Goal: Transaction & Acquisition: Download file/media

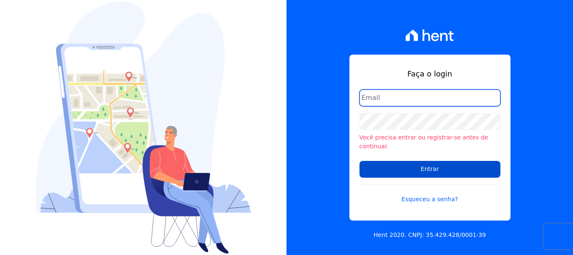
type input "[PERSON_NAME][EMAIL_ADDRESS][PERSON_NAME][DOMAIN_NAME]"
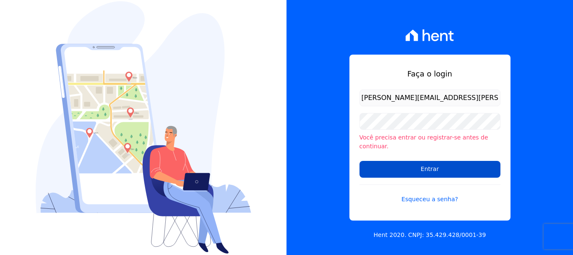
click at [426, 165] on input "Entrar" at bounding box center [429, 169] width 141 height 17
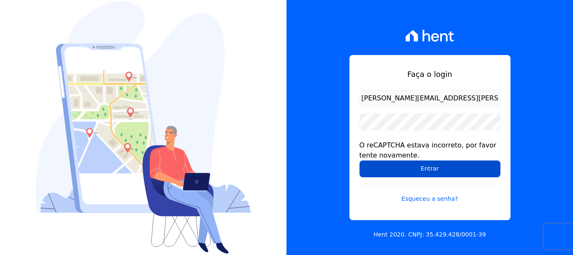
click at [400, 172] on input "Entrar" at bounding box center [429, 168] width 141 height 17
click at [392, 172] on input "Entrar" at bounding box center [429, 168] width 141 height 17
click at [416, 167] on input "Entrar" at bounding box center [429, 168] width 141 height 17
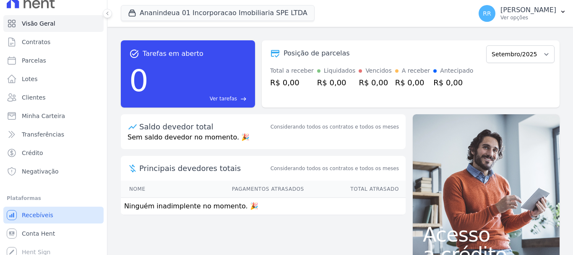
scroll to position [16, 0]
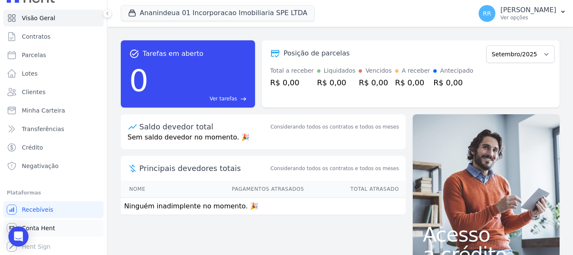
click at [33, 226] on span "Conta Hent" at bounding box center [38, 228] width 33 height 8
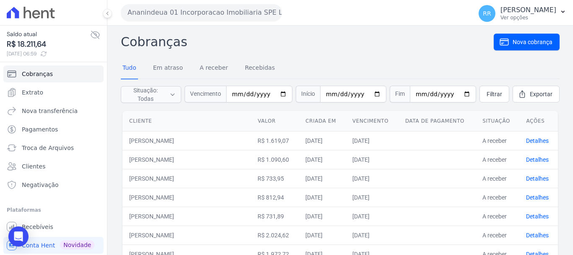
click at [170, 9] on button "Ananindeua 01 Incorporacao Imobiliaria SPE LTDA" at bounding box center [201, 12] width 161 height 17
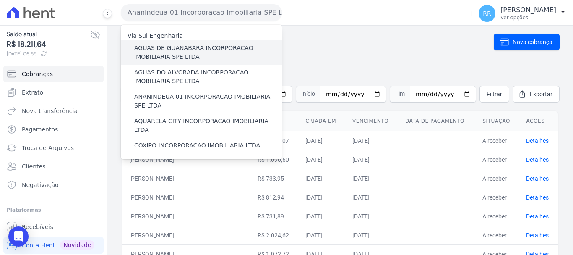
click at [173, 50] on label "AGUAS DE GUANABARA INCORPORACAO IMOBILIARIA SPE LTDA" at bounding box center [208, 53] width 148 height 18
click at [0, 0] on input "AGUAS DE GUANABARA INCORPORACAO IMOBILIARIA SPE LTDA" at bounding box center [0, 0] width 0 height 0
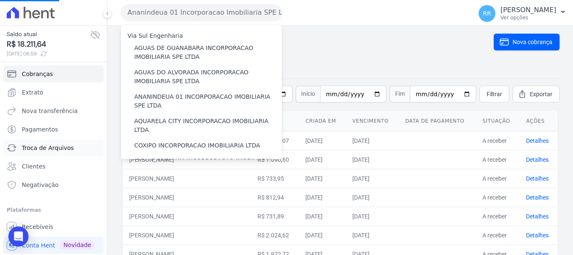
click at [50, 146] on span "Troca de Arquivos" at bounding box center [48, 147] width 52 height 8
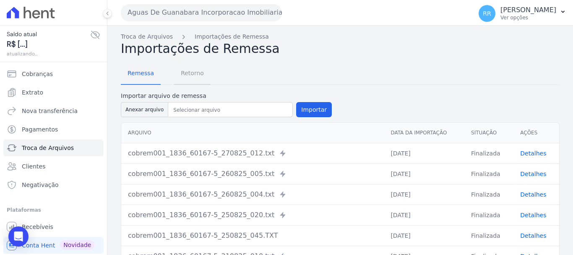
click at [193, 75] on span "Retorno" at bounding box center [192, 73] width 33 height 17
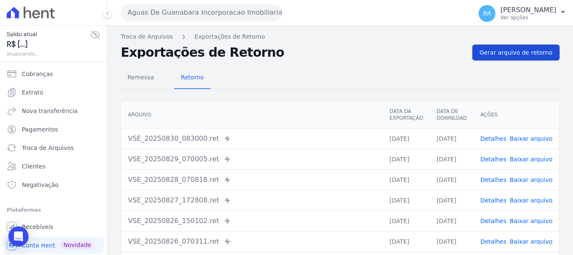
click at [512, 48] on span "Gerar arquivo de retorno" at bounding box center [515, 52] width 73 height 8
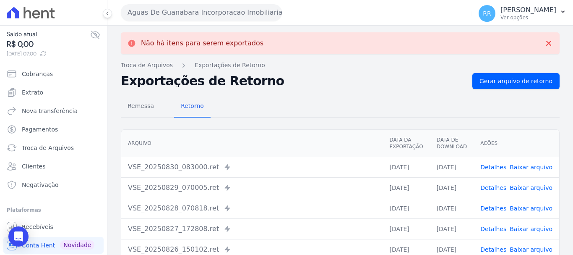
click at [202, 20] on button "Aguas De Guanabara Incorporacao Imobiliaria SPE LTDA" at bounding box center [201, 12] width 161 height 17
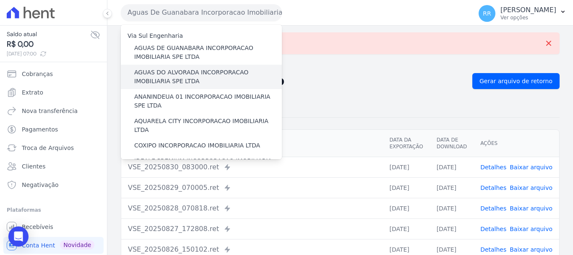
click at [172, 72] on label "AGUAS DO ALVORADA INCORPORACAO IMOBILIARIA SPE LTDA" at bounding box center [208, 77] width 148 height 18
click at [0, 0] on input "AGUAS DO ALVORADA INCORPORACAO IMOBILIARIA SPE LTDA" at bounding box center [0, 0] width 0 height 0
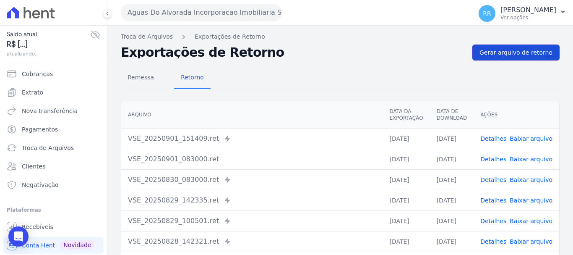
click at [510, 47] on link "Gerar arquivo de retorno" at bounding box center [515, 52] width 87 height 16
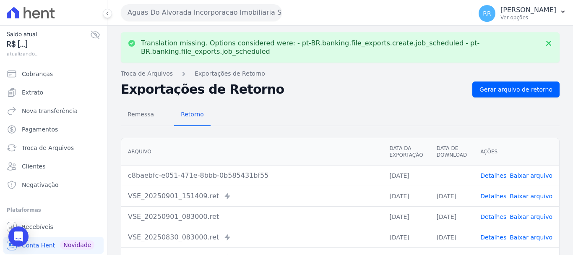
click at [538, 177] on link "Baixar arquivo" at bounding box center [531, 175] width 43 height 7
click at [167, 9] on button "Aguas Do Alvorada Incorporacao Imobiliaria SPE LTDA" at bounding box center [201, 12] width 161 height 17
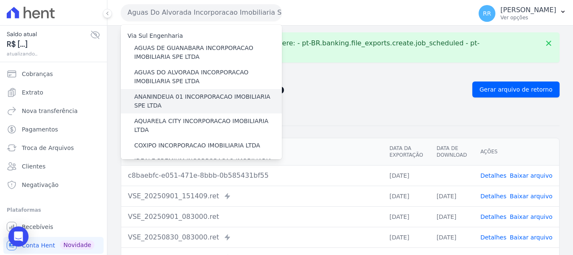
click at [180, 96] on label "ANANINDEUA 01 INCORPORACAO IMOBILIARIA SPE LTDA" at bounding box center [208, 101] width 148 height 18
click at [0, 0] on input "ANANINDEUA 01 INCORPORACAO IMOBILIARIA SPE LTDA" at bounding box center [0, 0] width 0 height 0
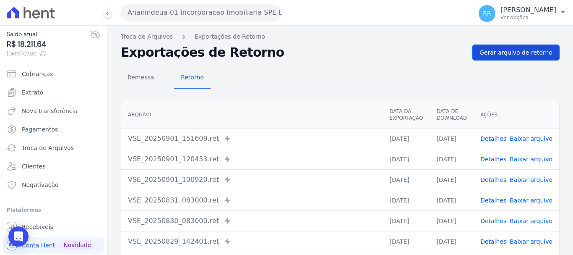
drag, startPoint x: 514, startPoint y: 52, endPoint x: 492, endPoint y: 52, distance: 21.8
click at [514, 52] on span "Gerar arquivo de retorno" at bounding box center [515, 52] width 73 height 8
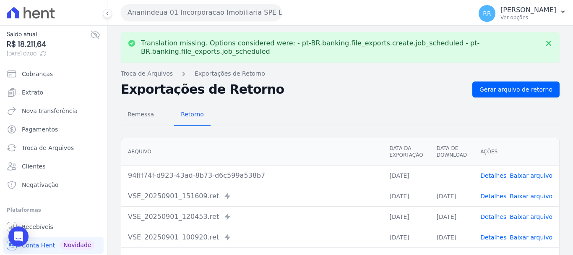
click at [532, 177] on link "Baixar arquivo" at bounding box center [531, 175] width 43 height 7
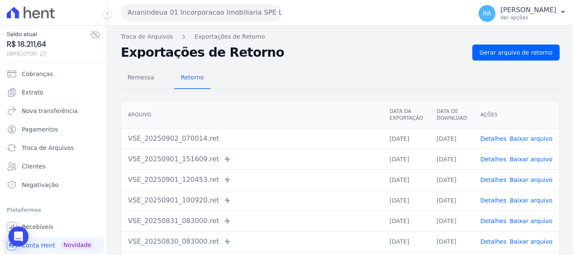
click at [523, 137] on link "Baixar arquivo" at bounding box center [531, 138] width 43 height 7
click at [188, 12] on button "Ananindeua 01 Incorporacao Imobiliaria SPE LTDA" at bounding box center [201, 12] width 161 height 17
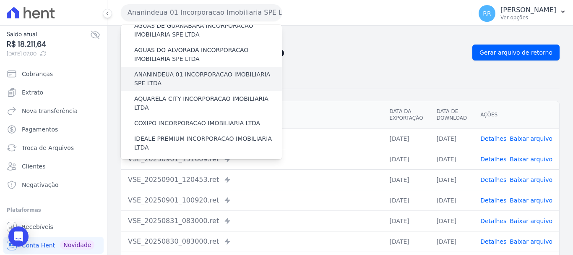
scroll to position [42, 0]
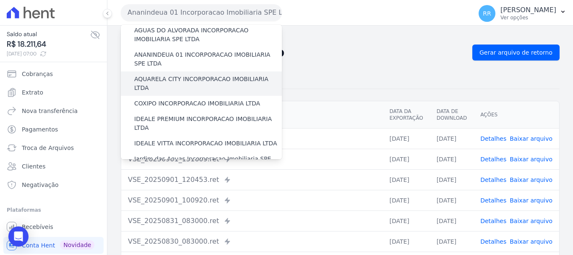
click at [164, 80] on label "AQUARELA CITY INCORPORACAO IMOBILIARIA LTDA" at bounding box center [208, 84] width 148 height 18
click at [0, 0] on input "AQUARELA CITY INCORPORACAO IMOBILIARIA LTDA" at bounding box center [0, 0] width 0 height 0
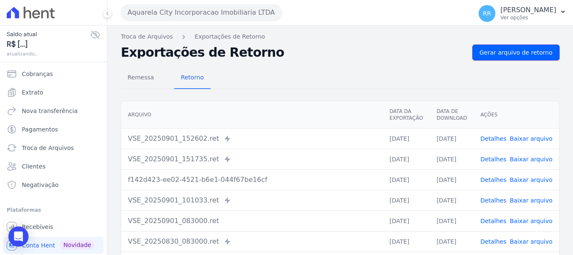
drag, startPoint x: 503, startPoint y: 52, endPoint x: 254, endPoint y: 74, distance: 250.1
click at [502, 51] on span "Gerar arquivo de retorno" at bounding box center [515, 52] width 73 height 8
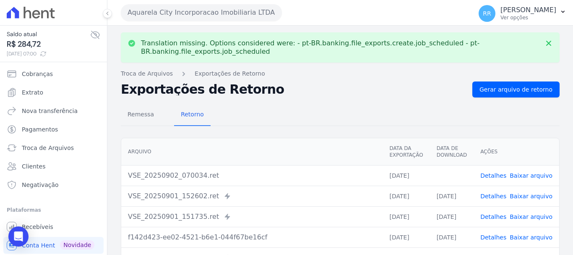
click at [528, 177] on link "Baixar arquivo" at bounding box center [531, 175] width 43 height 7
click at [212, 12] on button "Aquarela City Incorporacao Imobiliaria LTDA" at bounding box center [201, 12] width 161 height 17
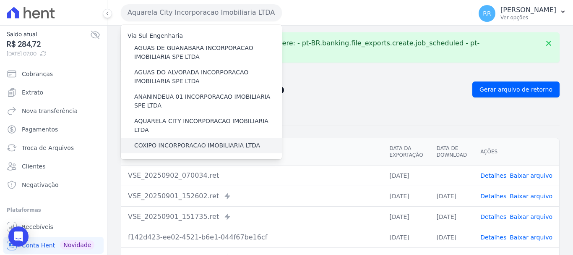
click at [167, 141] on label "COXIPO INCORPORACAO IMOBILIARIA LTDA" at bounding box center [197, 145] width 126 height 9
click at [0, 0] on input "COXIPO INCORPORACAO IMOBILIARIA LTDA" at bounding box center [0, 0] width 0 height 0
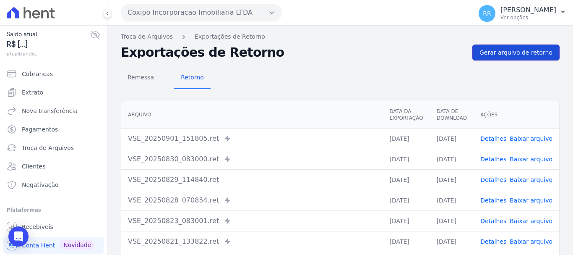
click at [549, 56] on link "Gerar arquivo de retorno" at bounding box center [515, 52] width 87 height 16
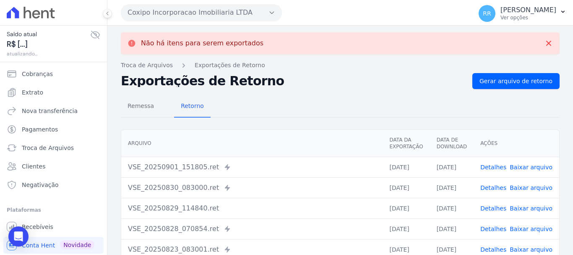
click at [201, 16] on button "Coxipo Incorporacao Imobiliaria LTDA" at bounding box center [201, 12] width 161 height 17
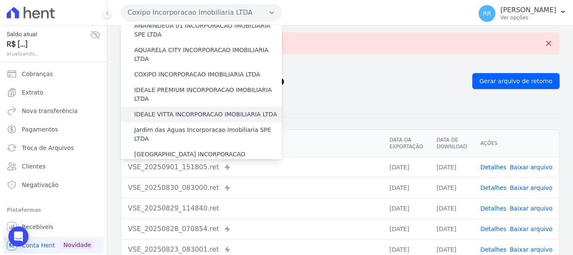
scroll to position [84, 0]
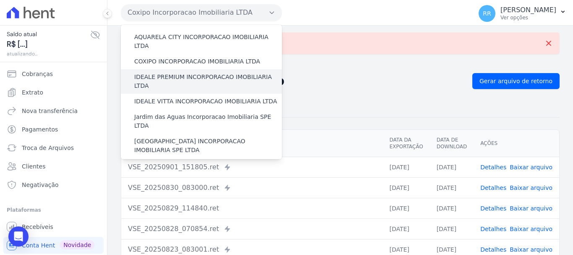
click at [185, 73] on label "IDEALE PREMIUM INCORPORACAO IMOBILIARIA LTDA" at bounding box center [208, 82] width 148 height 18
click at [0, 0] on input "IDEALE PREMIUM INCORPORACAO IMOBILIARIA LTDA" at bounding box center [0, 0] width 0 height 0
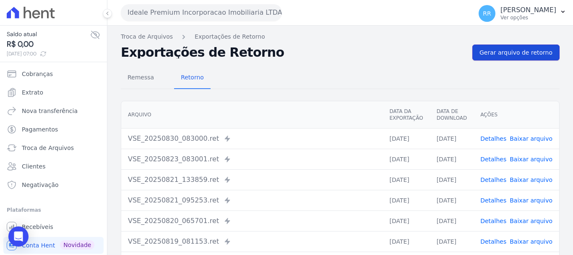
click at [505, 58] on link "Gerar arquivo de retorno" at bounding box center [515, 52] width 87 height 16
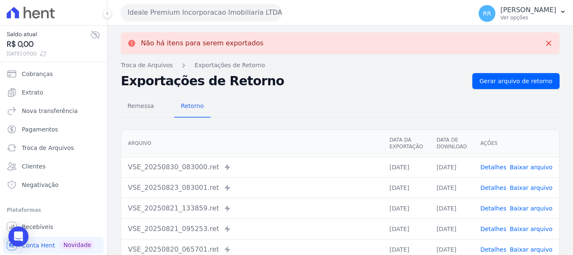
click at [190, 13] on button "Ideale Premium Incorporacao Imobiliaria LTDA" at bounding box center [201, 12] width 161 height 17
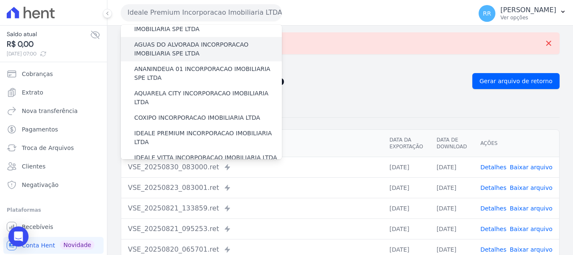
scroll to position [42, 0]
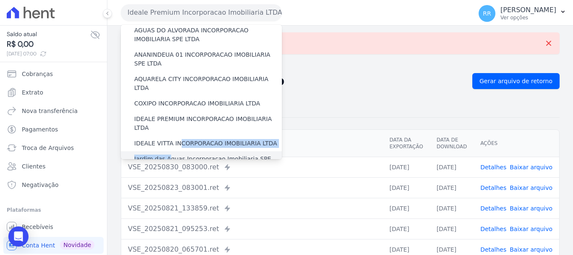
drag, startPoint x: 175, startPoint y: 124, endPoint x: 166, endPoint y: 141, distance: 18.9
click at [166, 141] on div "Via Sul Engenharia AGUAS DE GUANABARA INCORPORACAO IMOBILIARIA SPE LTDA AGUAS D…" at bounding box center [201, 259] width 161 height 553
click at [166, 154] on label "Jardim das Aguas Incorporacao Imobiliaria SPE LTDA" at bounding box center [208, 163] width 148 height 18
click at [0, 0] on input "Jardim das Aguas Incorporacao Imobiliaria SPE LTDA" at bounding box center [0, 0] width 0 height 0
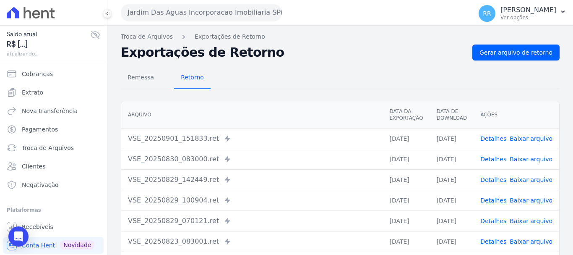
click at [512, 62] on div "Remessa Retorno Arquivo Data da Exportação Data de Download Ações VSE_20250901_…" at bounding box center [340, 211] width 439 height 303
click at [515, 54] on span "Gerar arquivo de retorno" at bounding box center [515, 52] width 73 height 8
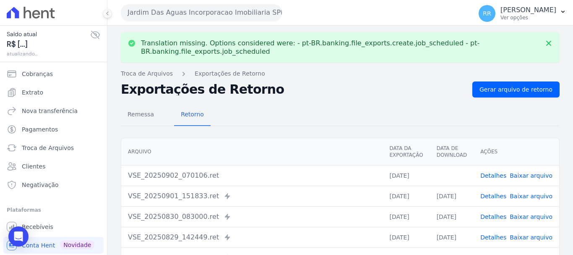
drag, startPoint x: 519, startPoint y: 172, endPoint x: 219, endPoint y: 25, distance: 334.1
click at [519, 172] on link "Baixar arquivo" at bounding box center [531, 175] width 43 height 7
click at [190, 8] on button "Jardim Das Aguas Incorporacao Imobiliaria SPE LTDA" at bounding box center [201, 12] width 161 height 17
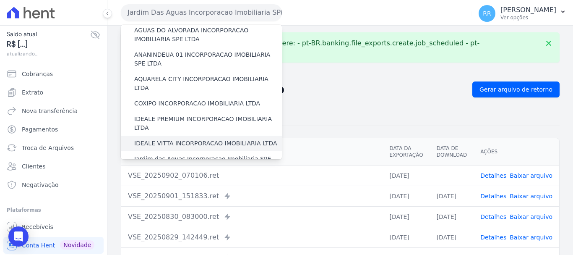
click at [167, 139] on label "IDEALE VITTA INCORPORACAO IMOBILIARIA LTDA" at bounding box center [205, 143] width 143 height 9
click at [0, 0] on input "IDEALE VITTA INCORPORACAO IMOBILIARIA LTDA" at bounding box center [0, 0] width 0 height 0
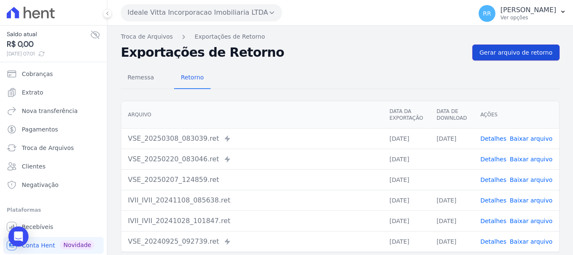
drag, startPoint x: 519, startPoint y: 49, endPoint x: 430, endPoint y: 44, distance: 89.5
click at [519, 49] on span "Gerar arquivo de retorno" at bounding box center [515, 52] width 73 height 8
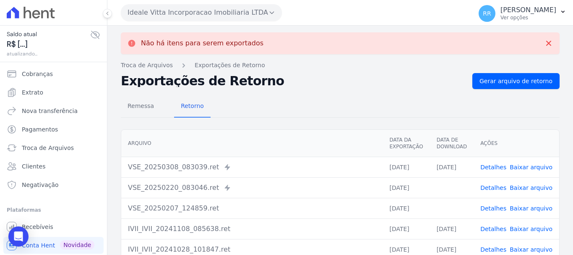
click at [200, 15] on button "Ideale Vitta Incorporacao Imobiliaria LTDA" at bounding box center [201, 12] width 161 height 17
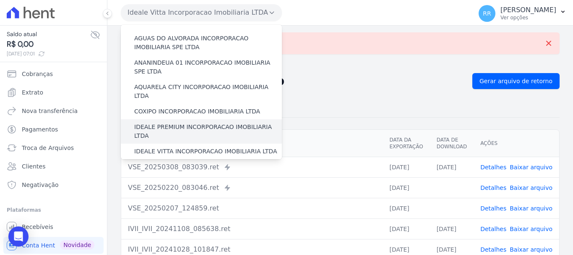
scroll to position [84, 0]
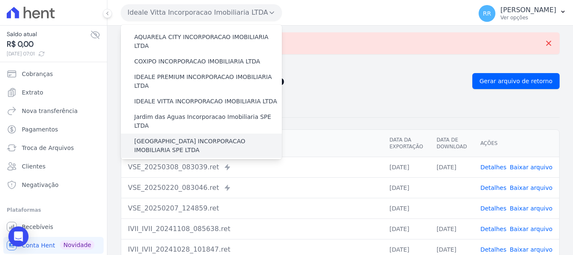
click at [179, 137] on label "[GEOGRAPHIC_DATA] INCORPORACAO IMOBILIARIA SPE LTDA" at bounding box center [208, 146] width 148 height 18
click at [0, 0] on input "[GEOGRAPHIC_DATA] INCORPORACAO IMOBILIARIA SPE LTDA" at bounding box center [0, 0] width 0 height 0
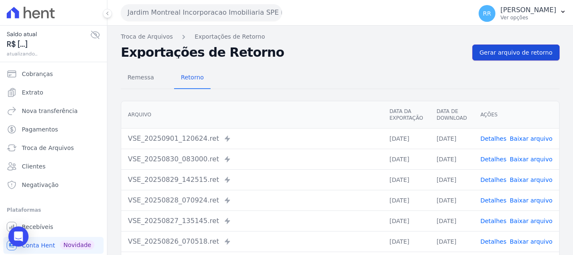
click at [496, 53] on span "Gerar arquivo de retorno" at bounding box center [515, 52] width 73 height 8
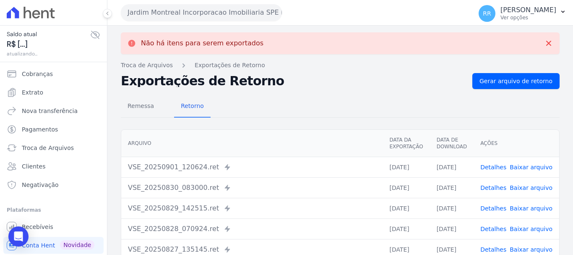
click at [195, 17] on button "Jardim Montreal Incorporacao Imobiliaria SPE LTDA" at bounding box center [201, 12] width 161 height 17
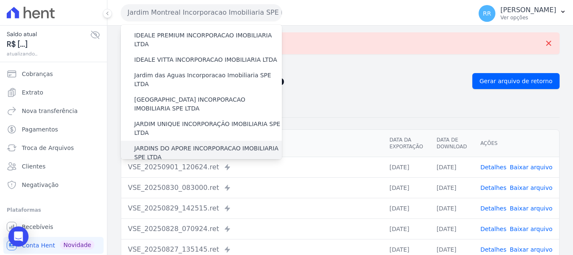
scroll to position [126, 0]
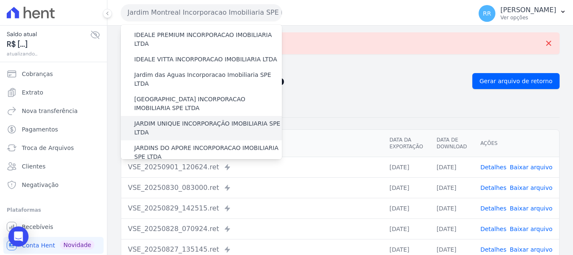
click at [176, 119] on label "JARDIM UNIQUE INCORPORAÇÃO IMOBILIARIA SPE LTDA" at bounding box center [208, 128] width 148 height 18
click at [0, 0] on input "JARDIM UNIQUE INCORPORAÇÃO IMOBILIARIA SPE LTDA" at bounding box center [0, 0] width 0 height 0
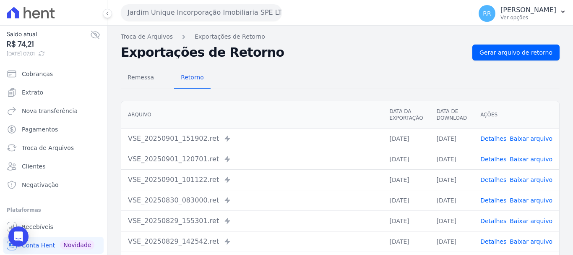
click at [486, 38] on nav "Troca de Arquivos Exportações de Retorno" at bounding box center [340, 36] width 439 height 9
drag, startPoint x: 486, startPoint y: 45, endPoint x: 260, endPoint y: 32, distance: 226.1
click at [486, 46] on link "Gerar arquivo de retorno" at bounding box center [515, 52] width 87 height 16
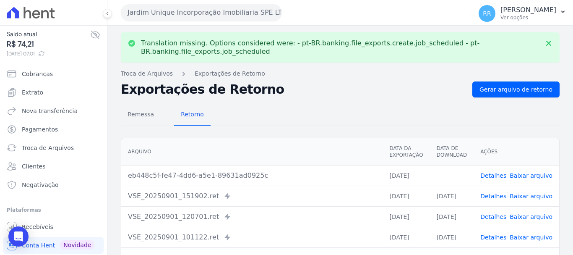
click at [524, 172] on link "Baixar arquivo" at bounding box center [531, 175] width 43 height 7
drag, startPoint x: 216, startPoint y: 13, endPoint x: 216, endPoint y: 21, distance: 8.4
click at [216, 13] on button "Jardim Unique Incorporação Imobiliaria SPE LTDA" at bounding box center [201, 12] width 161 height 17
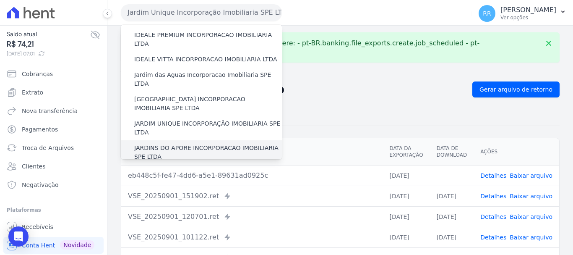
click at [183, 143] on label "JARDINS DO APORE INCORPORACAO IMOBILIARIA SPE LTDA" at bounding box center [208, 152] width 148 height 18
click at [0, 0] on input "JARDINS DO APORE INCORPORACAO IMOBILIARIA SPE LTDA" at bounding box center [0, 0] width 0 height 0
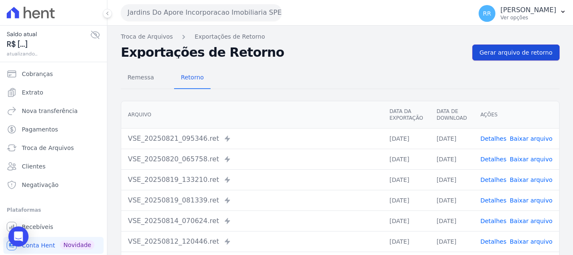
click at [493, 56] on span "Gerar arquivo de retorno" at bounding box center [515, 52] width 73 height 8
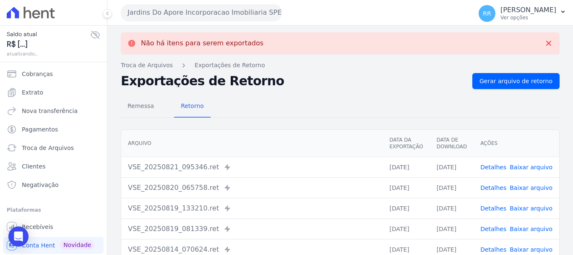
click at [194, 17] on button "Jardins Do Apore Incorporacao Imobiliaria SPE LTDA" at bounding box center [201, 12] width 161 height 17
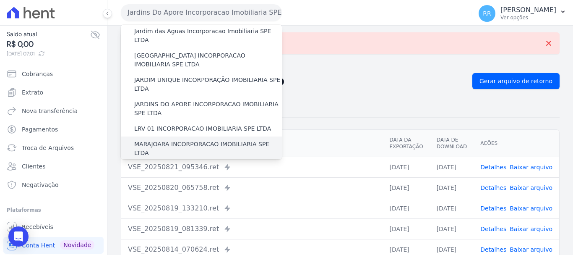
scroll to position [168, 0]
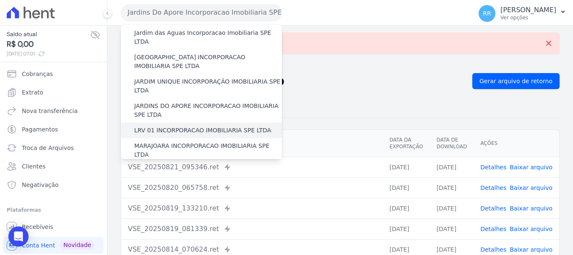
click at [178, 126] on label "LRV 01 INCORPORACAO IMOBILIARIA SPE LTDA" at bounding box center [202, 130] width 137 height 9
click at [0, 0] on input "LRV 01 INCORPORACAO IMOBILIARIA SPE LTDA" at bounding box center [0, 0] width 0 height 0
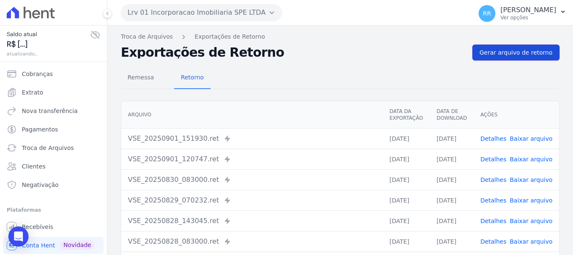
click at [526, 58] on link "Gerar arquivo de retorno" at bounding box center [515, 52] width 87 height 16
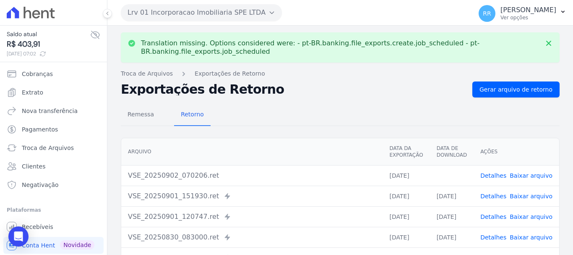
click at [533, 177] on link "Baixar arquivo" at bounding box center [531, 175] width 43 height 7
click at [176, 9] on button "Lrv 01 Incorporacao Imobiliaria SPE LTDA" at bounding box center [201, 12] width 161 height 17
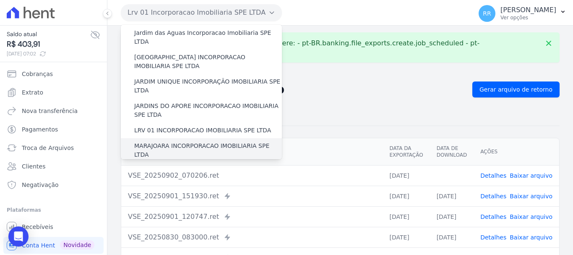
click at [169, 141] on label "MARAJOARA INCORPORACAO IMOBILIARIA SPE LTDA" at bounding box center [208, 150] width 148 height 18
click at [0, 0] on input "MARAJOARA INCORPORACAO IMOBILIARIA SPE LTDA" at bounding box center [0, 0] width 0 height 0
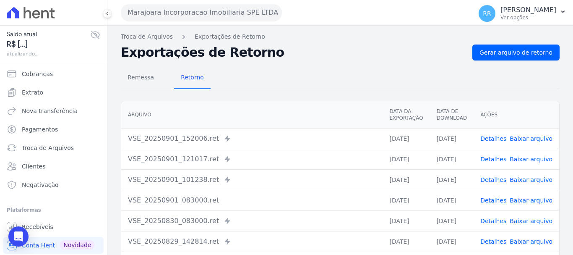
click at [513, 44] on div "Troca de Arquivos Exportações de Retorno Exportações de Retorno Gerar arquivo d…" at bounding box center [340, 198] width 466 height 345
drag, startPoint x: 513, startPoint y: 50, endPoint x: 504, endPoint y: 50, distance: 8.4
click at [513, 50] on span "Gerar arquivo de retorno" at bounding box center [515, 52] width 73 height 8
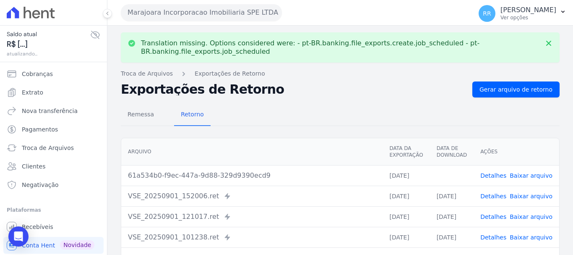
click at [528, 177] on link "Baixar arquivo" at bounding box center [531, 175] width 43 height 7
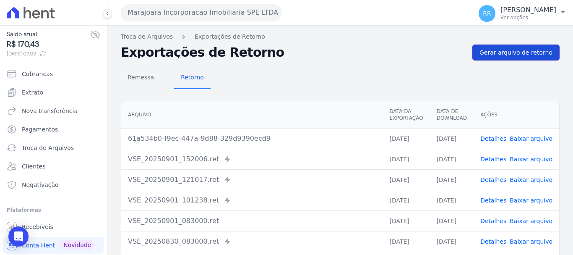
click at [508, 55] on span "Gerar arquivo de retorno" at bounding box center [515, 52] width 73 height 8
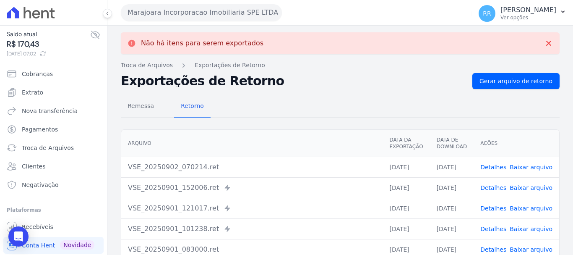
click at [531, 165] on link "Baixar arquivo" at bounding box center [531, 167] width 43 height 7
click at [236, 10] on button "Marajoara Incorporacao Imobiliaria SPE LTDA" at bounding box center [201, 12] width 161 height 17
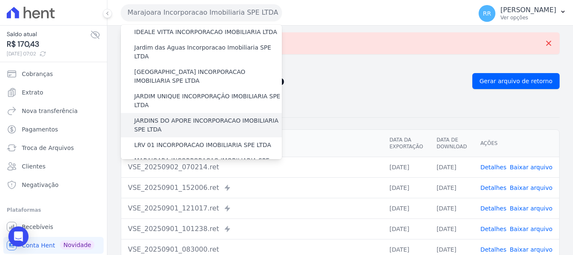
scroll to position [168, 0]
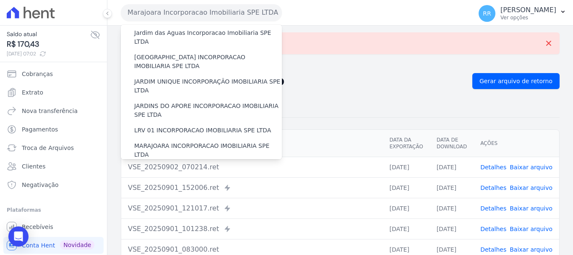
click at [161, 166] on label "[PERSON_NAME] DO [GEOGRAPHIC_DATA] INCORPORACAO IMOBILIARIA SPE LTDA" at bounding box center [208, 175] width 148 height 18
click at [0, 0] on input "[PERSON_NAME] DO [GEOGRAPHIC_DATA] INCORPORACAO IMOBILIARIA SPE LTDA" at bounding box center [0, 0] width 0 height 0
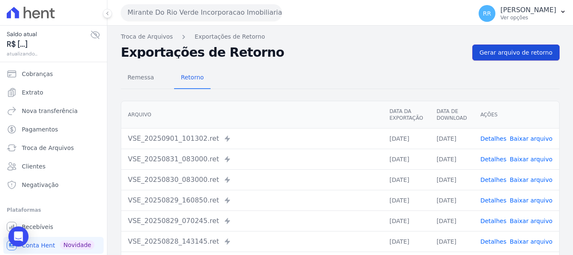
drag, startPoint x: 520, startPoint y: 54, endPoint x: 520, endPoint y: 59, distance: 4.6
click at [520, 54] on span "Gerar arquivo de retorno" at bounding box center [515, 52] width 73 height 8
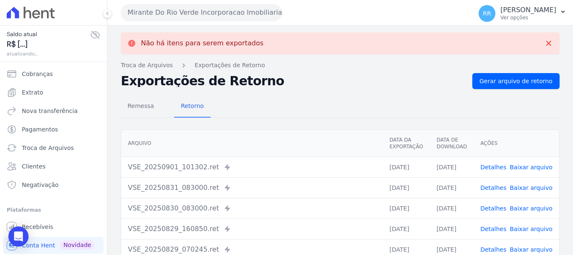
click at [191, 14] on button "Mirante Do Rio Verde Incorporacao Imobiliaria SPE LTDA" at bounding box center [201, 12] width 161 height 17
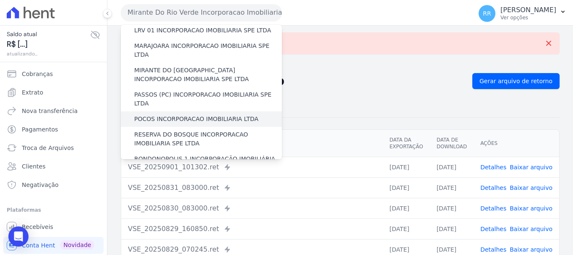
scroll to position [336, 0]
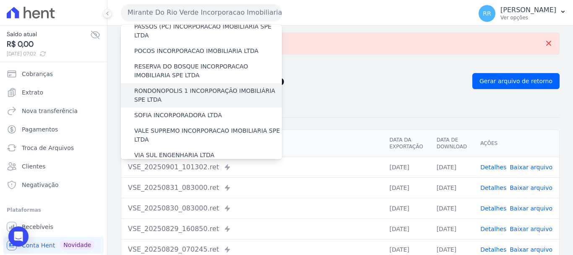
click at [164, 86] on label "RONDONOPOLIS 1 INCORPORAÇÃO IMOBILIÁRIA SPE LTDA" at bounding box center [208, 95] width 148 height 18
click at [0, 0] on input "RONDONOPOLIS 1 INCORPORAÇÃO IMOBILIÁRIA SPE LTDA" at bounding box center [0, 0] width 0 height 0
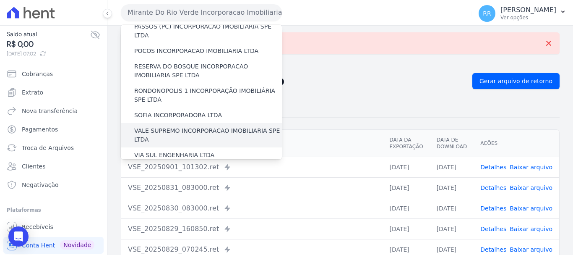
scroll to position [294, 0]
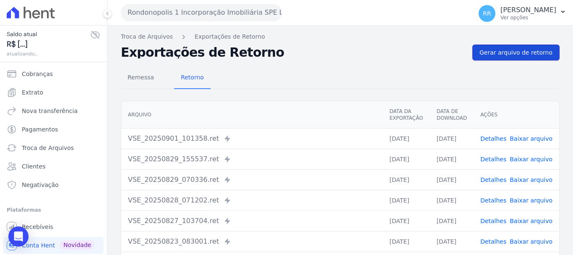
click at [500, 52] on span "Gerar arquivo de retorno" at bounding box center [515, 52] width 73 height 8
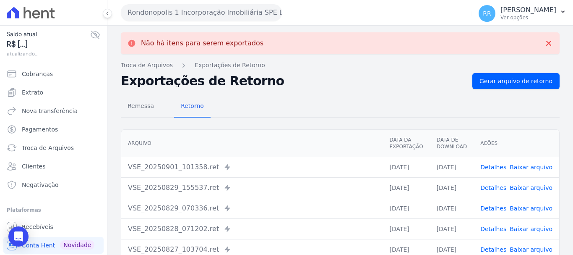
click at [188, 20] on button "Rondonopolis 1 Incorporação Imobiliária SPE LTDA" at bounding box center [201, 12] width 161 height 17
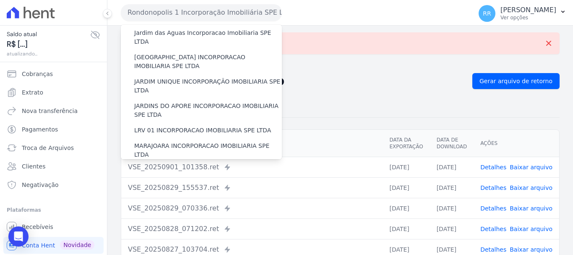
scroll to position [210, 0]
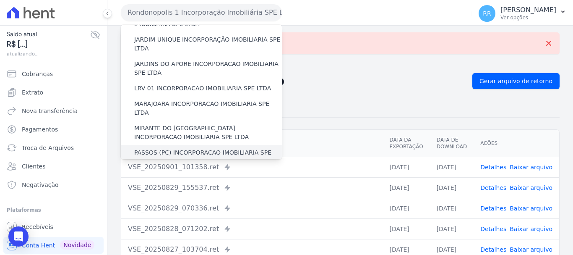
click at [165, 148] on label "PASSOS (PC) INCORPORACAO IMOBILIARIA SPE LTDA" at bounding box center [208, 157] width 148 height 18
click at [0, 0] on input "PASSOS (PC) INCORPORACAO IMOBILIARIA SPE LTDA" at bounding box center [0, 0] width 0 height 0
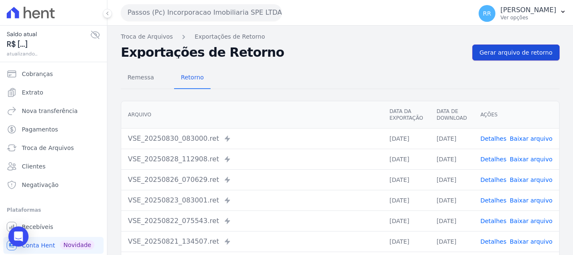
click at [512, 53] on span "Gerar arquivo de retorno" at bounding box center [515, 52] width 73 height 8
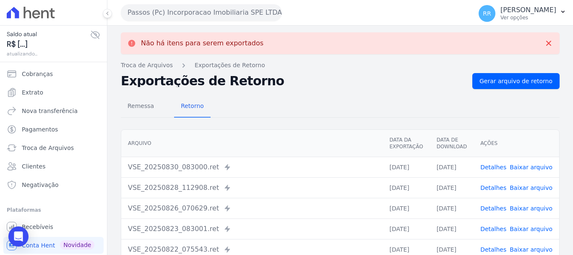
click at [159, 19] on button "Passos (Pc) Incorporacao Imobiliaria SPE LTDA" at bounding box center [201, 12] width 161 height 17
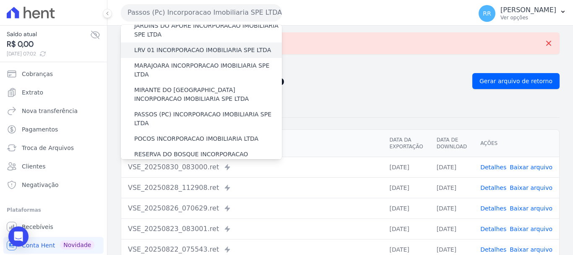
scroll to position [294, 0]
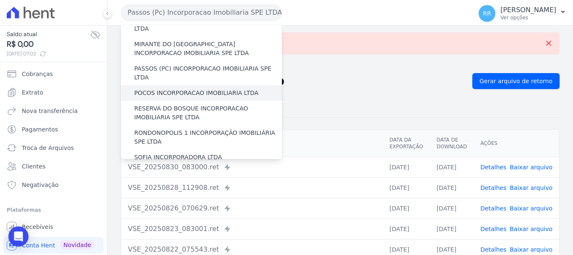
click at [180, 89] on label "POCOS INCORPORACAO IMOBILIARIA LTDA" at bounding box center [196, 93] width 124 height 9
click at [0, 0] on input "POCOS INCORPORACAO IMOBILIARIA LTDA" at bounding box center [0, 0] width 0 height 0
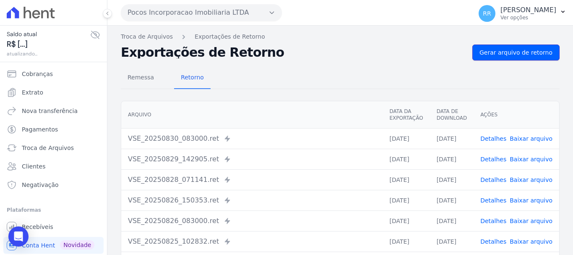
drag, startPoint x: 526, startPoint y: 56, endPoint x: 419, endPoint y: 42, distance: 108.2
click at [525, 55] on span "Gerar arquivo de retorno" at bounding box center [515, 52] width 73 height 8
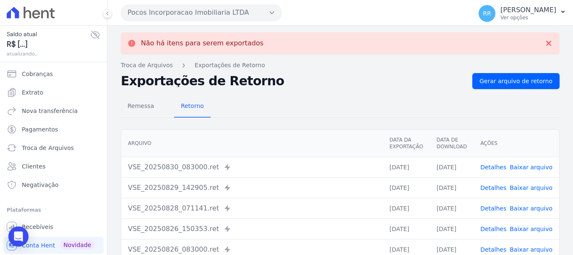
click at [168, 13] on button "Pocos Incorporacao Imobiliaria LTDA" at bounding box center [201, 12] width 161 height 17
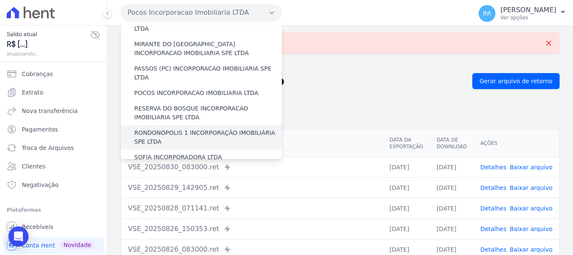
click at [163, 125] on div "RONDONOPOLIS 1 INCORPORAÇÃO IMOBILIÁRIA SPE LTDA" at bounding box center [201, 137] width 161 height 24
click at [158, 128] on label "RONDONOPOLIS 1 INCORPORAÇÃO IMOBILIÁRIA SPE LTDA" at bounding box center [208, 137] width 148 height 18
click at [0, 0] on input "RONDONOPOLIS 1 INCORPORAÇÃO IMOBILIÁRIA SPE LTDA" at bounding box center [0, 0] width 0 height 0
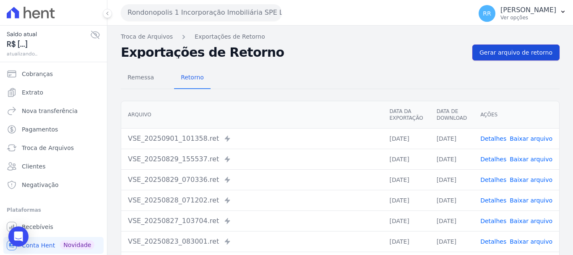
click at [489, 55] on span "Gerar arquivo de retorno" at bounding box center [515, 52] width 73 height 8
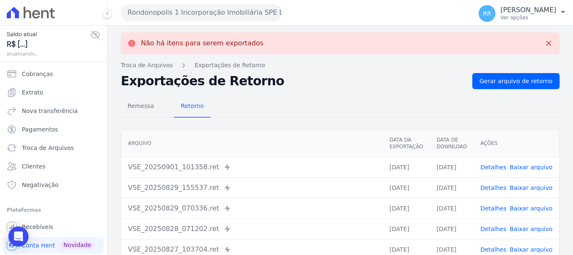
click at [190, 10] on button "Rondonopolis 1 Incorporação Imobiliária SPE LTDA" at bounding box center [201, 12] width 161 height 17
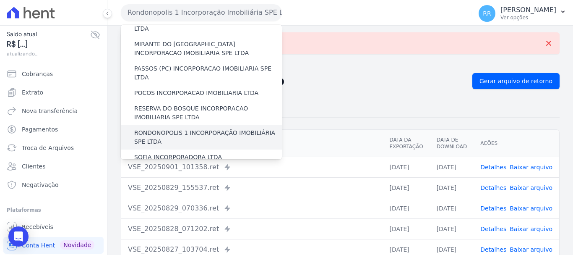
click at [165, 128] on label "RONDONOPOLIS 1 INCORPORAÇÃO IMOBILIÁRIA SPE LTDA" at bounding box center [208, 137] width 148 height 18
click at [0, 0] on input "RONDONOPOLIS 1 INCORPORAÇÃO IMOBILIÁRIA SPE LTDA" at bounding box center [0, 0] width 0 height 0
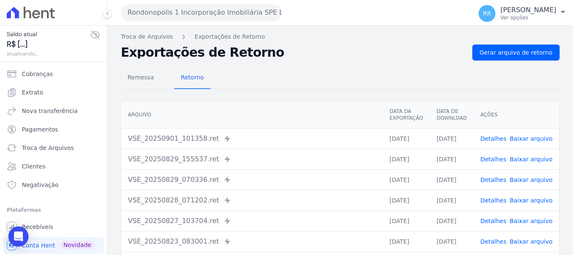
click at [178, 16] on button "Rondonopolis 1 Incorporação Imobiliária SPE LTDA" at bounding box center [201, 12] width 161 height 17
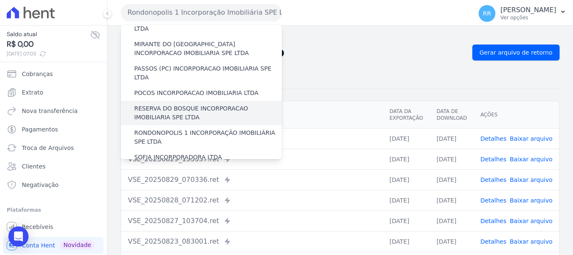
click at [161, 104] on label "RESERVA DO BOSQUE INCORPORACAO IMOBILIARIA SPE LTDA" at bounding box center [208, 113] width 148 height 18
click at [0, 0] on input "RESERVA DO BOSQUE INCORPORACAO IMOBILIARIA SPE LTDA" at bounding box center [0, 0] width 0 height 0
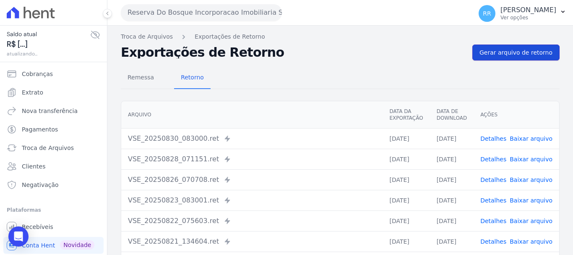
drag, startPoint x: 505, startPoint y: 46, endPoint x: 493, endPoint y: 54, distance: 14.4
click at [505, 47] on link "Gerar arquivo de retorno" at bounding box center [515, 52] width 87 height 16
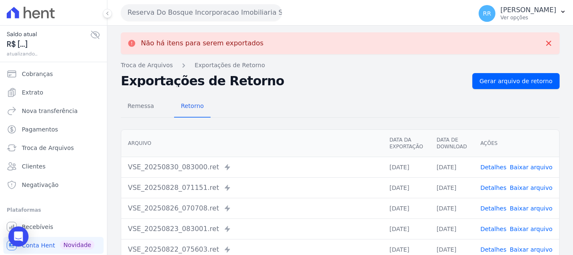
click at [151, 16] on button "Reserva Do Bosque Incorporacao Imobiliaria SPE LTDA" at bounding box center [201, 12] width 161 height 17
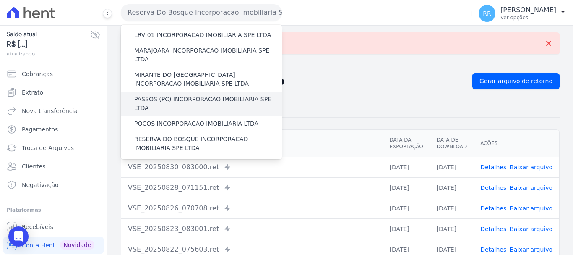
scroll to position [336, 0]
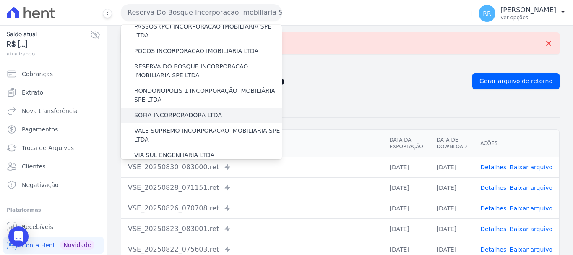
click at [172, 107] on div "SOFIA INCORPORADORA LTDA" at bounding box center [201, 115] width 161 height 16
click at [169, 111] on label "SOFIA INCORPORADORA LTDA" at bounding box center [178, 115] width 88 height 9
click at [0, 0] on input "SOFIA INCORPORADORA LTDA" at bounding box center [0, 0] width 0 height 0
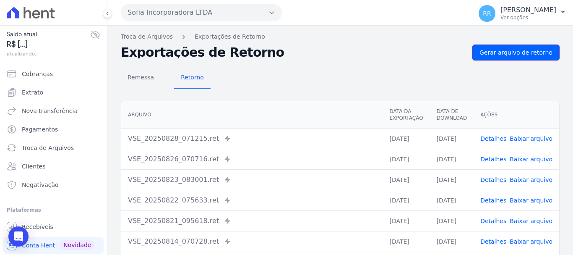
drag, startPoint x: 503, startPoint y: 50, endPoint x: 448, endPoint y: 52, distance: 55.4
click at [503, 50] on span "Gerar arquivo de retorno" at bounding box center [515, 52] width 73 height 8
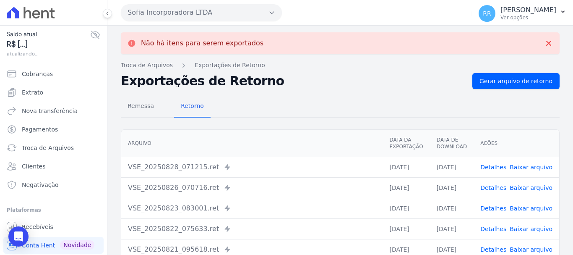
click at [170, 14] on button "Sofia Incorporadora LTDA" at bounding box center [201, 12] width 161 height 17
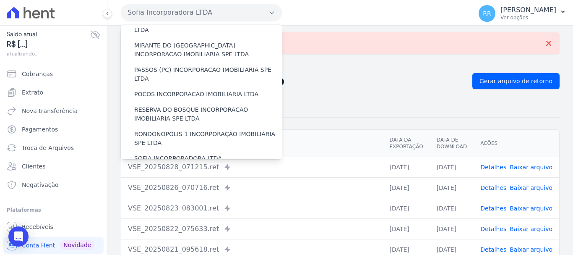
scroll to position [366, 0]
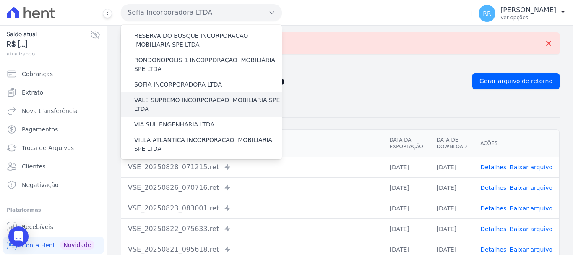
click at [169, 96] on label "VALE SUPREMO INCORPORACAO IMOBILIARIA SPE LTDA" at bounding box center [208, 105] width 148 height 18
click at [0, 0] on input "VALE SUPREMO INCORPORACAO IMOBILIARIA SPE LTDA" at bounding box center [0, 0] width 0 height 0
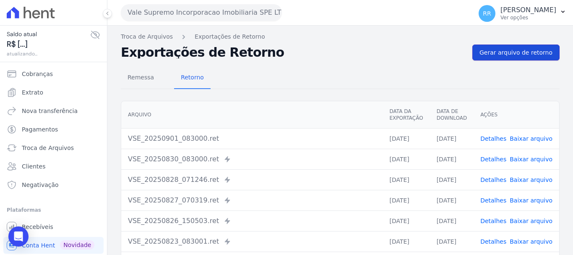
drag, startPoint x: 513, startPoint y: 53, endPoint x: 503, endPoint y: 52, distance: 10.1
click at [513, 53] on span "Gerar arquivo de retorno" at bounding box center [515, 52] width 73 height 8
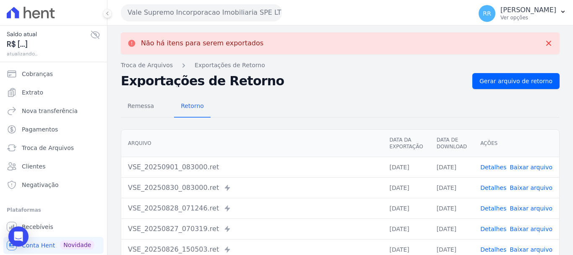
click at [174, 12] on button "Vale Supremo Incorporacao Imobiliaria SPE LTDA" at bounding box center [201, 12] width 161 height 17
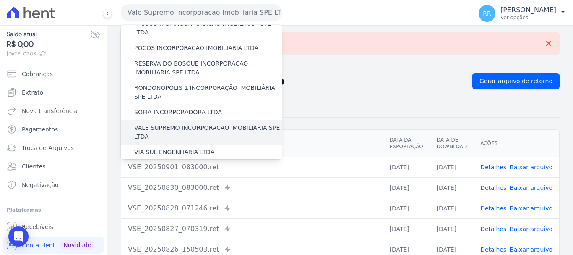
scroll to position [324, 0]
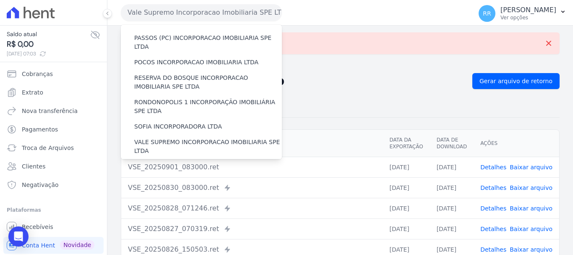
click at [162, 162] on label "VIA SUL ENGENHARIA LTDA" at bounding box center [174, 166] width 80 height 9
click at [0, 0] on input "VIA SUL ENGENHARIA LTDA" at bounding box center [0, 0] width 0 height 0
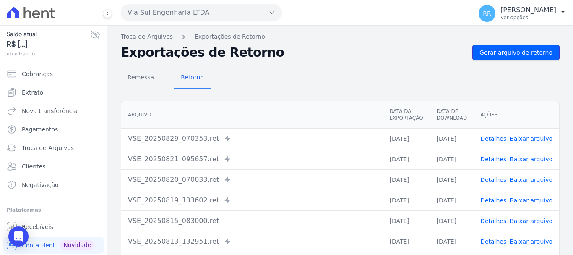
drag, startPoint x: 508, startPoint y: 50, endPoint x: 286, endPoint y: 23, distance: 222.7
click at [507, 50] on span "Gerar arquivo de retorno" at bounding box center [515, 52] width 73 height 8
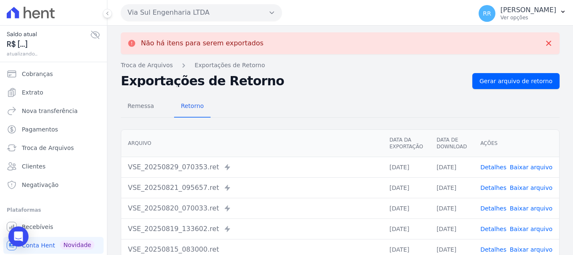
click at [160, 8] on button "Via Sul Engenharia LTDA" at bounding box center [201, 12] width 161 height 17
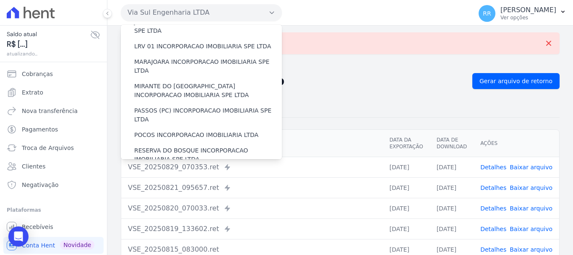
scroll to position [336, 0]
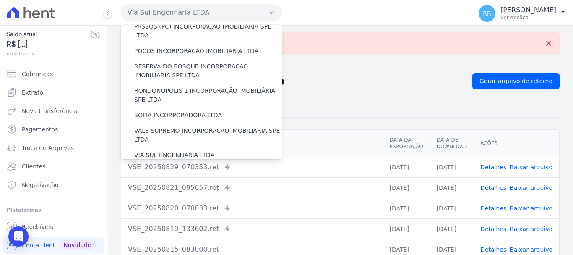
click at [157, 166] on label "VILLA ATLANTICA INCORPORACAO IMOBILIARIA SPE LTDA" at bounding box center [208, 175] width 148 height 18
click at [0, 0] on input "VILLA ATLANTICA INCORPORACAO IMOBILIARIA SPE LTDA" at bounding box center [0, 0] width 0 height 0
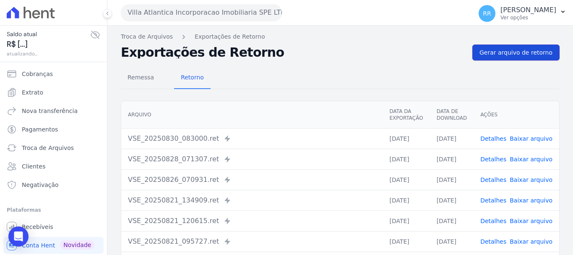
click at [528, 49] on span "Gerar arquivo de retorno" at bounding box center [515, 52] width 73 height 8
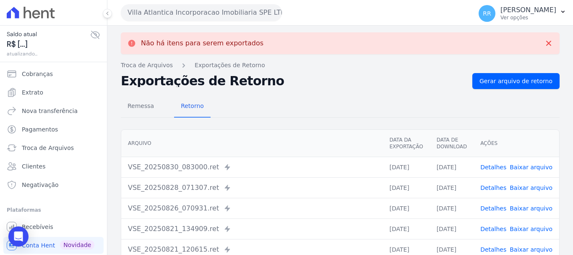
drag, startPoint x: 158, startPoint y: 10, endPoint x: 164, endPoint y: 44, distance: 34.6
click at [158, 10] on button "Villa Atlantica Incorporacao Imobiliaria SPE LTDA" at bounding box center [201, 12] width 161 height 17
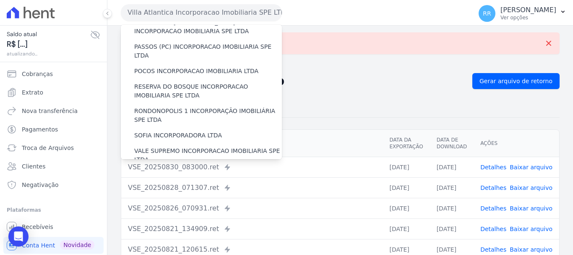
scroll to position [366, 0]
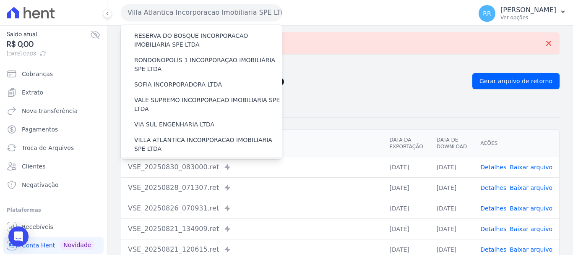
click at [173, 160] on label "[GEOGRAPHIC_DATA] INCORPORACAO IMOBILIARIA SPE LTDA" at bounding box center [208, 169] width 148 height 18
click at [0, 0] on input "[GEOGRAPHIC_DATA] INCORPORACAO IMOBILIARIA SPE LTDA" at bounding box center [0, 0] width 0 height 0
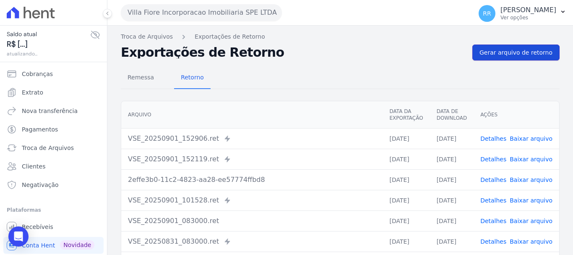
click at [501, 57] on link "Gerar arquivo de retorno" at bounding box center [515, 52] width 87 height 16
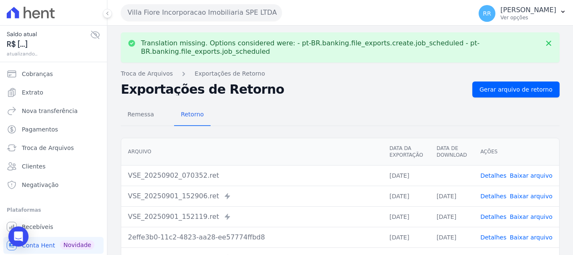
click at [528, 174] on link "Baixar arquivo" at bounding box center [531, 175] width 43 height 7
click at [177, 19] on button "Villa Fiore Incorporacao Imobiliaria SPE LTDA" at bounding box center [201, 12] width 161 height 17
click at [178, 23] on div "Villa Fiore Incorporacao Imobiliaria SPE LTDA Via Sul Engenharia AGUAS DE GUANA…" at bounding box center [295, 13] width 348 height 26
click at [185, 11] on button "Villa Fiore Incorporacao Imobiliaria SPE LTDA" at bounding box center [201, 12] width 161 height 17
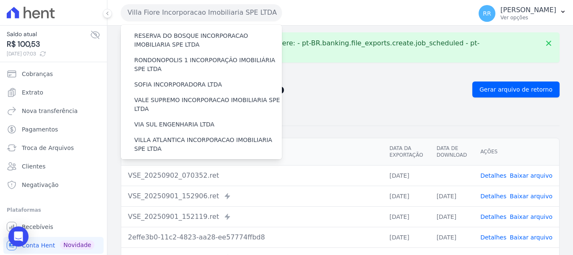
click at [159, 184] on label "VILLA TROPICAL INCORPORAÇÃO IMOBILIÁRIA SPE LTDA" at bounding box center [208, 193] width 148 height 18
click at [0, 0] on input "VILLA TROPICAL INCORPORAÇÃO IMOBILIÁRIA SPE LTDA" at bounding box center [0, 0] width 0 height 0
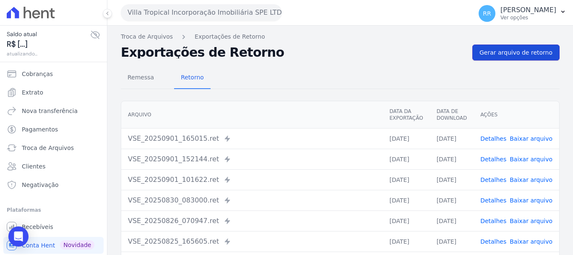
click at [519, 57] on link "Gerar arquivo de retorno" at bounding box center [515, 52] width 87 height 16
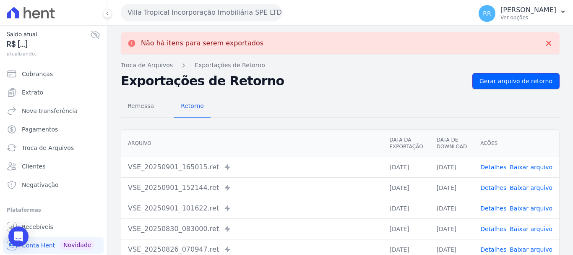
drag, startPoint x: 484, startPoint y: 83, endPoint x: 159, endPoint y: 22, distance: 329.9
click at [484, 83] on span "Gerar arquivo de retorno" at bounding box center [515, 81] width 73 height 8
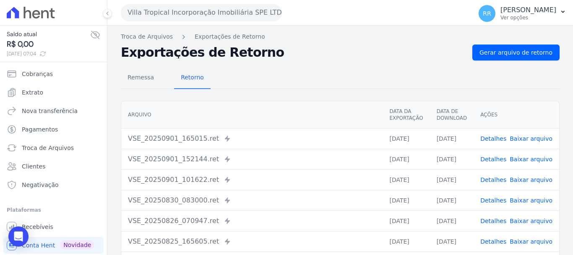
click at [162, 17] on button "Villa Tropical Incorporação Imobiliária SPE LTDA" at bounding box center [201, 12] width 161 height 17
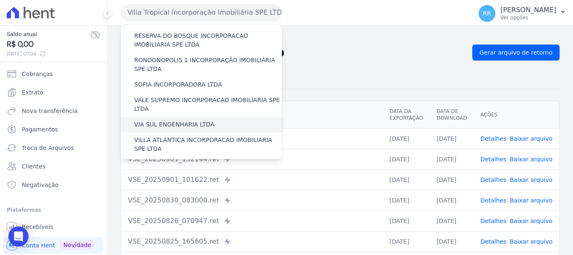
click at [164, 120] on label "VIA SUL ENGENHARIA LTDA" at bounding box center [174, 124] width 80 height 9
click at [0, 0] on input "VIA SUL ENGENHARIA LTDA" at bounding box center [0, 0] width 0 height 0
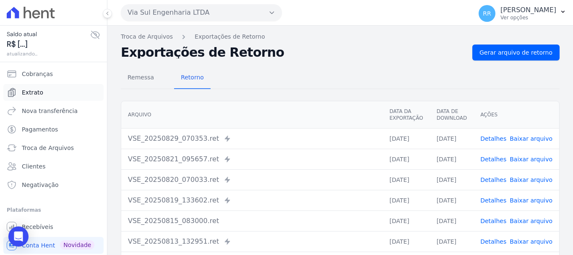
click at [41, 95] on link "Extrato" at bounding box center [53, 92] width 100 height 17
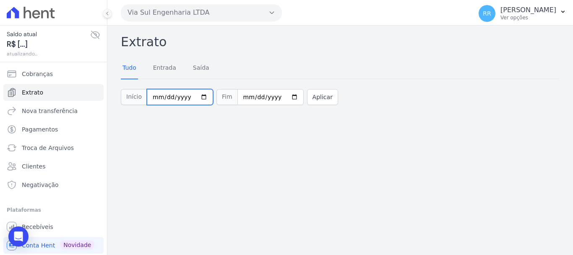
click at [156, 102] on input "2025-09-01" at bounding box center [180, 97] width 66 height 16
click at [156, 99] on input "2025-09-01" at bounding box center [180, 97] width 66 height 16
type input "2025-09-30"
drag, startPoint x: 305, startPoint y: 98, endPoint x: 357, endPoint y: 26, distance: 87.8
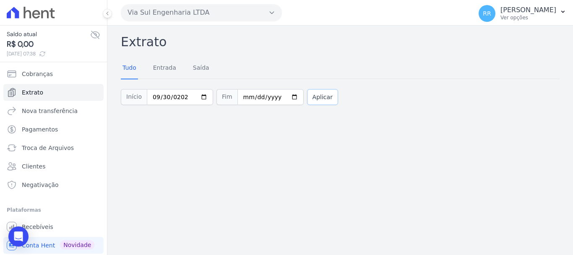
click at [307, 98] on button "Aplicar" at bounding box center [322, 97] width 31 height 16
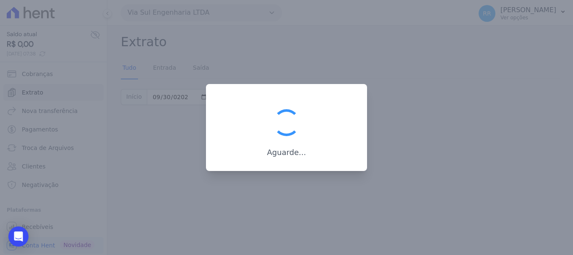
click at [452, 96] on div at bounding box center [286, 127] width 573 height 255
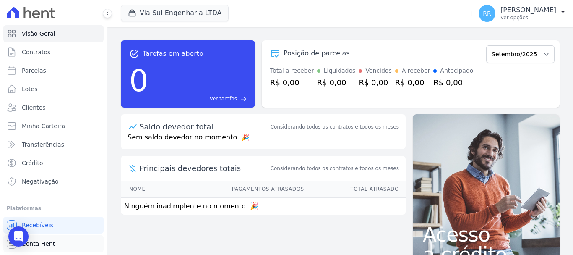
click at [48, 245] on span "Conta Hent" at bounding box center [38, 243] width 33 height 8
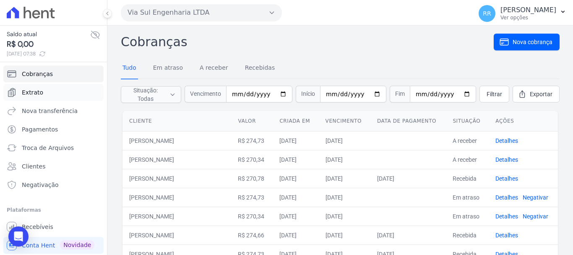
click at [34, 89] on span "Extrato" at bounding box center [32, 92] width 21 height 8
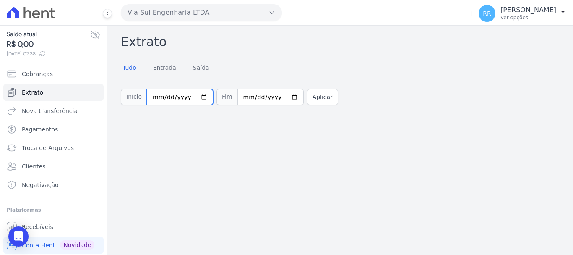
click at [152, 95] on input "[DATE]" at bounding box center [180, 97] width 66 height 16
type input "[DATE]"
drag, startPoint x: 308, startPoint y: 94, endPoint x: 279, endPoint y: 138, distance: 52.9
click at [308, 94] on button "Aplicar" at bounding box center [322, 97] width 31 height 16
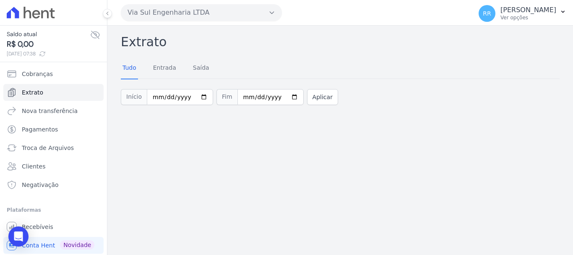
click at [181, 5] on button "Via Sul Engenharia LTDA" at bounding box center [201, 12] width 161 height 17
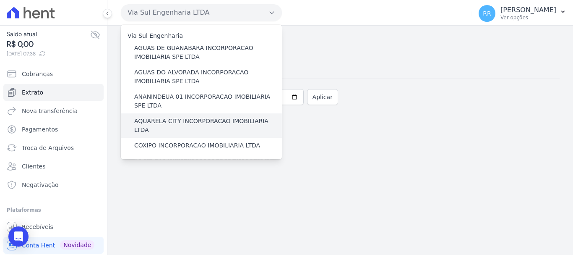
click at [156, 120] on label "AQUARELA CITY INCORPORACAO IMOBILIARIA LTDA" at bounding box center [208, 126] width 148 height 18
click at [0, 0] on input "AQUARELA CITY INCORPORACAO IMOBILIARIA LTDA" at bounding box center [0, 0] width 0 height 0
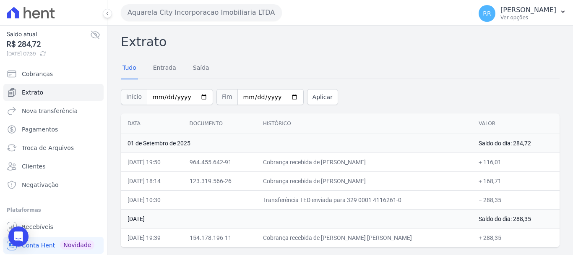
drag, startPoint x: 409, startPoint y: 154, endPoint x: 400, endPoint y: 132, distance: 23.5
click at [409, 153] on td "Cobrança recebida de [PERSON_NAME]" at bounding box center [364, 161] width 216 height 19
click at [245, 16] on button "Aquarela City Incorporacao Imobiliaria LTDA" at bounding box center [201, 12] width 161 height 17
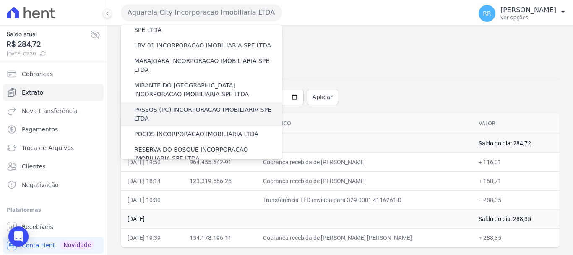
scroll to position [294, 0]
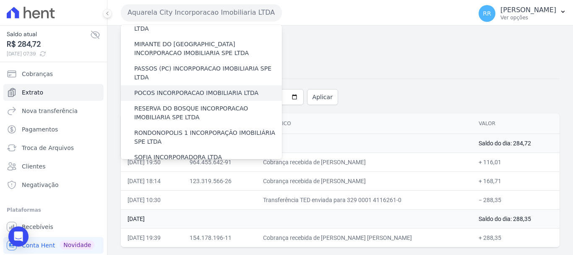
click at [174, 89] on label "POCOS INCORPORACAO IMOBILIARIA LTDA" at bounding box center [196, 93] width 124 height 9
click at [0, 0] on input "POCOS INCORPORACAO IMOBILIARIA LTDA" at bounding box center [0, 0] width 0 height 0
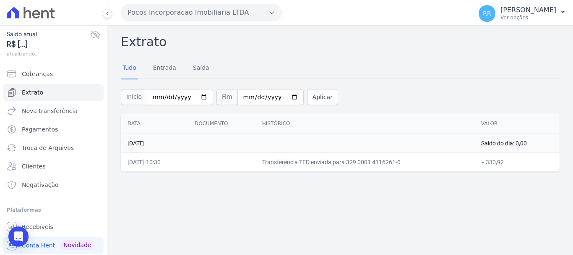
click at [168, 10] on button "Pocos Incorporacao Imobiliaria LTDA" at bounding box center [201, 12] width 161 height 17
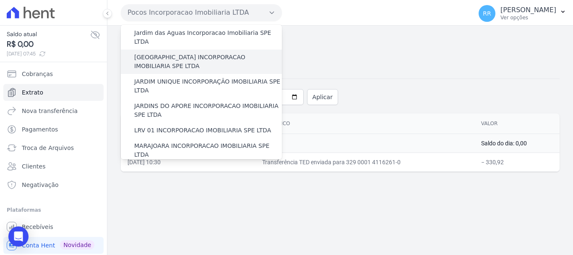
scroll to position [252, 0]
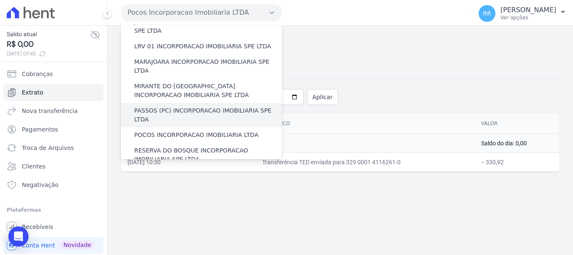
click at [161, 106] on label "PASSOS (PC) INCORPORACAO IMOBILIARIA SPE LTDA" at bounding box center [208, 115] width 148 height 18
click at [0, 0] on input "PASSOS (PC) INCORPORACAO IMOBILIARIA SPE LTDA" at bounding box center [0, 0] width 0 height 0
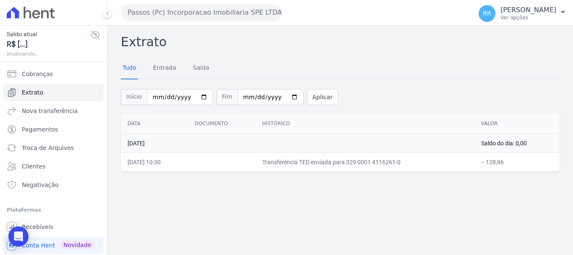
click at [206, 15] on button "Passos (Pc) Incorporacao Imobiliaria SPE LTDA" at bounding box center [201, 12] width 161 height 17
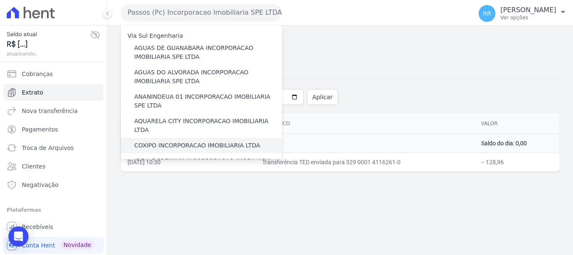
click at [156, 141] on label "COXIPO INCORPORACAO IMOBILIARIA LTDA" at bounding box center [197, 145] width 126 height 9
click at [0, 0] on input "COXIPO INCORPORACAO IMOBILIARIA LTDA" at bounding box center [0, 0] width 0 height 0
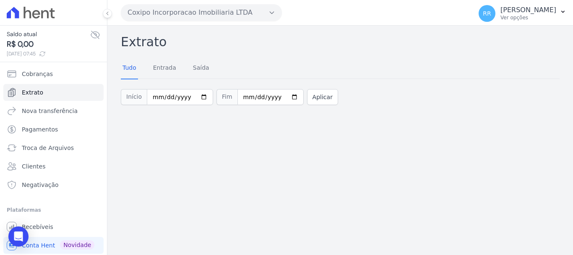
click at [248, 16] on button "Coxipo Incorporacao Imobiliaria LTDA" at bounding box center [201, 12] width 161 height 17
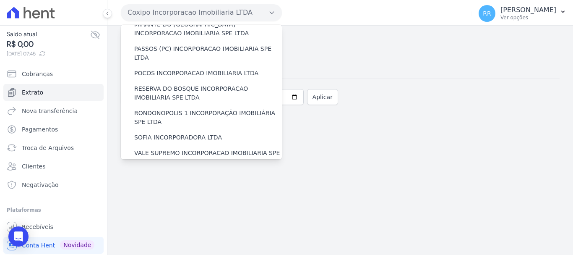
scroll to position [366, 0]
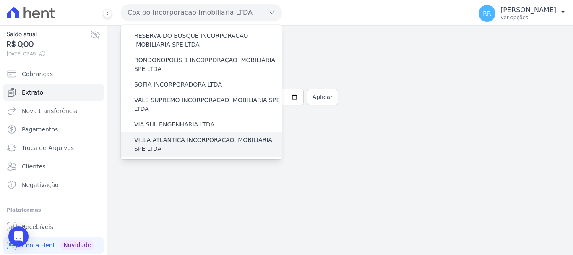
click at [176, 135] on label "VILLA ATLANTICA INCORPORACAO IMOBILIARIA SPE LTDA" at bounding box center [208, 144] width 148 height 18
click at [0, 0] on input "VILLA ATLANTICA INCORPORACAO IMOBILIARIA SPE LTDA" at bounding box center [0, 0] width 0 height 0
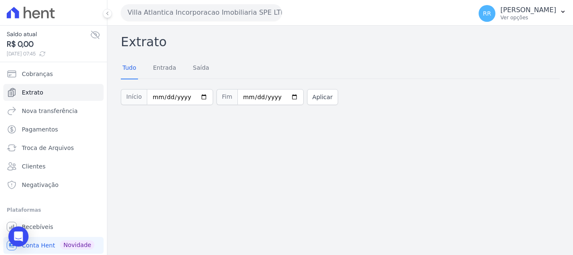
drag, startPoint x: 182, startPoint y: 9, endPoint x: 182, endPoint y: 18, distance: 9.2
click at [182, 9] on button "Villa Atlantica Incorporacao Imobiliaria SPE LTDA" at bounding box center [201, 12] width 161 height 17
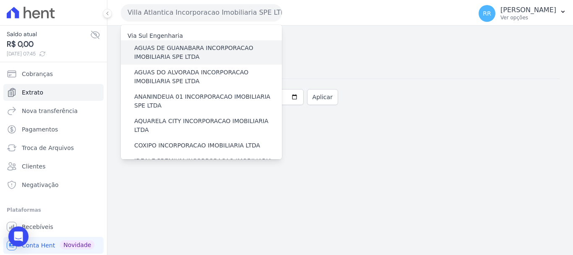
click at [219, 53] on label "AGUAS DE GUANABARA INCORPORACAO IMOBILIARIA SPE LTDA" at bounding box center [208, 53] width 148 height 18
click at [0, 0] on input "AGUAS DE GUANABARA INCORPORACAO IMOBILIARIA SPE LTDA" at bounding box center [0, 0] width 0 height 0
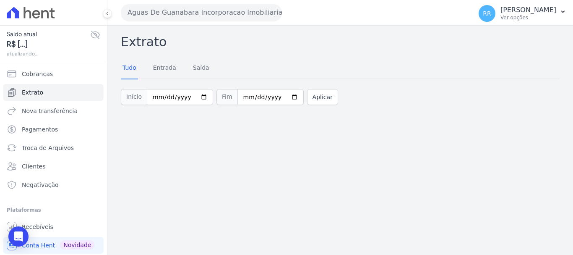
click at [234, 233] on div "Extrato Tudo Entrada [GEOGRAPHIC_DATA] Início [DATE] Fim [DATE] Aplicar" at bounding box center [340, 140] width 466 height 229
click at [206, 17] on button "Aguas De Guanabara Incorporacao Imobiliaria SPE LTDA" at bounding box center [201, 12] width 161 height 17
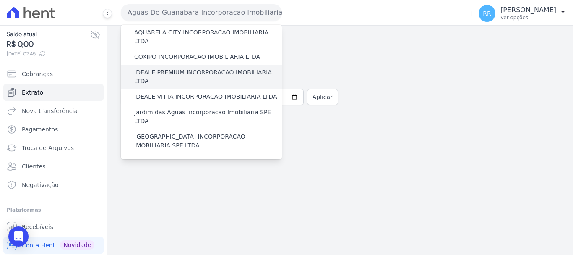
scroll to position [84, 0]
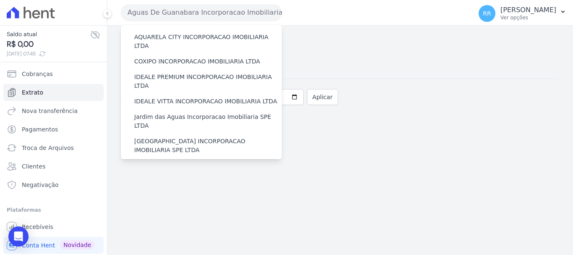
click at [365, 92] on div "Início [DATE] Fim [DATE] Aplicar" at bounding box center [340, 95] width 439 height 35
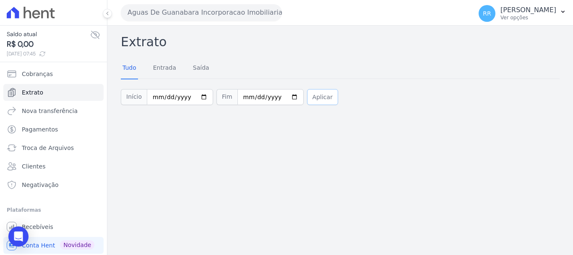
click at [319, 103] on button "Aplicar" at bounding box center [322, 97] width 31 height 16
click at [222, 15] on button "Aguas De Guanabara Incorporacao Imobiliaria SPE LTDA" at bounding box center [201, 12] width 161 height 17
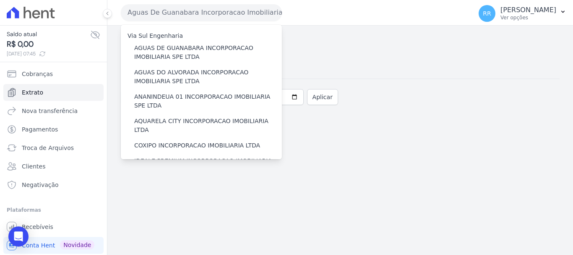
click at [422, 106] on div "Início [DATE] Fim [DATE] Aplicar" at bounding box center [340, 95] width 439 height 35
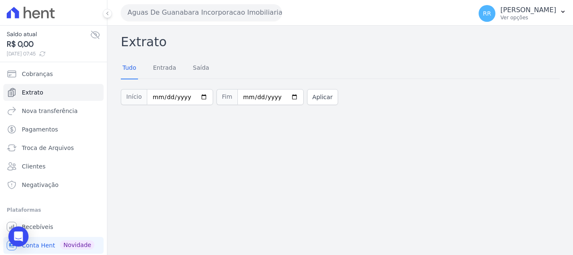
click at [221, 18] on button "Aguas De Guanabara Incorporacao Imobiliaria SPE LTDA" at bounding box center [201, 12] width 161 height 17
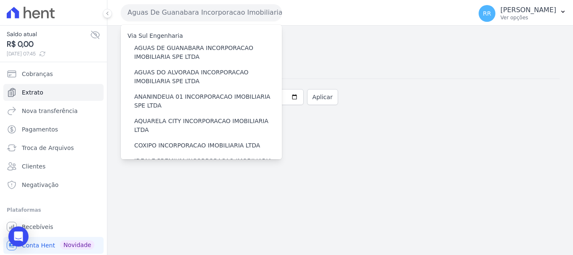
click at [180, 15] on button "Aguas De Guanabara Incorporacao Imobiliaria SPE LTDA" at bounding box center [201, 12] width 161 height 17
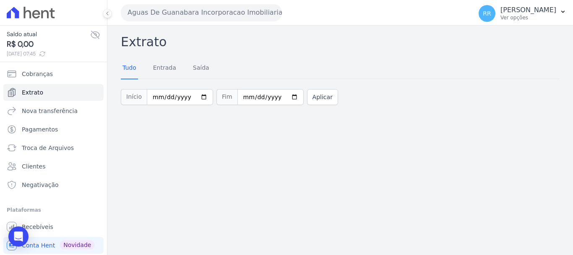
click at [184, 16] on button "Aguas De Guanabara Incorporacao Imobiliaria SPE LTDA" at bounding box center [201, 12] width 161 height 17
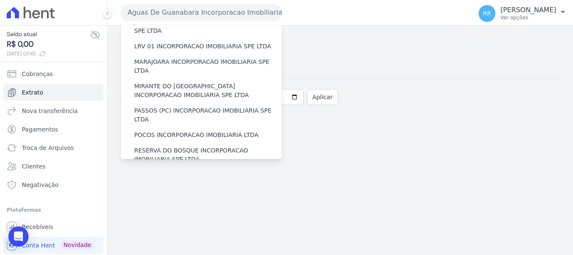
scroll to position [366, 0]
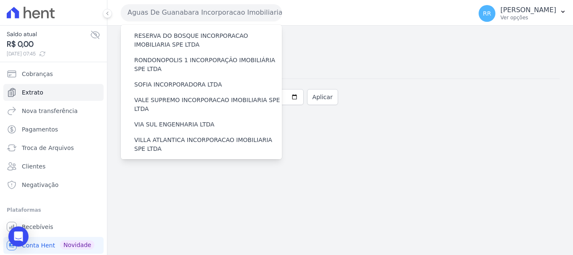
click at [177, 184] on label "VILLA TROPICAL INCORPORAÇÃO IMOBILIÁRIA SPE LTDA" at bounding box center [208, 193] width 148 height 18
click at [0, 0] on input "VILLA TROPICAL INCORPORAÇÃO IMOBILIÁRIA SPE LTDA" at bounding box center [0, 0] width 0 height 0
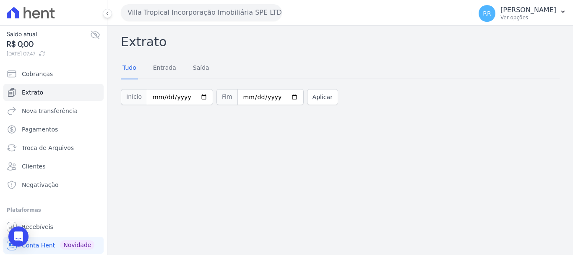
drag, startPoint x: 230, startPoint y: 10, endPoint x: 221, endPoint y: 49, distance: 39.6
click at [230, 10] on button "Villa Tropical Incorporação Imobiliária SPE LTDA" at bounding box center [201, 12] width 161 height 17
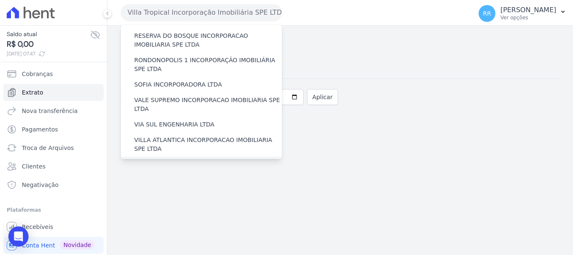
click at [167, 160] on label "[GEOGRAPHIC_DATA] INCORPORACAO IMOBILIARIA SPE LTDA" at bounding box center [208, 169] width 148 height 18
click at [0, 0] on input "[GEOGRAPHIC_DATA] INCORPORACAO IMOBILIARIA SPE LTDA" at bounding box center [0, 0] width 0 height 0
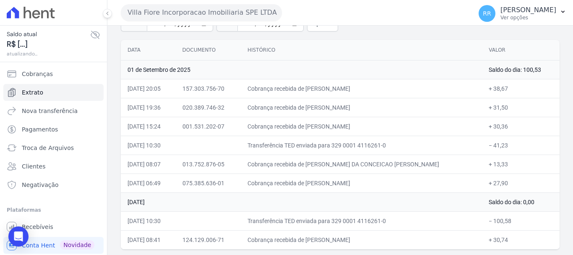
scroll to position [75, 0]
click at [337, 181] on td "Cobrança recebida de [PERSON_NAME]" at bounding box center [361, 181] width 241 height 19
click at [185, 12] on button "Villa Fiore Incorporacao Imobiliaria SPE LTDA" at bounding box center [201, 12] width 161 height 17
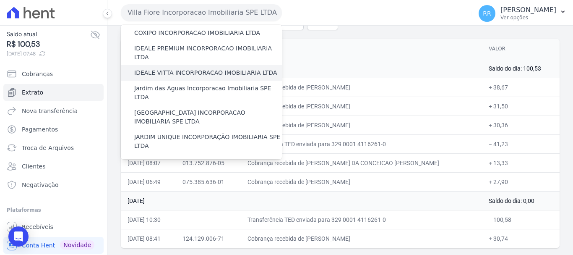
scroll to position [126, 0]
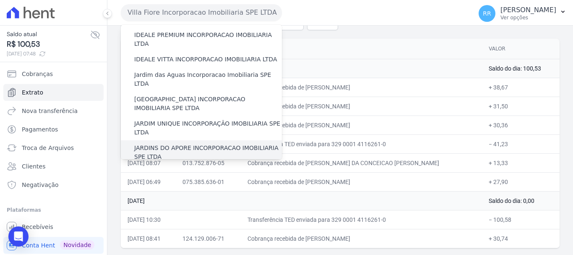
click at [186, 143] on label "JARDINS DO APORE INCORPORACAO IMOBILIARIA SPE LTDA" at bounding box center [208, 152] width 148 height 18
click at [0, 0] on input "JARDINS DO APORE INCORPORACAO IMOBILIARIA SPE LTDA" at bounding box center [0, 0] width 0 height 0
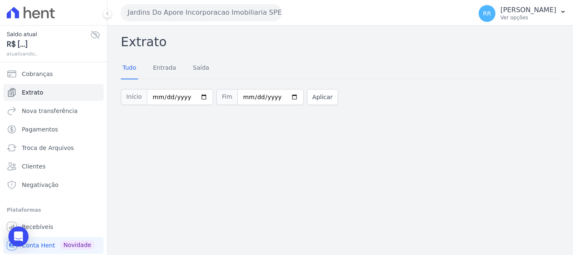
drag, startPoint x: 213, startPoint y: 16, endPoint x: 205, endPoint y: 23, distance: 11.0
click at [212, 16] on button "Jardins Do Apore Incorporacao Imobiliaria SPE LTDA" at bounding box center [201, 12] width 161 height 17
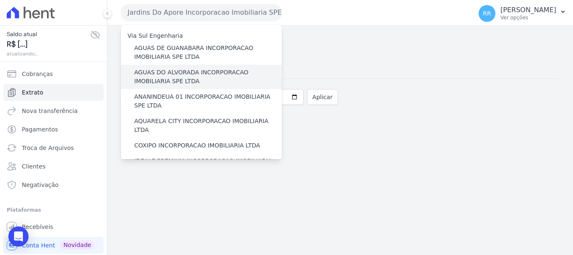
click at [181, 82] on label "AGUAS DO ALVORADA INCORPORACAO IMOBILIARIA SPE LTDA" at bounding box center [208, 77] width 148 height 18
click at [0, 0] on input "AGUAS DO ALVORADA INCORPORACAO IMOBILIARIA SPE LTDA" at bounding box center [0, 0] width 0 height 0
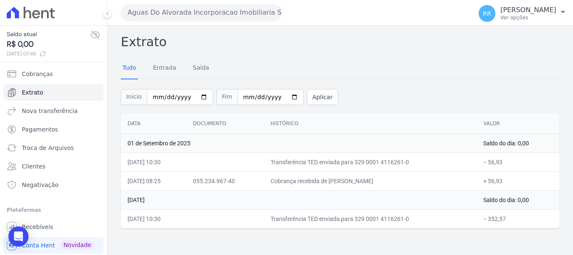
click at [185, 14] on button "Aguas Do Alvorada Incorporacao Imobiliaria SPE LTDA" at bounding box center [201, 12] width 161 height 17
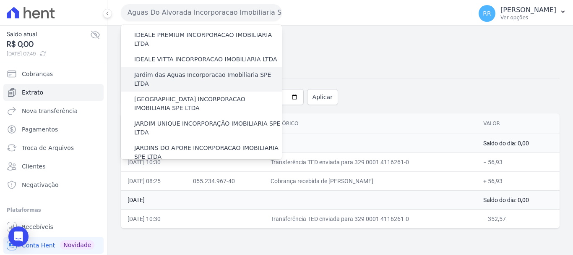
click at [165, 70] on label "Jardim das Aguas Incorporacao Imobiliaria SPE LTDA" at bounding box center [208, 79] width 148 height 18
click at [0, 0] on input "Jardim das Aguas Incorporacao Imobiliaria SPE LTDA" at bounding box center [0, 0] width 0 height 0
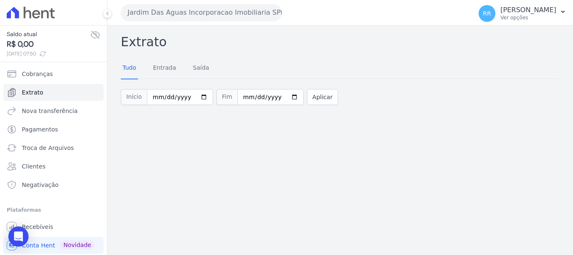
click at [207, 8] on button "Jardim Das Aguas Incorporacao Imobiliaria SPE LTDA" at bounding box center [201, 12] width 161 height 17
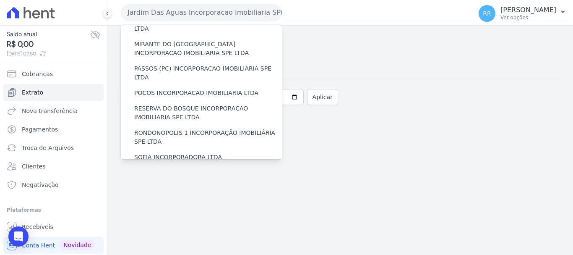
scroll to position [336, 0]
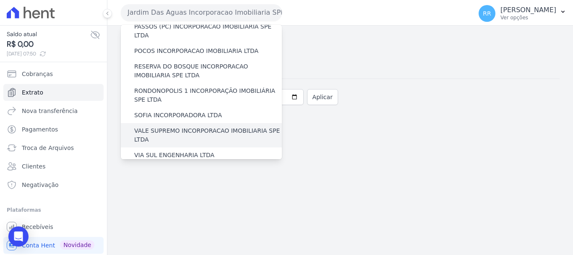
click at [159, 126] on label "VALE SUPREMO INCORPORACAO IMOBILIARIA SPE LTDA" at bounding box center [208, 135] width 148 height 18
click at [0, 0] on input "VALE SUPREMO INCORPORACAO IMOBILIARIA SPE LTDA" at bounding box center [0, 0] width 0 height 0
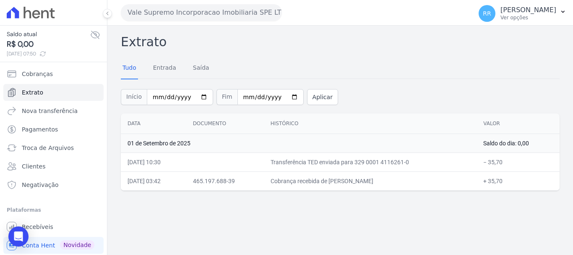
click at [239, 9] on button "Vale Supremo Incorporacao Imobiliaria SPE LTDA" at bounding box center [201, 12] width 161 height 17
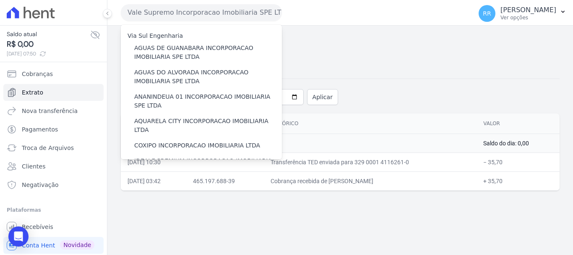
click at [462, 93] on div "Início 2025-08-30 Fim 2025-09-02 Aplicar" at bounding box center [340, 95] width 439 height 35
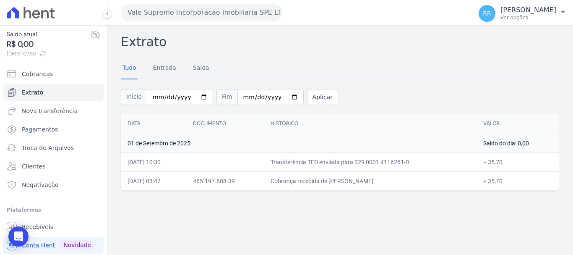
click at [225, 11] on button "Vale Supremo Incorporacao Imobiliaria SPE LTDA" at bounding box center [201, 12] width 161 height 17
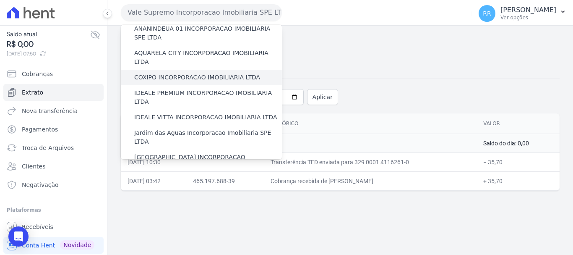
scroll to position [168, 0]
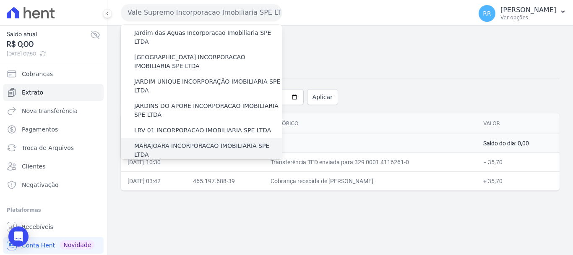
click at [140, 141] on label "MARAJOARA INCORPORACAO IMOBILIARIA SPE LTDA" at bounding box center [208, 150] width 148 height 18
click at [0, 0] on input "MARAJOARA INCORPORACAO IMOBILIARIA SPE LTDA" at bounding box center [0, 0] width 0 height 0
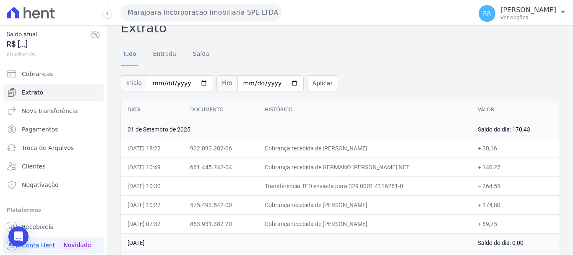
scroll to position [37, 0]
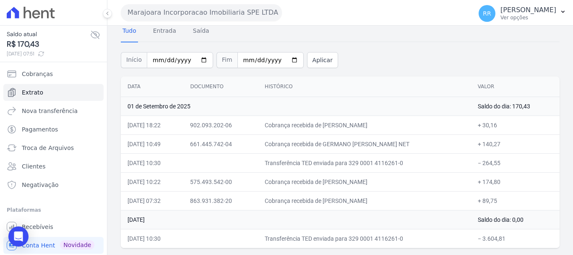
click at [321, 134] on td "Cobrança recebida de BRENDA THAYNA MORAES HENRIQUES" at bounding box center [364, 124] width 213 height 19
click at [192, 9] on button "Marajoara Incorporacao Imobiliaria SPE LTDA" at bounding box center [201, 12] width 161 height 17
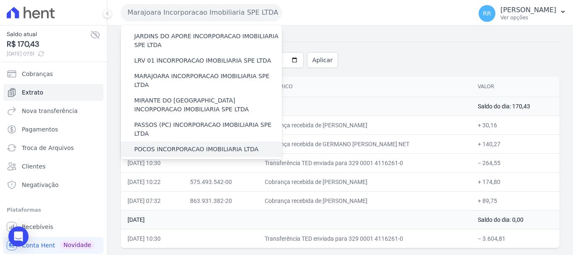
scroll to position [252, 0]
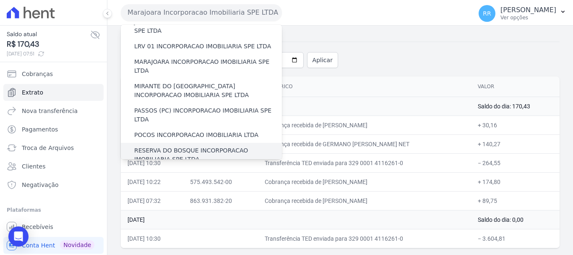
click at [166, 146] on label "RESERVA DO BOSQUE INCORPORACAO IMOBILIARIA SPE LTDA" at bounding box center [208, 155] width 148 height 18
click at [0, 0] on input "RESERVA DO BOSQUE INCORPORACAO IMOBILIARIA SPE LTDA" at bounding box center [0, 0] width 0 height 0
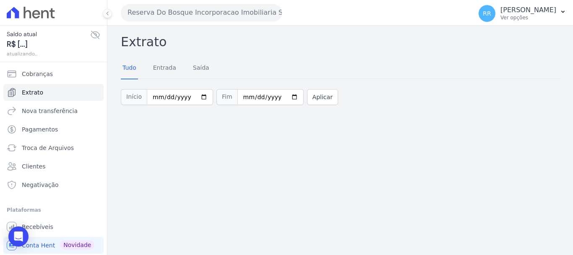
click at [201, 11] on button "Reserva Do Bosque Incorporacao Imobiliaria SPE LTDA" at bounding box center [201, 12] width 161 height 17
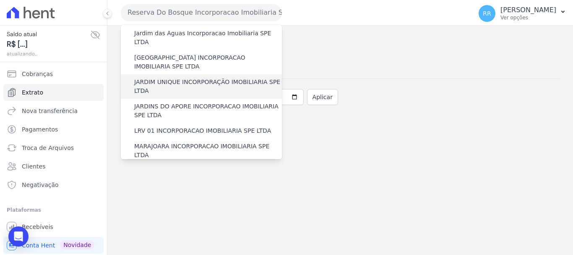
scroll to position [168, 0]
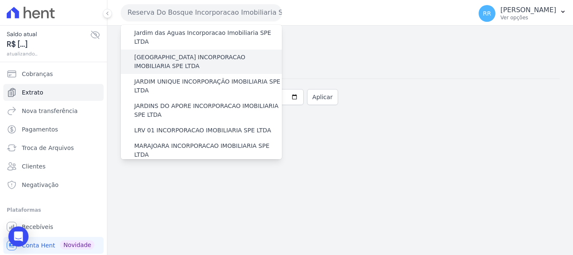
click at [175, 53] on label "[GEOGRAPHIC_DATA] INCORPORACAO IMOBILIARIA SPE LTDA" at bounding box center [208, 62] width 148 height 18
click at [0, 0] on input "[GEOGRAPHIC_DATA] INCORPORACAO IMOBILIARIA SPE LTDA" at bounding box center [0, 0] width 0 height 0
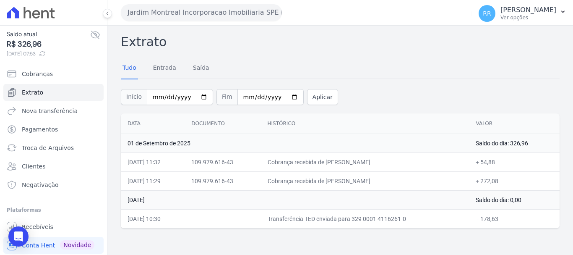
drag, startPoint x: 156, startPoint y: 12, endPoint x: 157, endPoint y: 21, distance: 9.2
click at [156, 12] on button "Jardim Montreal Incorporacao Imobiliaria SPE LTDA" at bounding box center [201, 12] width 161 height 17
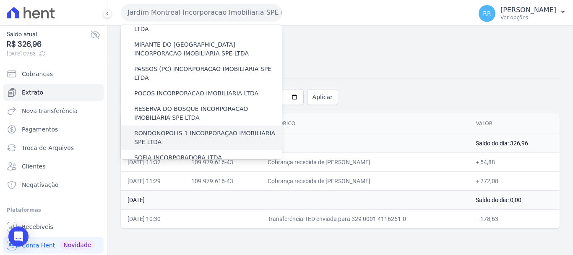
scroll to position [294, 0]
click at [164, 128] on label "RONDONOPOLIS 1 INCORPORAÇÃO IMOBILIÁRIA SPE LTDA" at bounding box center [208, 137] width 148 height 18
click at [0, 0] on input "RONDONOPOLIS 1 INCORPORAÇÃO IMOBILIÁRIA SPE LTDA" at bounding box center [0, 0] width 0 height 0
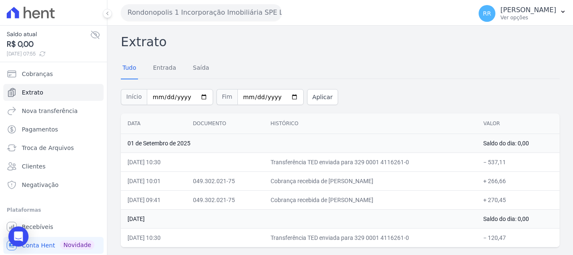
click at [281, 124] on th "Histórico" at bounding box center [370, 123] width 213 height 21
drag, startPoint x: 195, startPoint y: 11, endPoint x: 196, endPoint y: 17, distance: 5.5
click at [195, 11] on button "Rondonopolis 1 Incorporação Imobiliária SPE LTDA" at bounding box center [201, 12] width 161 height 17
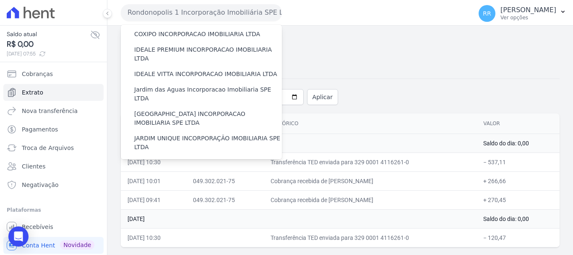
scroll to position [168, 0]
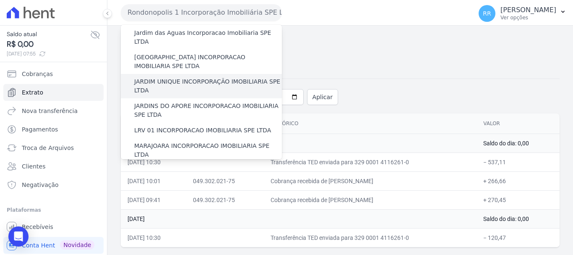
click at [193, 77] on label "JARDIM UNIQUE INCORPORAÇÃO IMOBILIARIA SPE LTDA" at bounding box center [208, 86] width 148 height 18
click at [0, 0] on input "JARDIM UNIQUE INCORPORAÇÃO IMOBILIARIA SPE LTDA" at bounding box center [0, 0] width 0 height 0
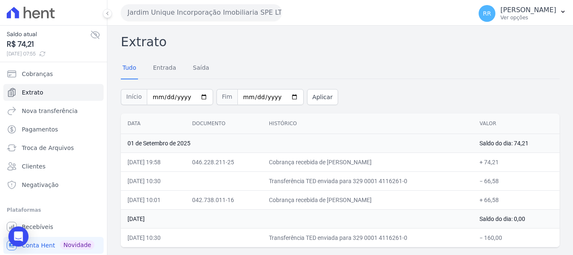
click at [188, 15] on button "Jardim Unique Incorporação Imobiliaria SPE LTDA" at bounding box center [201, 12] width 161 height 17
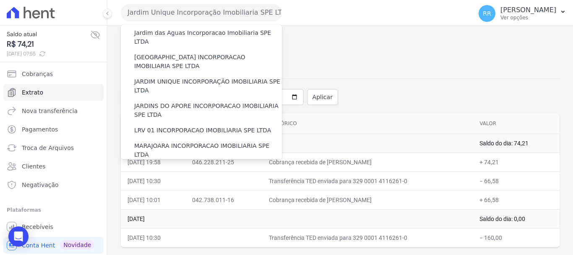
click at [156, 166] on label "MIRANTE DO [GEOGRAPHIC_DATA] INCORPORACAO IMOBILIARIA SPE LTDA" at bounding box center [208, 175] width 148 height 18
click at [0, 0] on input "MIRANTE DO [GEOGRAPHIC_DATA] INCORPORACAO IMOBILIARIA SPE LTDA" at bounding box center [0, 0] width 0 height 0
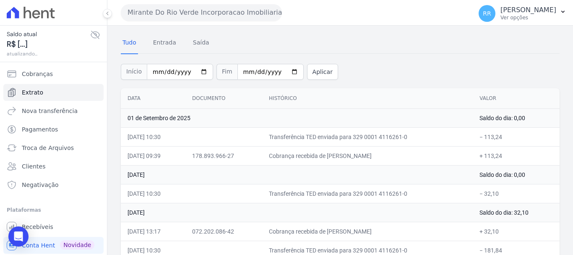
scroll to position [37, 0]
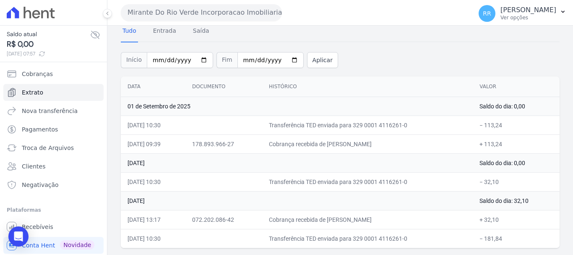
click at [262, 150] on td "178.893.966-27" at bounding box center [223, 143] width 77 height 19
click at [208, 8] on button "Mirante Do Rio Verde Incorporacao Imobiliaria SPE LTDA" at bounding box center [201, 12] width 161 height 17
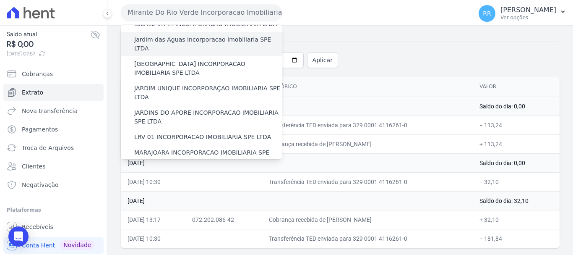
scroll to position [168, 0]
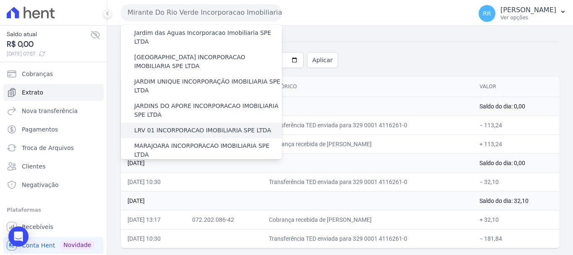
click at [167, 126] on label "LRV 01 INCORPORACAO IMOBILIARIA SPE LTDA" at bounding box center [202, 130] width 137 height 9
click at [0, 0] on input "LRV 01 INCORPORACAO IMOBILIARIA SPE LTDA" at bounding box center [0, 0] width 0 height 0
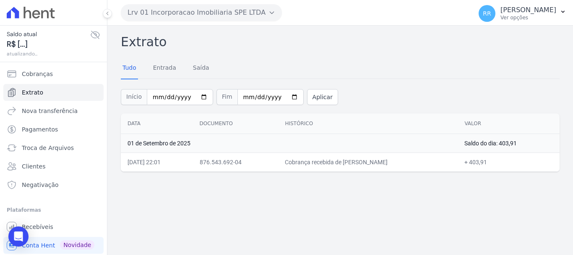
click at [90, 38] on icon at bounding box center [95, 35] width 10 height 10
click at [91, 36] on icon at bounding box center [95, 35] width 8 height 6
click at [193, 8] on button "Lrv 01 Incorporacao Imobiliaria SPE LTDA" at bounding box center [201, 12] width 161 height 17
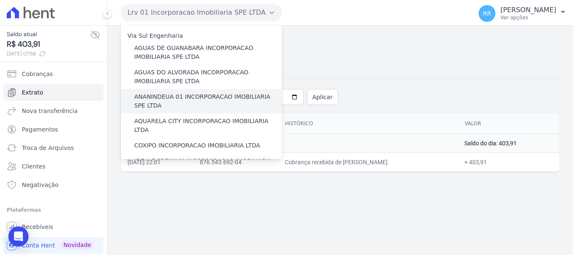
click at [172, 104] on label "ANANINDEUA 01 INCORPORACAO IMOBILIARIA SPE LTDA" at bounding box center [208, 101] width 148 height 18
click at [0, 0] on input "ANANINDEUA 01 INCORPORACAO IMOBILIARIA SPE LTDA" at bounding box center [0, 0] width 0 height 0
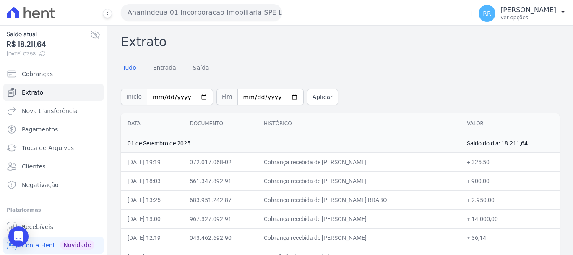
scroll to position [42, 0]
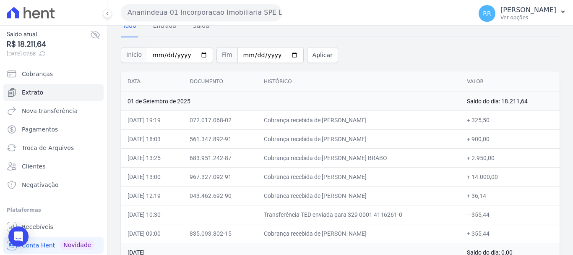
drag, startPoint x: 452, startPoint y: 124, endPoint x: 435, endPoint y: 126, distance: 16.9
click at [451, 123] on td "Cobrança recebida de BENEDITO CLAUDIO SILVA" at bounding box center [358, 119] width 203 height 19
click at [182, 10] on button "Ananindeua 01 Incorporacao Imobiliaria SPE LTDA" at bounding box center [201, 12] width 161 height 17
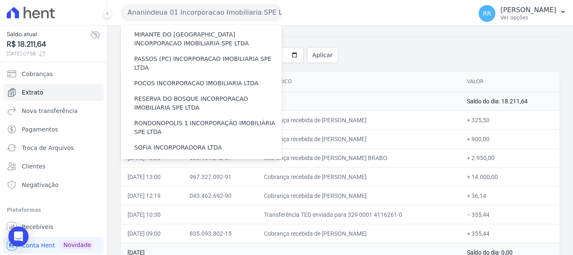
scroll to position [366, 0]
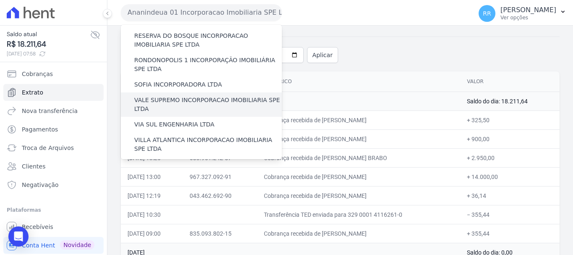
click at [159, 96] on label "VALE SUPREMO INCORPORACAO IMOBILIARIA SPE LTDA" at bounding box center [208, 105] width 148 height 18
click at [0, 0] on input "VALE SUPREMO INCORPORACAO IMOBILIARIA SPE LTDA" at bounding box center [0, 0] width 0 height 0
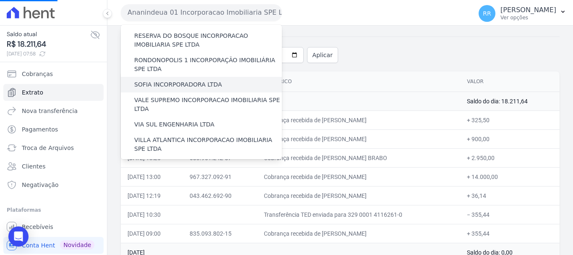
click at [159, 80] on label "SOFIA INCORPORADORA LTDA" at bounding box center [178, 84] width 88 height 9
click at [0, 0] on input "SOFIA INCORPORADORA LTDA" at bounding box center [0, 0] width 0 height 0
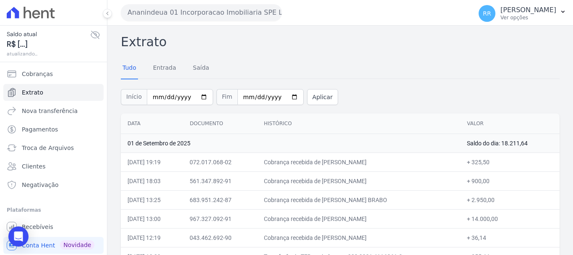
click at [216, 17] on button "Ananindeua 01 Incorporacao Imobiliaria SPE LTDA" at bounding box center [201, 12] width 161 height 17
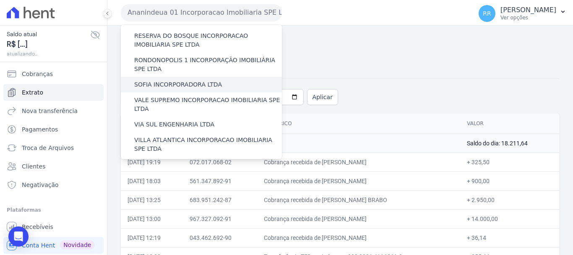
click at [154, 80] on label "SOFIA INCORPORADORA LTDA" at bounding box center [178, 84] width 88 height 9
click at [0, 0] on input "SOFIA INCORPORADORA LTDA" at bounding box center [0, 0] width 0 height 0
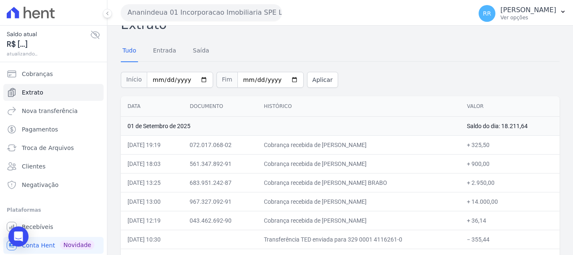
scroll to position [0, 0]
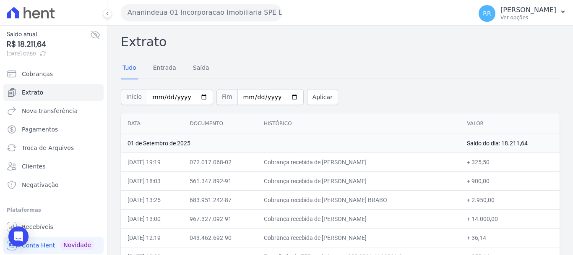
click at [191, 12] on button "Ananindeua 01 Incorporacao Imobiliaria SPE LTDA" at bounding box center [201, 12] width 161 height 17
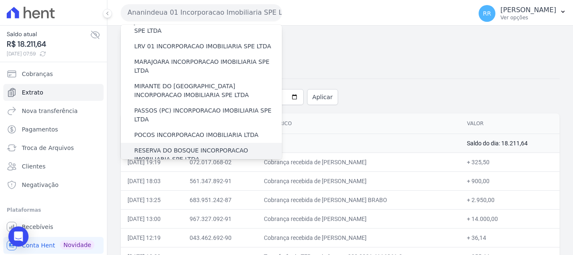
scroll to position [294, 0]
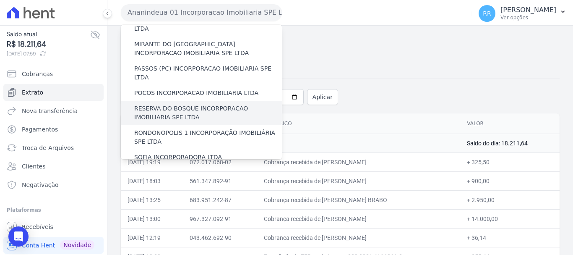
click at [152, 153] on label "SOFIA INCORPORADORA LTDA" at bounding box center [178, 157] width 88 height 9
click at [0, 0] on input "SOFIA INCORPORADORA LTDA" at bounding box center [0, 0] width 0 height 0
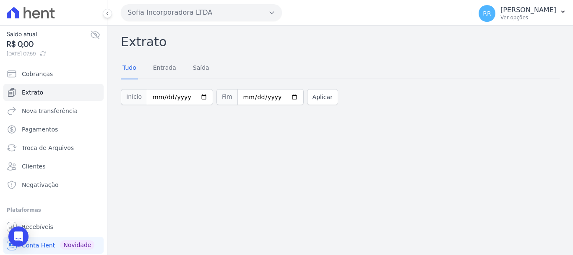
click at [197, 8] on button "Sofia Incorporadora LTDA" at bounding box center [201, 12] width 161 height 17
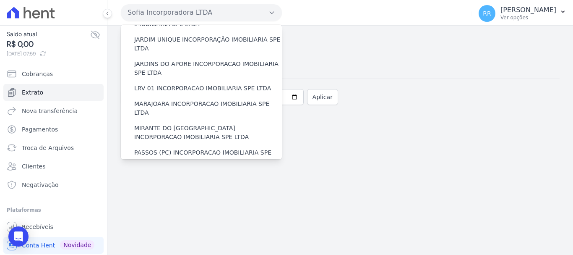
scroll to position [366, 0]
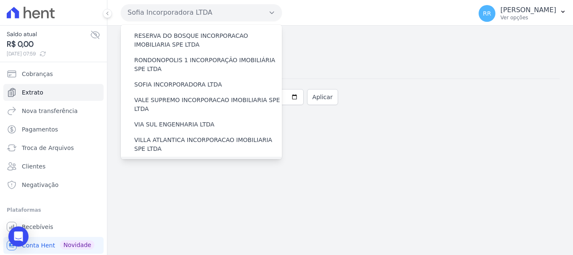
click at [177, 160] on label "[GEOGRAPHIC_DATA] INCORPORACAO IMOBILIARIA SPE LTDA" at bounding box center [208, 169] width 148 height 18
click at [0, 0] on input "[GEOGRAPHIC_DATA] INCORPORACAO IMOBILIARIA SPE LTDA" at bounding box center [0, 0] width 0 height 0
click at [184, 160] on label "[GEOGRAPHIC_DATA] INCORPORACAO IMOBILIARIA SPE LTDA" at bounding box center [208, 169] width 148 height 18
click at [0, 0] on input "[GEOGRAPHIC_DATA] INCORPORACAO IMOBILIARIA SPE LTDA" at bounding box center [0, 0] width 0 height 0
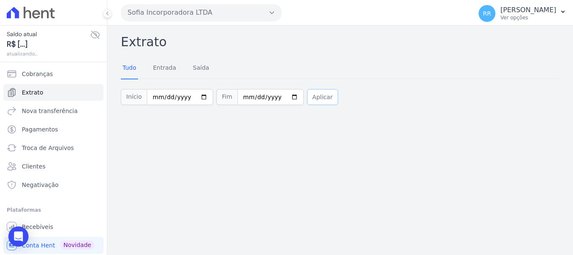
click at [317, 90] on button "Aplicar" at bounding box center [322, 97] width 31 height 16
click at [224, 15] on button "Sofia Incorporadora LTDA" at bounding box center [201, 12] width 161 height 17
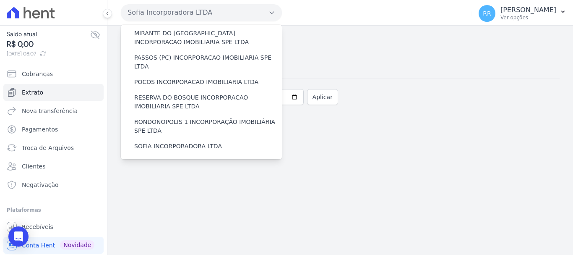
scroll to position [366, 0]
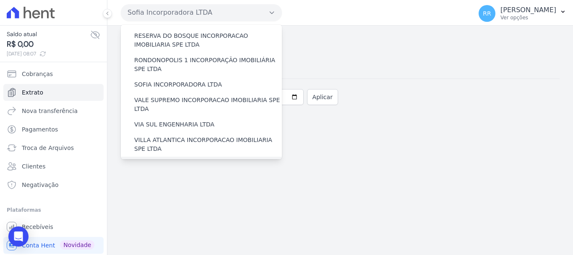
click at [201, 160] on label "[GEOGRAPHIC_DATA] INCORPORACAO IMOBILIARIA SPE LTDA" at bounding box center [208, 169] width 148 height 18
click at [0, 0] on input "[GEOGRAPHIC_DATA] INCORPORACAO IMOBILIARIA SPE LTDA" at bounding box center [0, 0] width 0 height 0
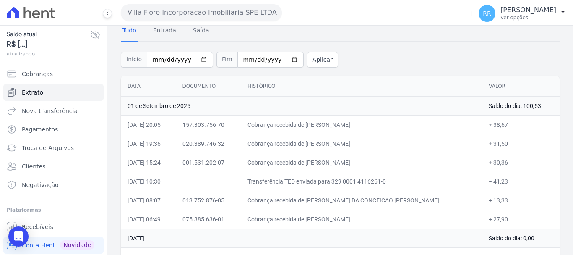
scroll to position [75, 0]
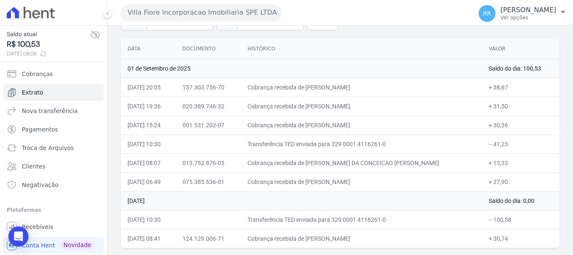
drag, startPoint x: 333, startPoint y: 237, endPoint x: 464, endPoint y: 235, distance: 131.3
click at [464, 235] on td "Cobrança recebida de VITORIA LUIZA MOREIRA DA SILVA" at bounding box center [361, 238] width 241 height 19
drag, startPoint x: 331, startPoint y: 124, endPoint x: 422, endPoint y: 125, distance: 91.0
click at [422, 125] on td "Cobrança recebida de THAISA SULENE BARBOSA VERISSIM" at bounding box center [361, 124] width 241 height 19
drag, startPoint x: 329, startPoint y: 125, endPoint x: 420, endPoint y: 126, distance: 91.0
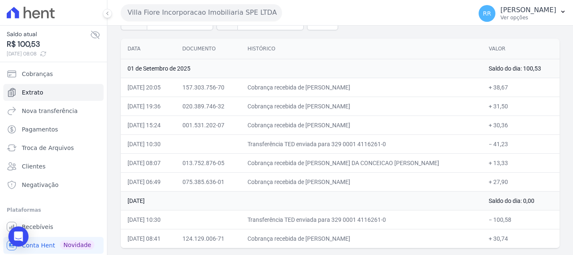
click at [420, 126] on td "Cobrança recebida de THAISA SULENE BARBOSA VERISSIM" at bounding box center [361, 124] width 241 height 19
click at [52, 149] on span "Troca de Arquivos" at bounding box center [48, 147] width 52 height 8
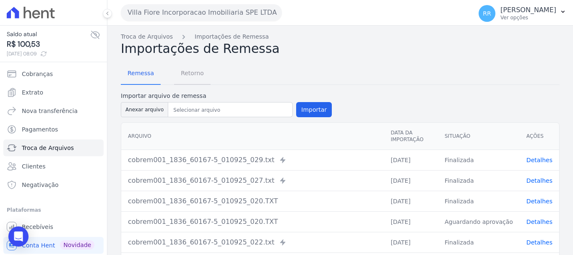
click at [190, 73] on span "Retorno" at bounding box center [192, 73] width 33 height 17
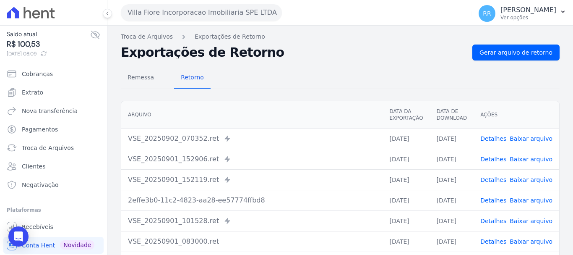
click at [496, 137] on link "Detalhes" at bounding box center [493, 138] width 26 height 7
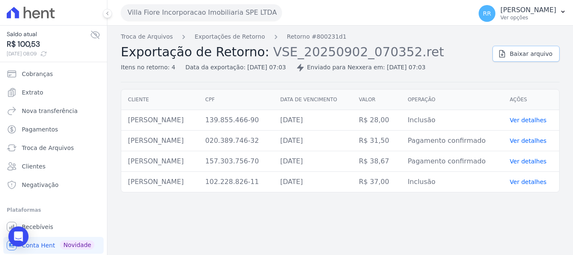
click at [526, 55] on span "Baixar arquivo" at bounding box center [531, 53] width 43 height 8
click at [247, 37] on link "Exportações de Retorno" at bounding box center [230, 36] width 70 height 9
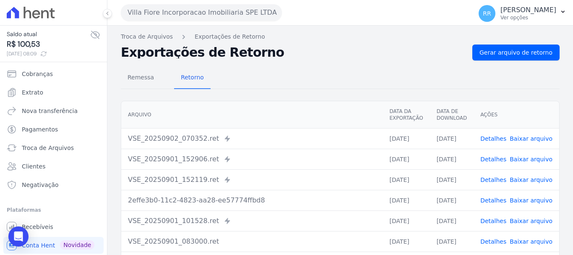
click at [495, 162] on link "Detalhes" at bounding box center [493, 159] width 26 height 7
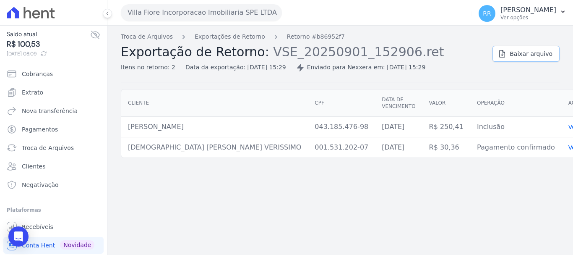
click at [523, 56] on span "Baixar arquivo" at bounding box center [531, 53] width 43 height 8
click at [239, 36] on link "Exportações de Retorno" at bounding box center [230, 36] width 70 height 9
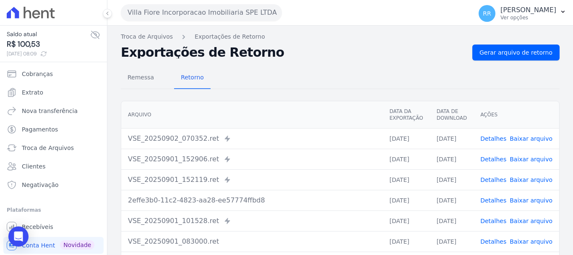
click at [493, 183] on link "Detalhes" at bounding box center [493, 179] width 26 height 7
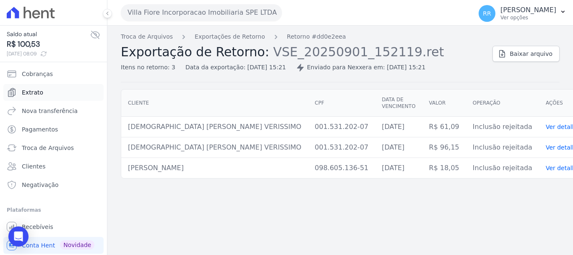
click at [36, 89] on span "Extrato" at bounding box center [32, 92] width 21 height 8
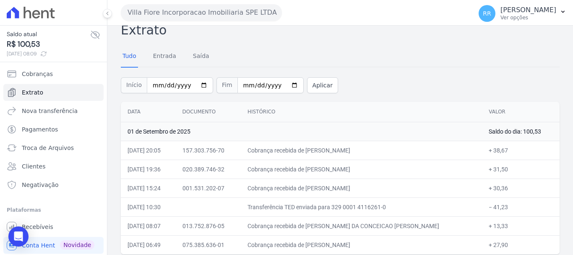
scroll to position [18, 0]
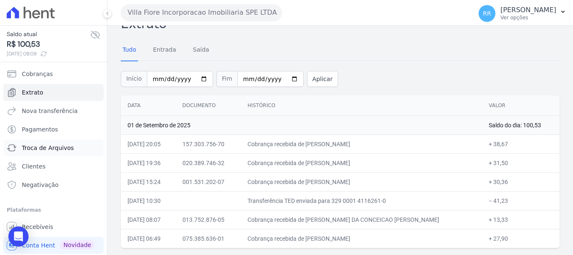
click at [33, 147] on span "Troca de Arquivos" at bounding box center [48, 147] width 52 height 8
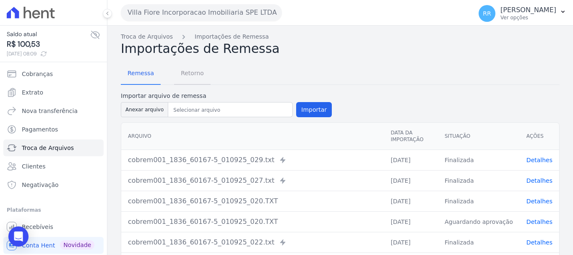
click at [192, 70] on span "Retorno" at bounding box center [192, 73] width 33 height 17
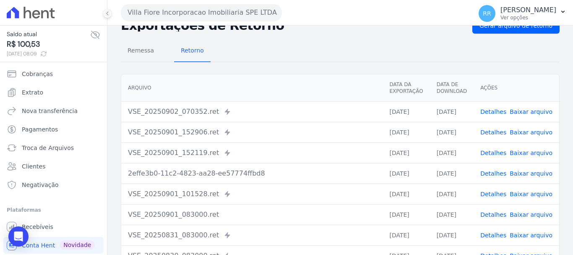
scroll to position [42, 0]
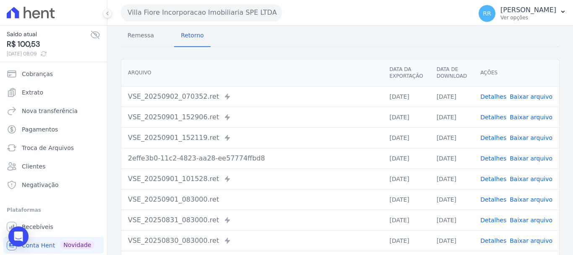
click at [495, 137] on link "Detalhes" at bounding box center [493, 137] width 26 height 7
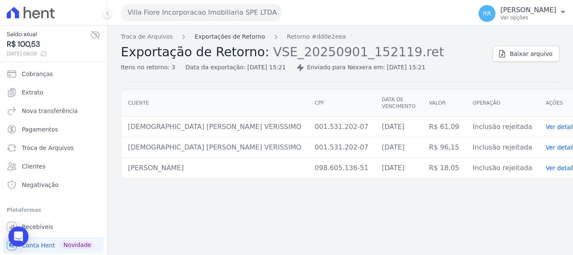
click at [252, 39] on link "Exportações de Retorno" at bounding box center [230, 36] width 70 height 9
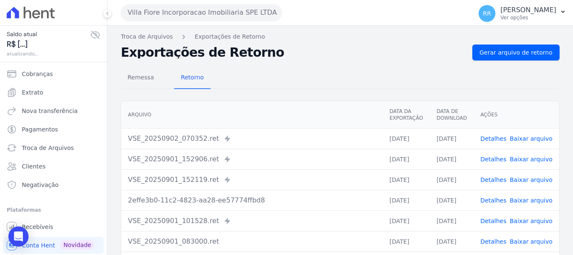
click at [489, 197] on link "Detalhes" at bounding box center [493, 200] width 26 height 7
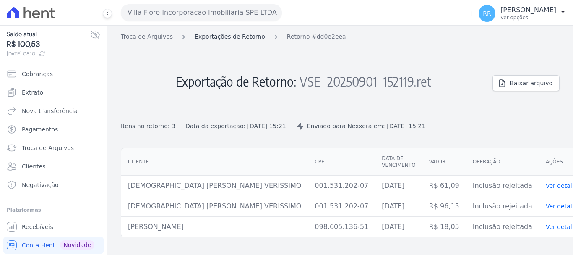
click at [235, 36] on link "Exportações de Retorno" at bounding box center [230, 36] width 70 height 9
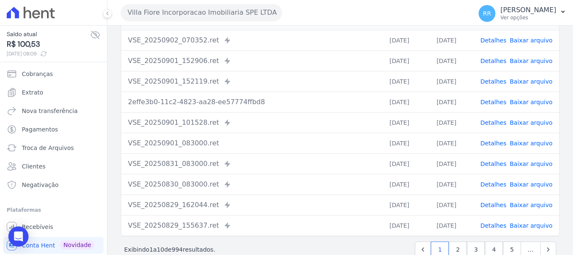
scroll to position [168, 0]
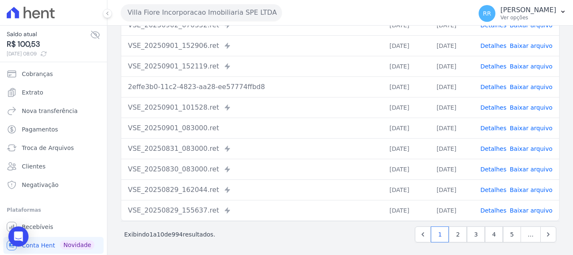
click at [492, 148] on link "Detalhes" at bounding box center [493, 148] width 26 height 7
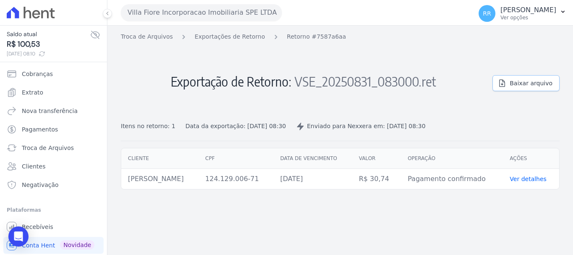
drag, startPoint x: 528, startPoint y: 78, endPoint x: 414, endPoint y: 97, distance: 116.5
click at [528, 78] on link "Baixar arquivo" at bounding box center [525, 83] width 67 height 16
click at [234, 36] on link "Exportações de Retorno" at bounding box center [230, 36] width 70 height 9
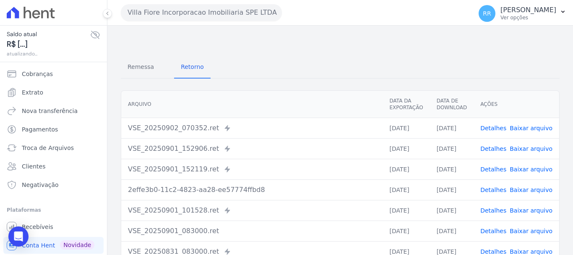
scroll to position [168, 0]
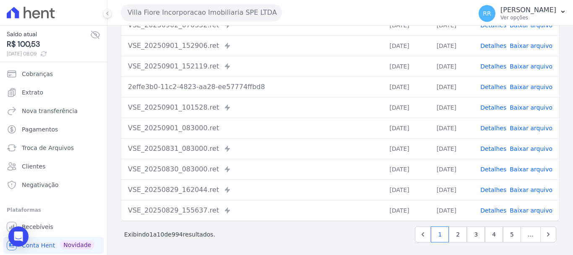
click at [494, 148] on link "Detalhes" at bounding box center [493, 148] width 26 height 7
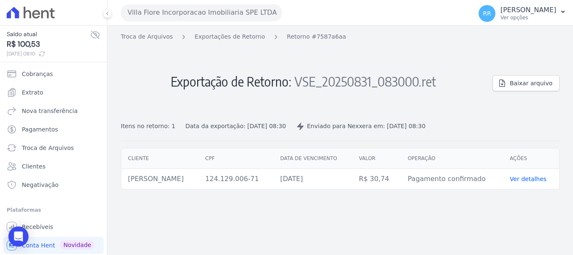
click at [526, 92] on div "Troca de Arquivos Exportações de Retorno Retorno #7587a6aa Exportação de Retorn…" at bounding box center [340, 86] width 439 height 109
drag, startPoint x: 526, startPoint y: 85, endPoint x: 450, endPoint y: 79, distance: 75.3
click at [526, 85] on span "Baixar arquivo" at bounding box center [531, 83] width 43 height 8
click at [208, 35] on link "Exportações de Retorno" at bounding box center [230, 36] width 70 height 9
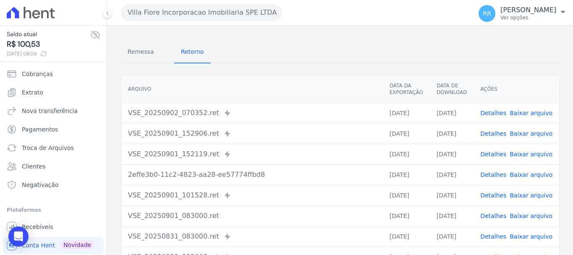
scroll to position [126, 0]
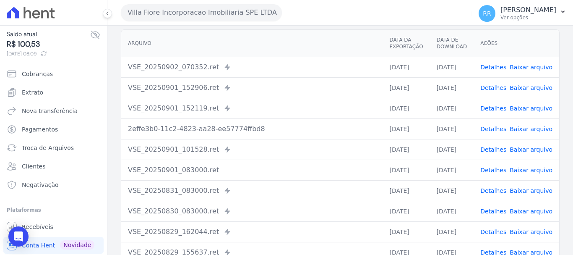
click at [493, 148] on link "Detalhes" at bounding box center [493, 149] width 26 height 7
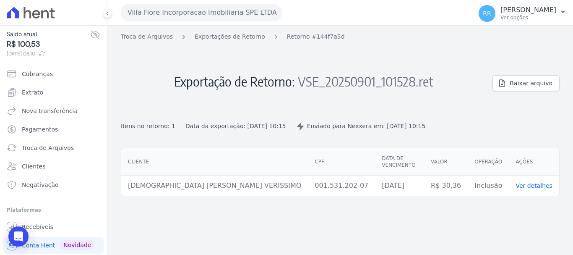
click at [530, 72] on div "Baixar arquivo" at bounding box center [525, 81] width 67 height 19
click at [526, 82] on span "Baixar arquivo" at bounding box center [531, 83] width 43 height 8
click at [212, 36] on link "Exportações de Retorno" at bounding box center [230, 36] width 70 height 9
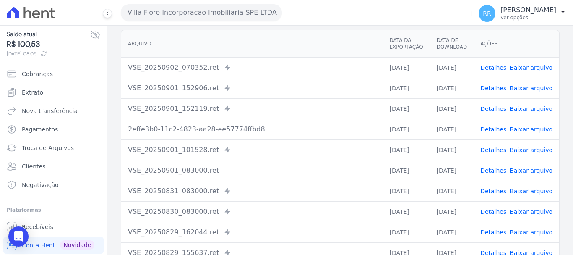
scroll to position [126, 0]
click at [494, 127] on link "Detalhes" at bounding box center [493, 128] width 26 height 7
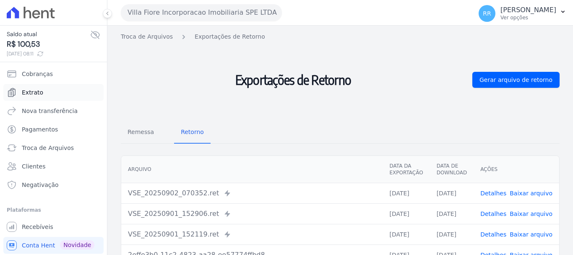
click at [25, 94] on span "Extrato" at bounding box center [32, 92] width 21 height 8
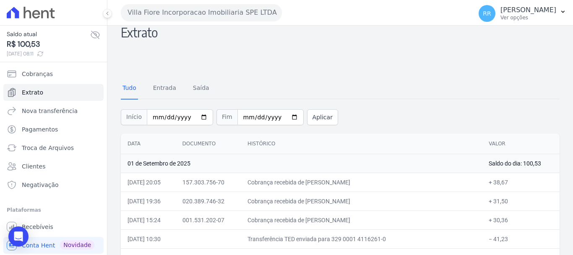
scroll to position [77, 0]
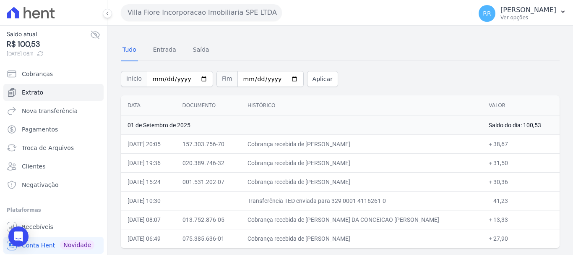
click at [184, 18] on button "Villa Fiore Incorporacao Imobiliaria SPE LTDA" at bounding box center [201, 12] width 161 height 17
click at [188, 16] on button "Villa Fiore Incorporacao Imobiliaria SPE LTDA" at bounding box center [201, 12] width 161 height 17
click at [170, 7] on button "Villa Fiore Incorporacao Imobiliaria SPE LTDA" at bounding box center [201, 12] width 161 height 17
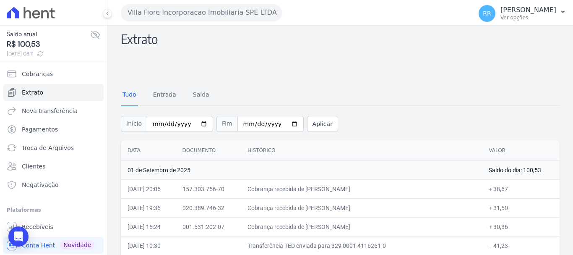
scroll to position [0, 0]
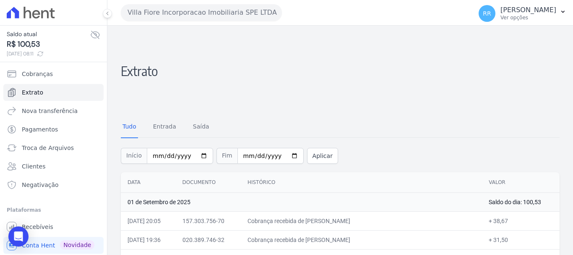
click at [219, 20] on button "Villa Fiore Incorporacao Imobiliaria SPE LTDA" at bounding box center [201, 12] width 161 height 17
click at [216, 16] on button "Villa Fiore Incorporacao Imobiliaria SPE LTDA" at bounding box center [201, 12] width 161 height 17
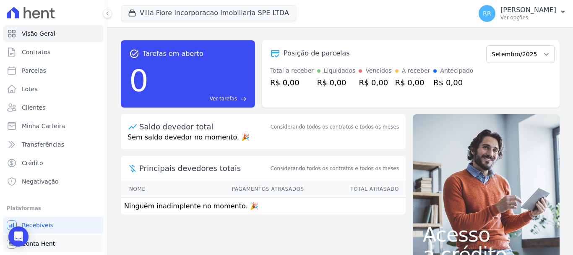
click at [36, 241] on span "Conta Hent" at bounding box center [38, 243] width 33 height 8
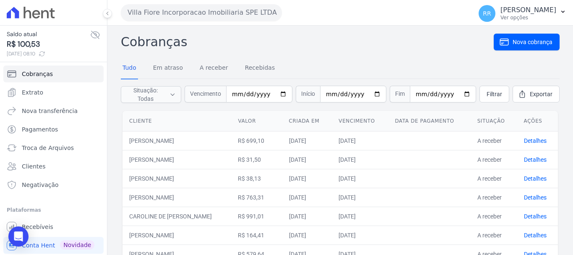
click at [238, 7] on button "Villa Fiore Incorporacao Imobiliaria SPE LTDA" at bounding box center [201, 12] width 161 height 17
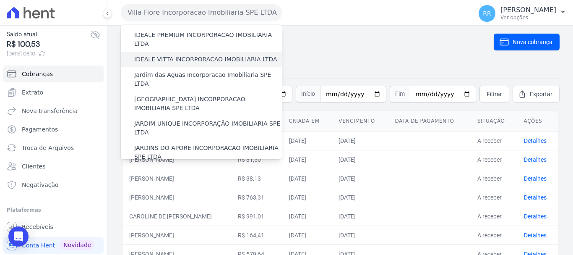
scroll to position [42, 0]
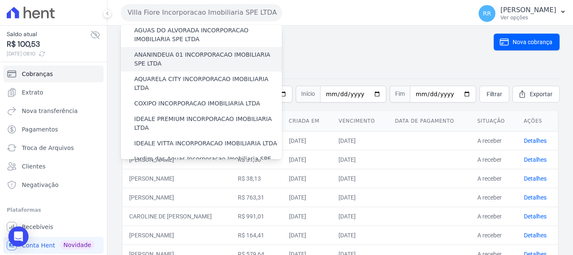
click at [163, 60] on label "ANANINDEUA 01 INCORPORACAO IMOBILIARIA SPE LTDA" at bounding box center [208, 59] width 148 height 18
click at [0, 0] on input "ANANINDEUA 01 INCORPORACAO IMOBILIARIA SPE LTDA" at bounding box center [0, 0] width 0 height 0
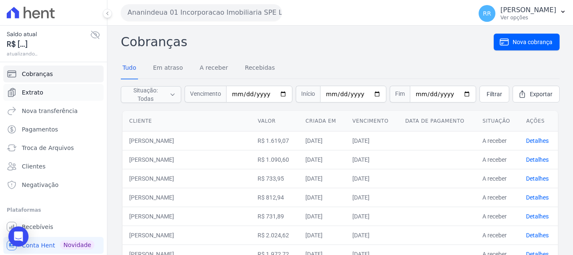
click at [31, 96] on span "Extrato" at bounding box center [32, 92] width 21 height 8
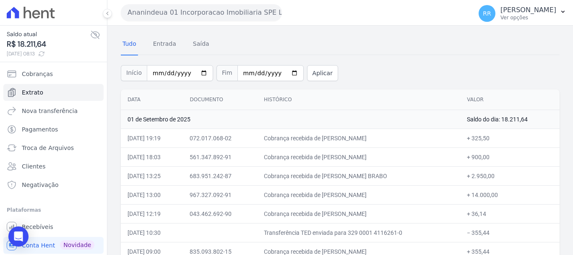
scroll to position [37, 0]
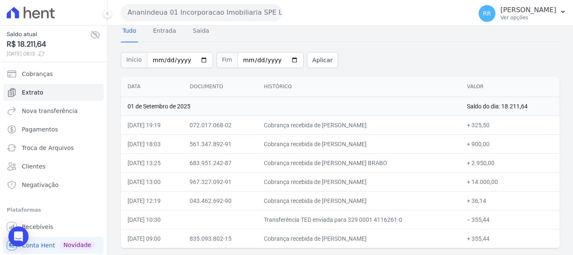
click at [355, 115] on td "Cobrança recebida de BENEDITO CLAUDIO SILVA" at bounding box center [358, 124] width 203 height 19
click at [41, 149] on span "Troca de Arquivos" at bounding box center [48, 147] width 52 height 8
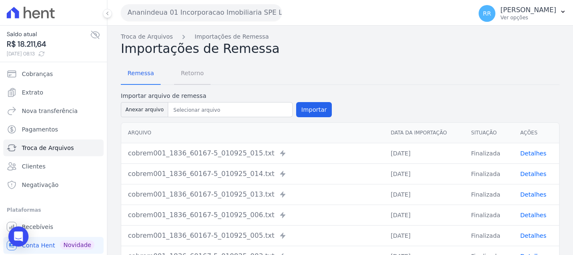
click at [192, 75] on span "Retorno" at bounding box center [192, 73] width 33 height 17
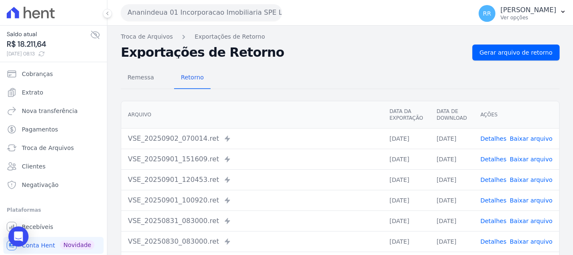
click at [494, 138] on link "Detalhes" at bounding box center [493, 138] width 26 height 7
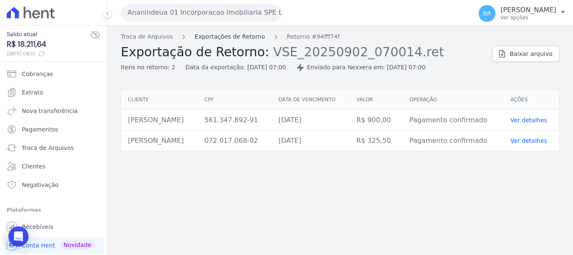
click at [249, 39] on link "Exportações de Retorno" at bounding box center [230, 36] width 70 height 9
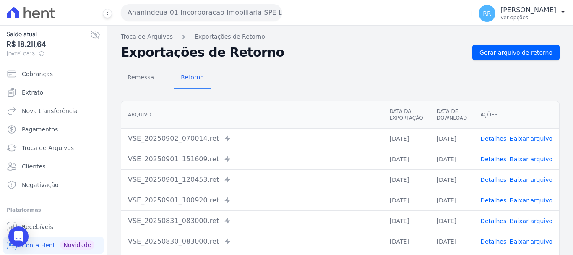
click at [496, 161] on link "Detalhes" at bounding box center [493, 159] width 26 height 7
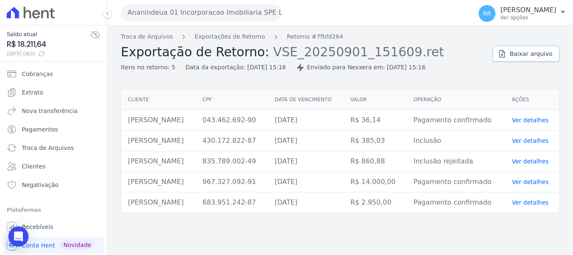
click at [531, 54] on span "Baixar arquivo" at bounding box center [531, 53] width 43 height 8
click at [254, 41] on div "Troca de Arquivos Exportações de Retorno Retorno #7fbfd264 Exportação de Retorn…" at bounding box center [303, 51] width 365 height 39
click at [253, 36] on link "Exportações de Retorno" at bounding box center [230, 36] width 70 height 9
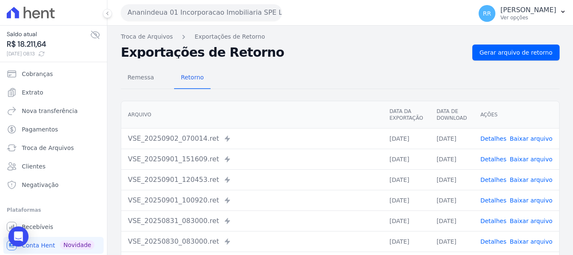
click at [498, 176] on link "Detalhes" at bounding box center [493, 179] width 26 height 7
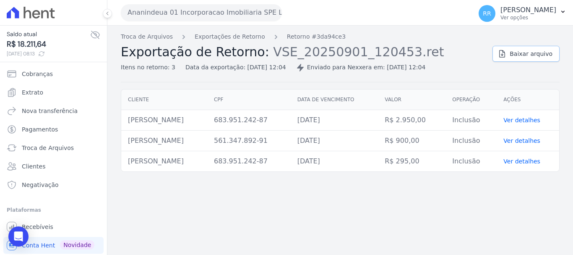
click at [531, 54] on span "Baixar arquivo" at bounding box center [531, 53] width 43 height 8
click at [231, 38] on link "Exportações de Retorno" at bounding box center [230, 36] width 70 height 9
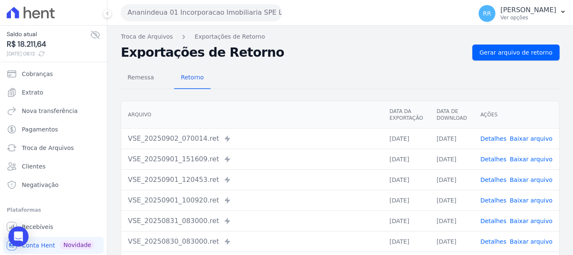
click at [489, 200] on link "Detalhes" at bounding box center [493, 200] width 26 height 7
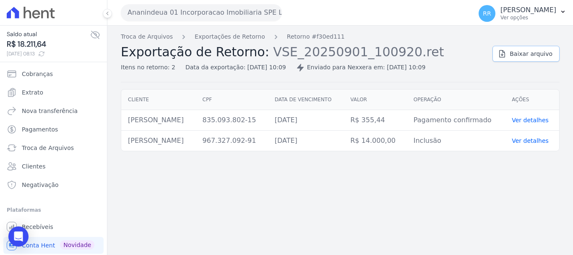
click at [518, 59] on link "Baixar arquivo" at bounding box center [525, 54] width 67 height 16
click at [226, 34] on link "Exportações de Retorno" at bounding box center [230, 36] width 70 height 9
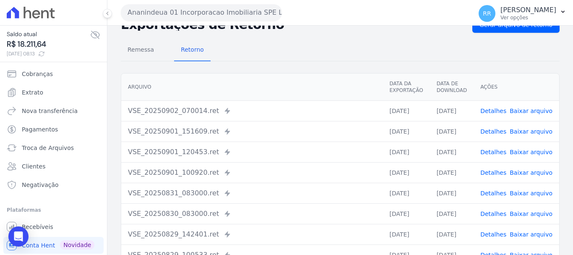
scroll to position [84, 0]
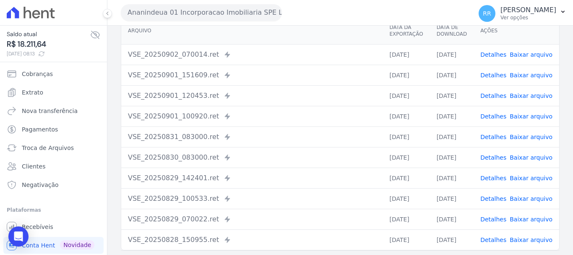
click at [502, 155] on link "Detalhes" at bounding box center [493, 157] width 26 height 7
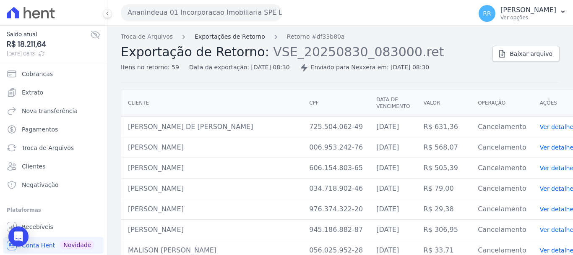
click at [248, 38] on link "Exportações de Retorno" at bounding box center [230, 36] width 70 height 9
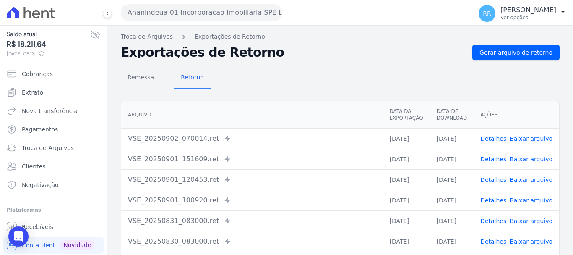
click at [343, 141] on div "VSE_20250902_070014.ret Enviado para Nexxera em: 02/09/2025, 07:00" at bounding box center [252, 138] width 248 height 10
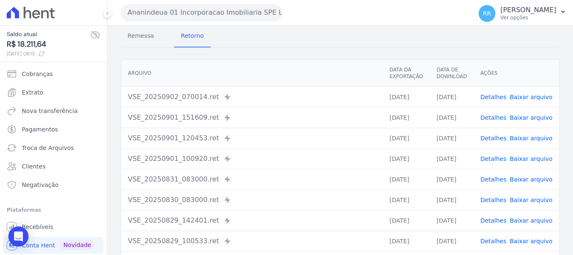
scroll to position [42, 0]
click at [495, 159] on link "Detalhes" at bounding box center [493, 158] width 26 height 7
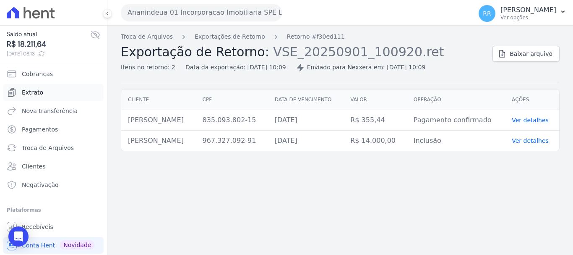
click at [28, 90] on span "Extrato" at bounding box center [32, 92] width 21 height 8
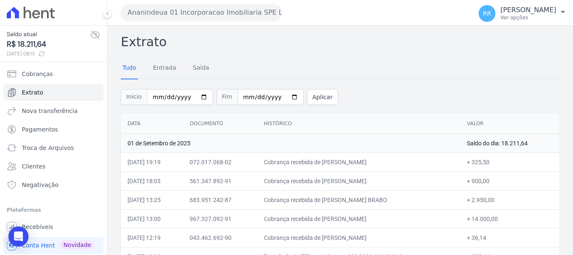
scroll to position [37, 0]
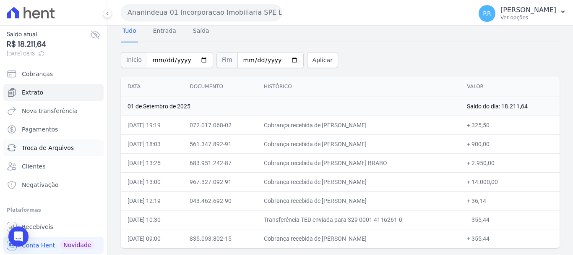
click at [40, 148] on span "Troca de Arquivos" at bounding box center [48, 147] width 52 height 8
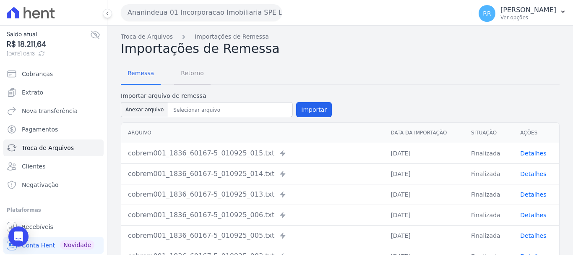
click at [181, 77] on span "Retorno" at bounding box center [192, 73] width 33 height 17
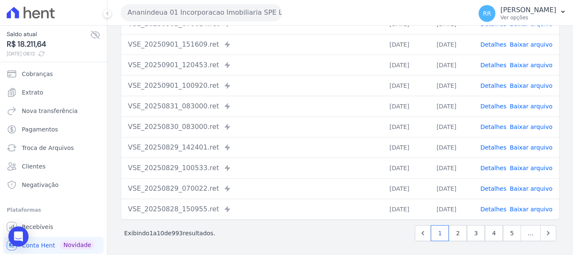
scroll to position [116, 0]
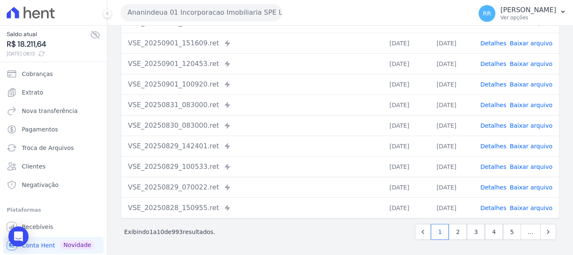
click at [496, 120] on td "Detalhes Baixar arquivo" at bounding box center [517, 125] width 86 height 21
click at [495, 126] on link "Detalhes" at bounding box center [493, 125] width 26 height 7
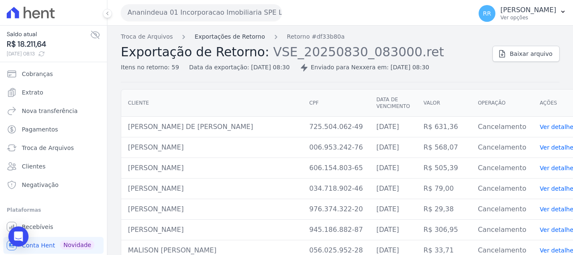
click at [241, 35] on link "Exportações de Retorno" at bounding box center [230, 36] width 70 height 9
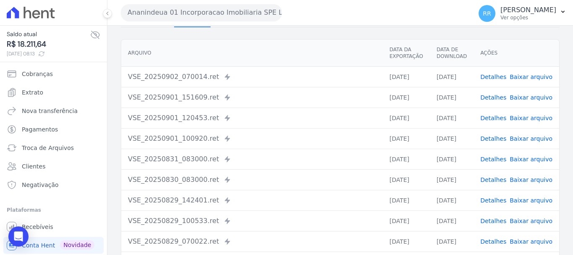
scroll to position [84, 0]
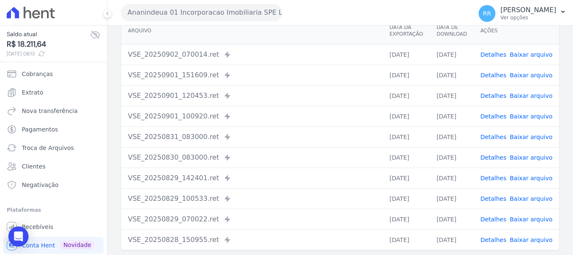
click at [497, 137] on link "Detalhes" at bounding box center [493, 136] width 26 height 7
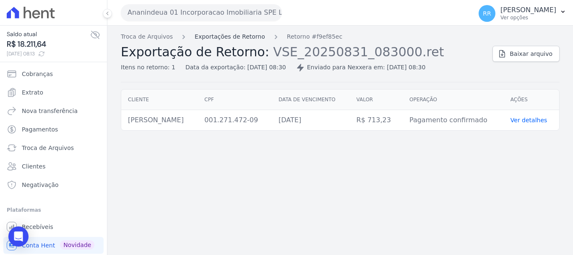
click at [240, 39] on link "Exportações de Retorno" at bounding box center [230, 36] width 70 height 9
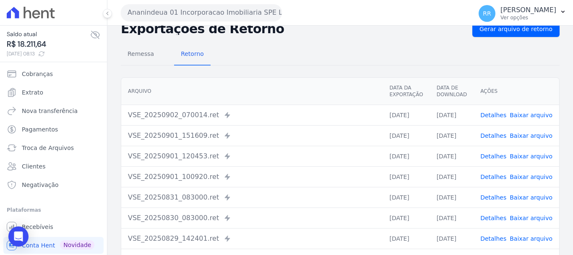
scroll to position [84, 0]
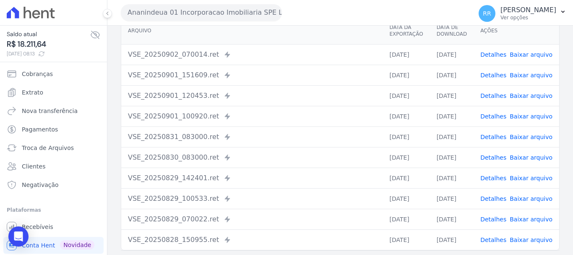
click at [501, 116] on link "Detalhes" at bounding box center [493, 116] width 26 height 7
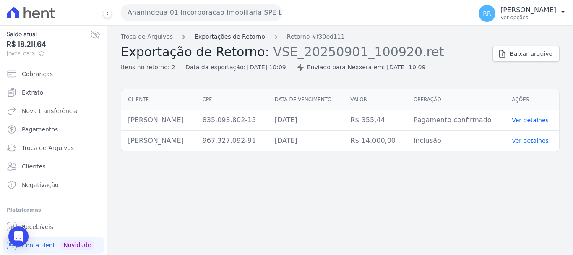
click at [240, 34] on link "Exportações de Retorno" at bounding box center [230, 36] width 70 height 9
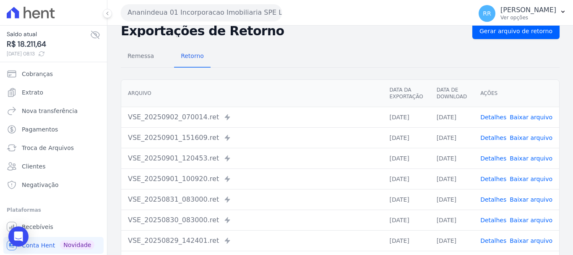
scroll to position [42, 0]
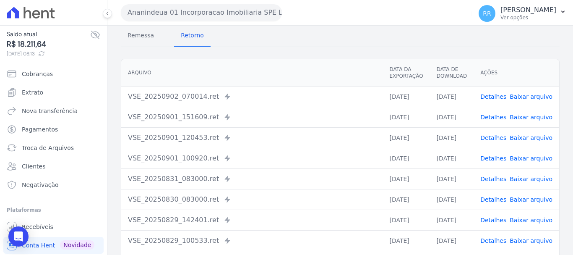
click at [495, 157] on link "Detalhes" at bounding box center [493, 158] width 26 height 7
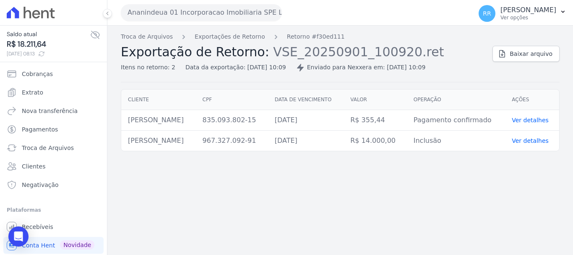
click at [247, 43] on div "Troca de Arquivos Exportações de Retorno Retorno #f30ed111 Exportação de Retorn…" at bounding box center [303, 51] width 365 height 39
click at [247, 37] on link "Exportações de Retorno" at bounding box center [230, 36] width 70 height 9
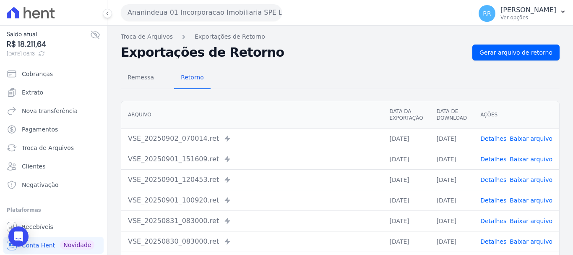
click at [483, 159] on td "Detalhes Baixar arquivo" at bounding box center [517, 158] width 86 height 21
click at [492, 159] on link "Detalhes" at bounding box center [493, 159] width 26 height 7
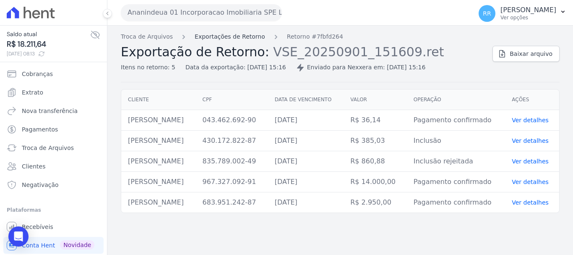
click at [246, 34] on link "Exportações de Retorno" at bounding box center [230, 36] width 70 height 9
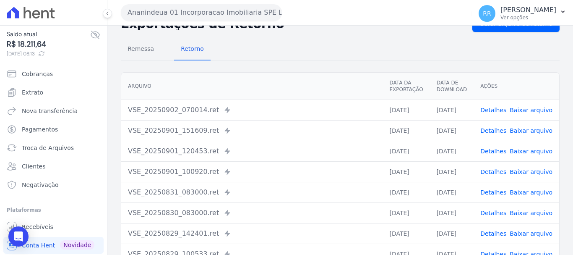
scroll to position [42, 0]
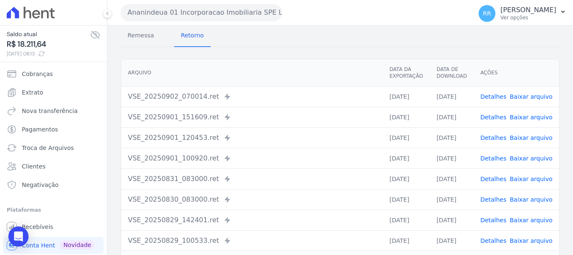
click at [493, 96] on link "Detalhes" at bounding box center [493, 96] width 26 height 7
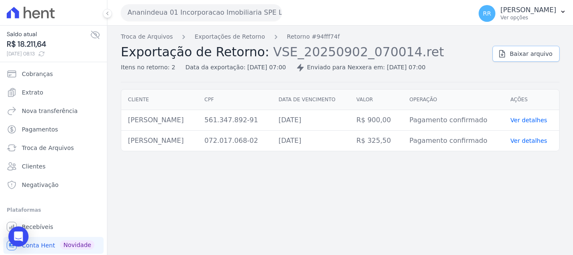
click at [526, 49] on span "Baixar arquivo" at bounding box center [531, 53] width 43 height 8
drag, startPoint x: 355, startPoint y: 206, endPoint x: 408, endPoint y: 134, distance: 89.0
click at [355, 206] on div "Troca de Arquivos Exportações de Retorno Retorno #94fff74f Exportação de Retorn…" at bounding box center [340, 140] width 466 height 229
click at [34, 97] on link "Extrato" at bounding box center [53, 92] width 100 height 17
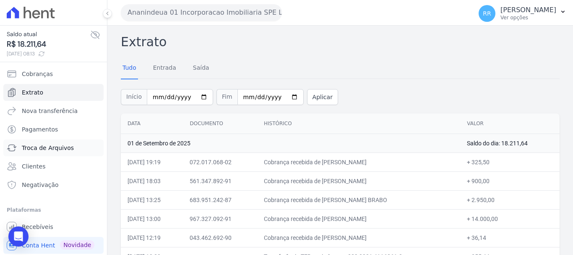
click at [46, 148] on span "Troca de Arquivos" at bounding box center [48, 147] width 52 height 8
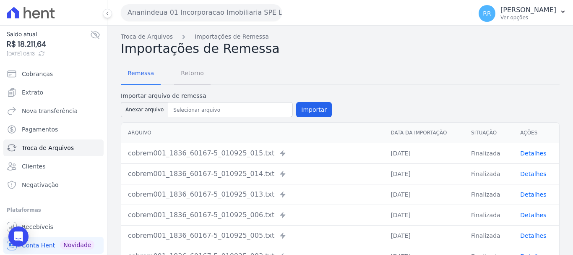
click at [185, 72] on span "Retorno" at bounding box center [192, 73] width 33 height 17
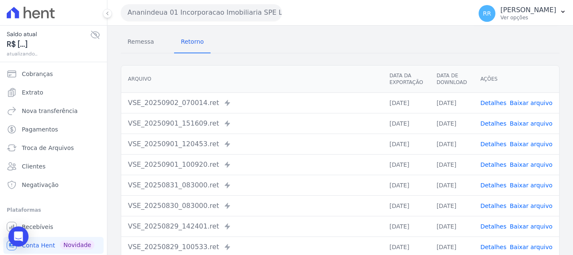
scroll to position [84, 0]
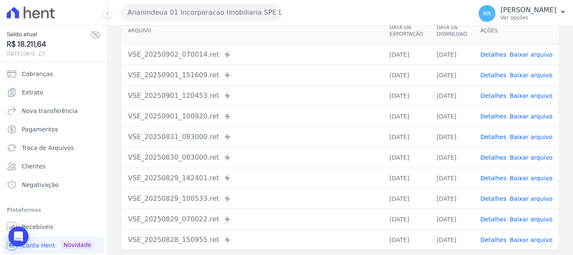
click at [498, 161] on td "Detalhes Baixar arquivo" at bounding box center [517, 157] width 86 height 21
click at [498, 159] on link "Detalhes" at bounding box center [493, 157] width 26 height 7
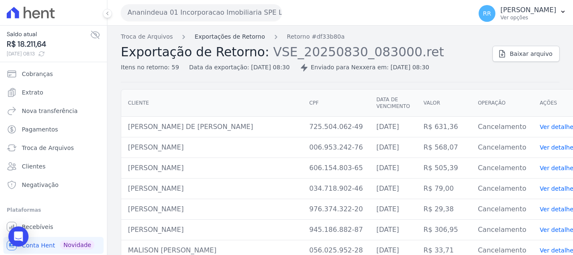
click at [246, 36] on link "Exportações de Retorno" at bounding box center [230, 36] width 70 height 9
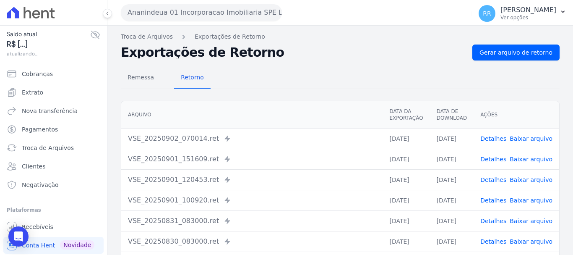
scroll to position [84, 0]
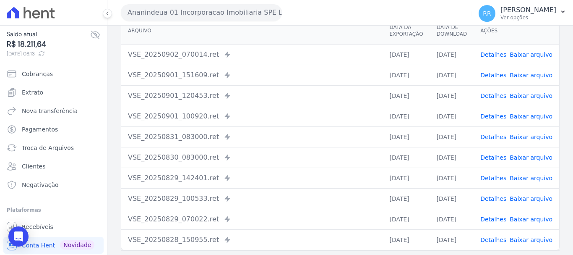
click at [500, 134] on link "Detalhes" at bounding box center [493, 136] width 26 height 7
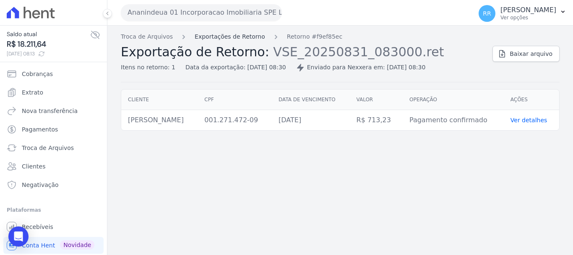
drag, startPoint x: 225, startPoint y: 31, endPoint x: 226, endPoint y: 36, distance: 4.8
click at [225, 33] on div "Troca de Arquivos Exportações de Retorno Retorno #f9ef85ec Exportação de Retorn…" at bounding box center [340, 140] width 466 height 229
click at [233, 43] on div "Troca de Arquivos Exportações de Retorno Retorno #f9ef85ec Exportação de Retorn…" at bounding box center [303, 51] width 365 height 39
click at [234, 38] on link "Exportações de Retorno" at bounding box center [230, 36] width 70 height 9
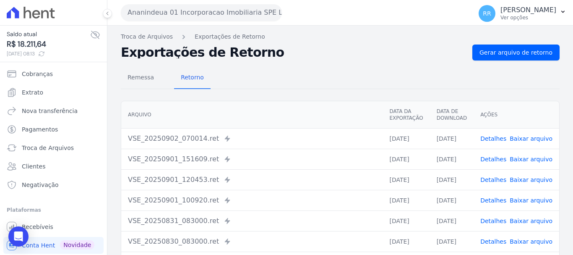
click at [498, 200] on link "Detalhes" at bounding box center [493, 200] width 26 height 7
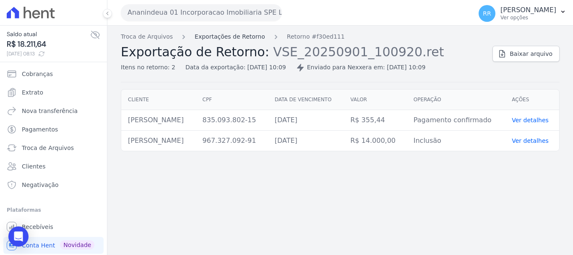
click at [232, 38] on link "Exportações de Retorno" at bounding box center [230, 36] width 70 height 9
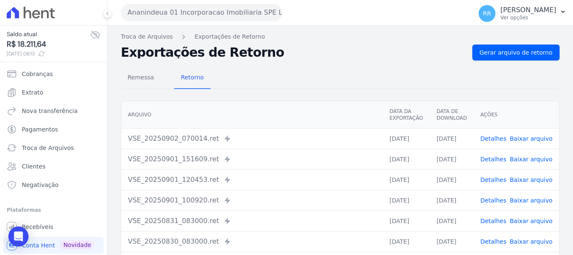
click at [495, 180] on link "Detalhes" at bounding box center [493, 179] width 26 height 7
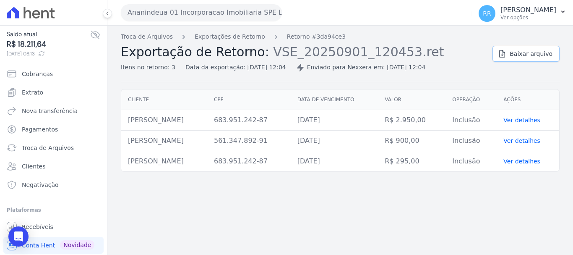
click at [547, 57] on span "Baixar arquivo" at bounding box center [531, 53] width 43 height 8
click at [175, 7] on button "Ananindeua 01 Incorporacao Imobiliaria SPE LTDA" at bounding box center [201, 12] width 161 height 17
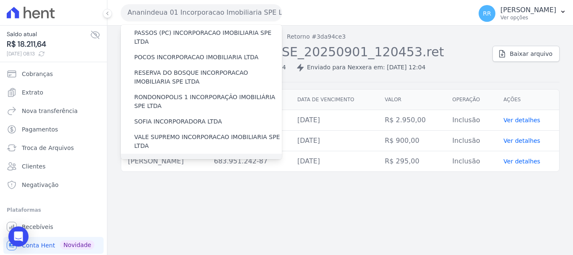
scroll to position [336, 0]
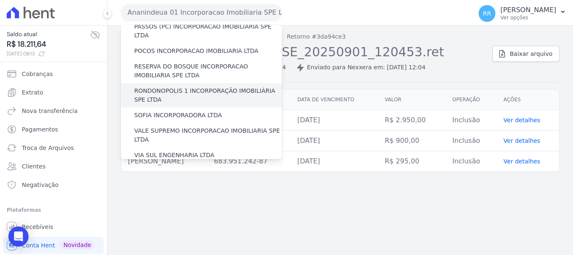
click at [197, 86] on label "RONDONOPOLIS 1 INCORPORAÇÃO IMOBILIÁRIA SPE LTDA" at bounding box center [208, 95] width 148 height 18
click at [0, 0] on input "RONDONOPOLIS 1 INCORPORAÇÃO IMOBILIÁRIA SPE LTDA" at bounding box center [0, 0] width 0 height 0
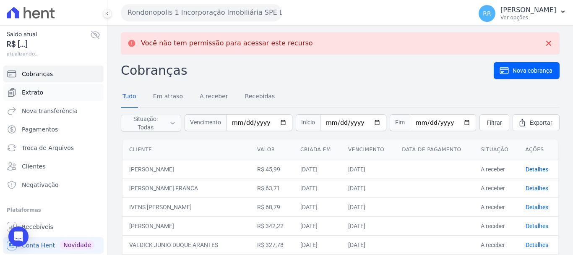
click at [31, 89] on span "Extrato" at bounding box center [32, 92] width 21 height 8
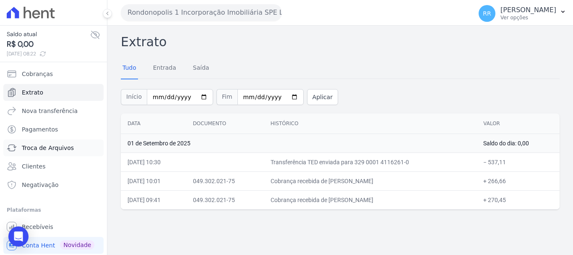
click at [45, 151] on span "Troca de Arquivos" at bounding box center [48, 147] width 52 height 8
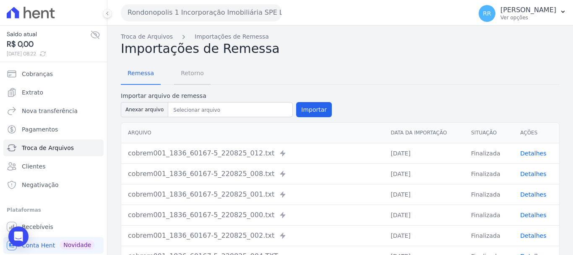
drag, startPoint x: 192, startPoint y: 69, endPoint x: 201, endPoint y: 70, distance: 9.7
click at [192, 69] on span "Retorno" at bounding box center [192, 73] width 33 height 17
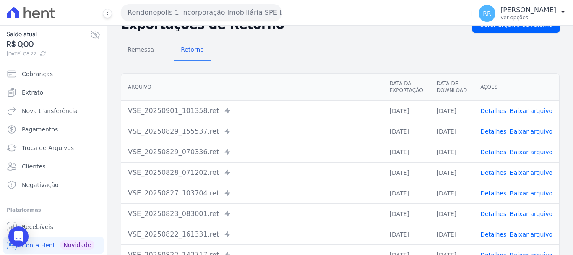
scroll to position [42, 0]
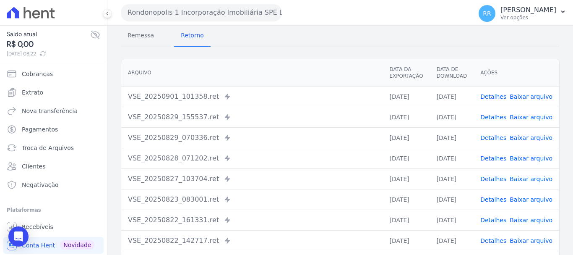
click at [492, 112] on td "Detalhes Baixar arquivo" at bounding box center [517, 117] width 86 height 21
click at [494, 120] on link "Detalhes" at bounding box center [493, 117] width 26 height 7
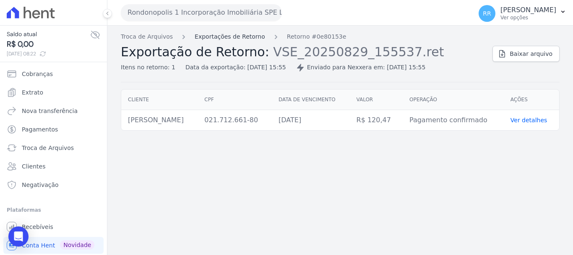
click at [244, 37] on link "Exportações de Retorno" at bounding box center [230, 36] width 70 height 9
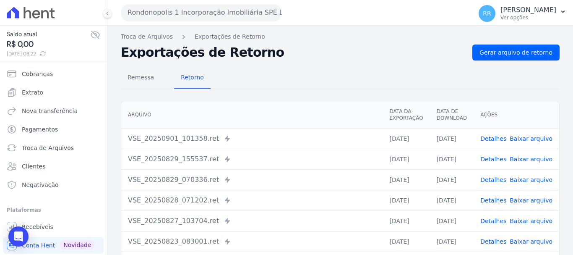
click at [491, 136] on link "Detalhes" at bounding box center [493, 138] width 26 height 7
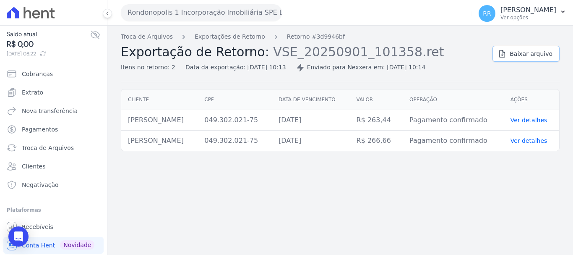
click at [525, 55] on span "Baixar arquivo" at bounding box center [531, 53] width 43 height 8
click at [197, 15] on button "Rondonopolis 1 Incorporação Imobiliária SPE LTDA" at bounding box center [201, 12] width 161 height 17
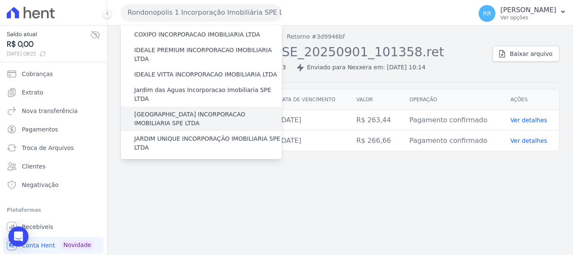
scroll to position [126, 0]
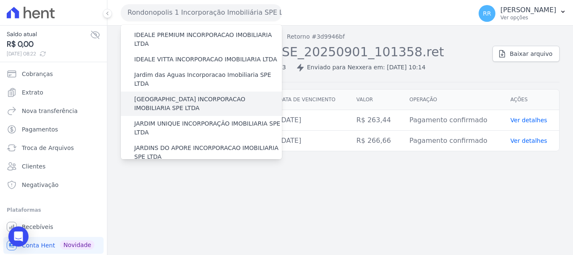
click at [175, 95] on label "[GEOGRAPHIC_DATA] INCORPORACAO IMOBILIARIA SPE LTDA" at bounding box center [208, 104] width 148 height 18
click at [0, 0] on input "[GEOGRAPHIC_DATA] INCORPORACAO IMOBILIARIA SPE LTDA" at bounding box center [0, 0] width 0 height 0
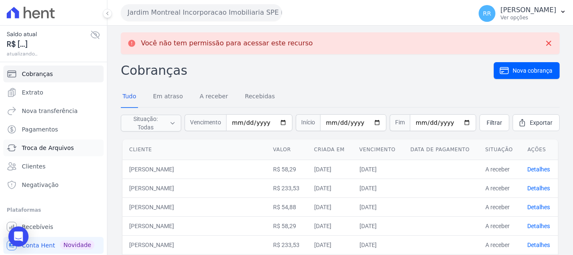
click at [37, 149] on span "Troca de Arquivos" at bounding box center [48, 147] width 52 height 8
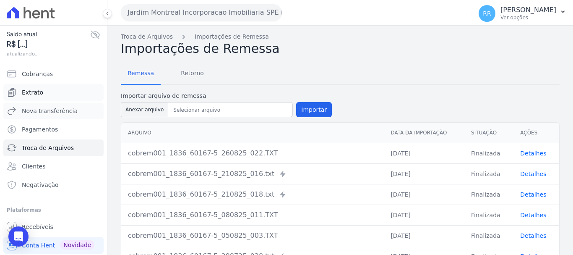
drag, startPoint x: 35, startPoint y: 107, endPoint x: 34, endPoint y: 99, distance: 7.7
click at [35, 107] on span "Nova transferência" at bounding box center [50, 111] width 56 height 8
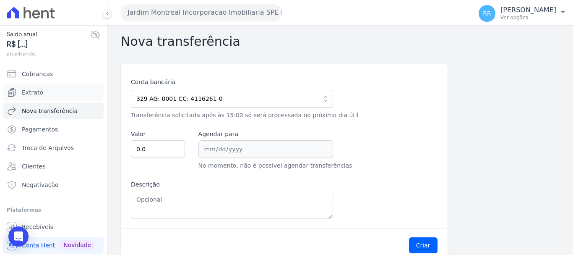
click at [33, 91] on span "Extrato" at bounding box center [32, 92] width 21 height 8
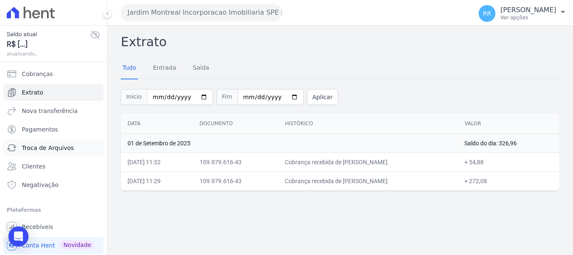
click at [43, 149] on span "Troca de Arquivos" at bounding box center [48, 147] width 52 height 8
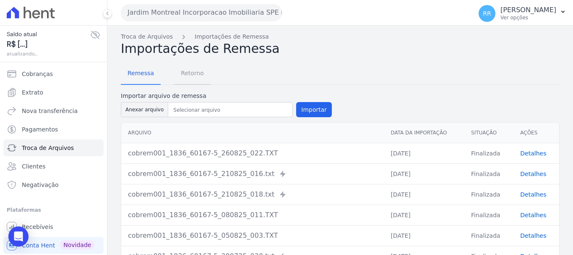
click at [190, 74] on span "Retorno" at bounding box center [192, 73] width 33 height 17
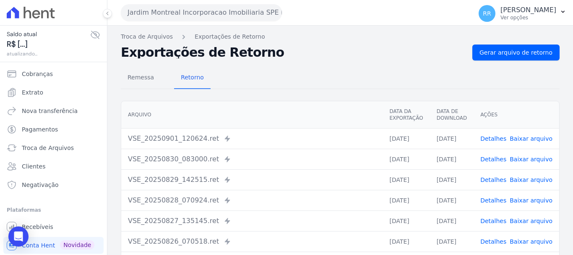
click at [490, 140] on link "Detalhes" at bounding box center [493, 138] width 26 height 7
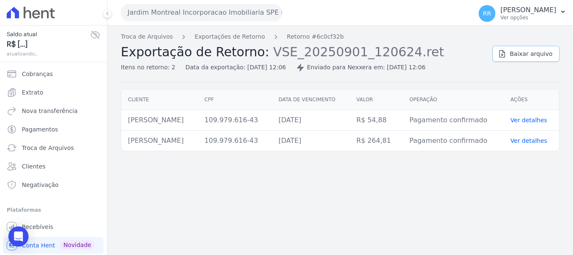
click at [519, 49] on link "Baixar arquivo" at bounding box center [525, 54] width 67 height 16
drag, startPoint x: 285, startPoint y: 211, endPoint x: 268, endPoint y: 211, distance: 16.8
click at [285, 211] on div "Troca de Arquivos Exportações de Retorno Retorno #6c0cf32b Exportação de Retorn…" at bounding box center [340, 140] width 466 height 229
click at [246, 40] on link "Exportações de Retorno" at bounding box center [230, 36] width 70 height 9
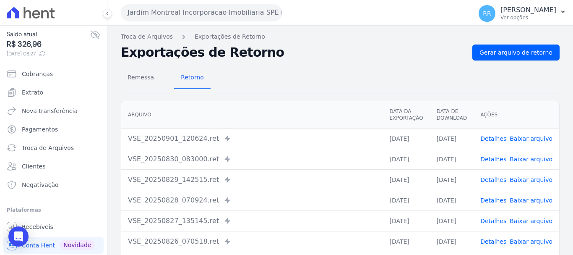
click at [492, 161] on link "Detalhes" at bounding box center [493, 159] width 26 height 7
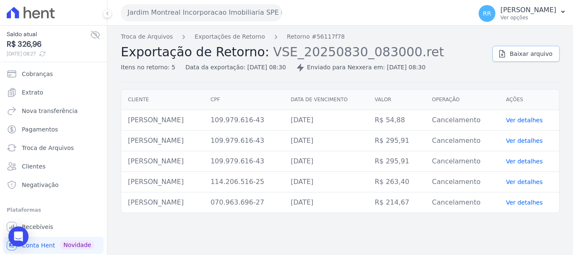
click at [531, 51] on span "Baixar arquivo" at bounding box center [531, 53] width 43 height 8
click at [220, 39] on link "Exportações de Retorno" at bounding box center [230, 36] width 70 height 9
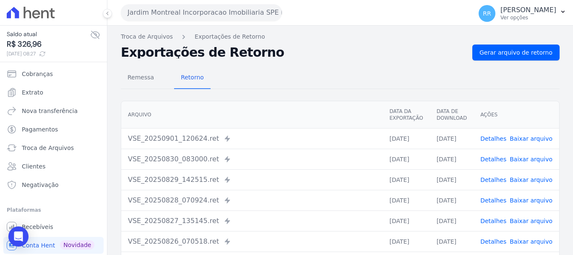
click at [499, 178] on link "Detalhes" at bounding box center [493, 179] width 26 height 7
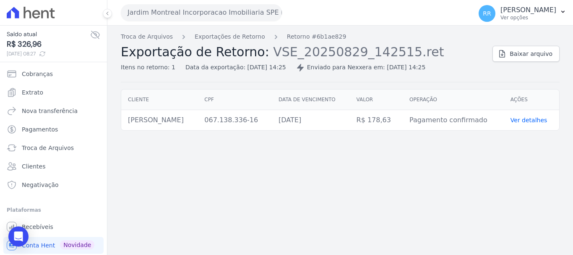
click at [174, 10] on button "Jardim Montreal Incorporacao Imobiliaria SPE LTDA" at bounding box center [201, 12] width 161 height 17
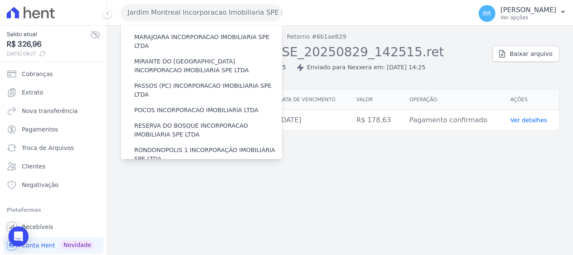
scroll to position [366, 0]
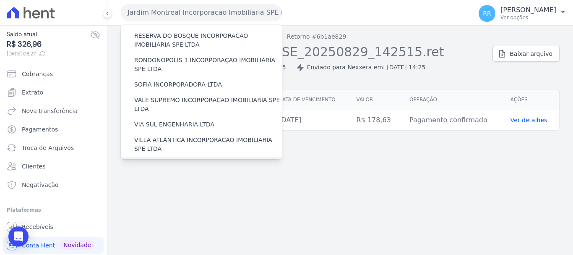
click at [168, 160] on label "[GEOGRAPHIC_DATA] INCORPORACAO IMOBILIARIA SPE LTDA" at bounding box center [208, 169] width 148 height 18
click at [0, 0] on input "[GEOGRAPHIC_DATA] INCORPORACAO IMOBILIARIA SPE LTDA" at bounding box center [0, 0] width 0 height 0
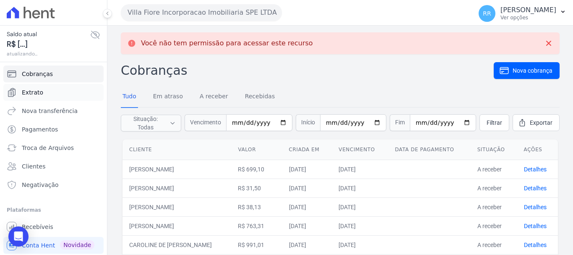
click at [31, 89] on span "Extrato" at bounding box center [32, 92] width 21 height 8
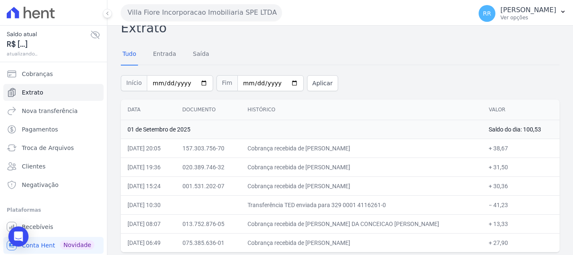
scroll to position [18, 0]
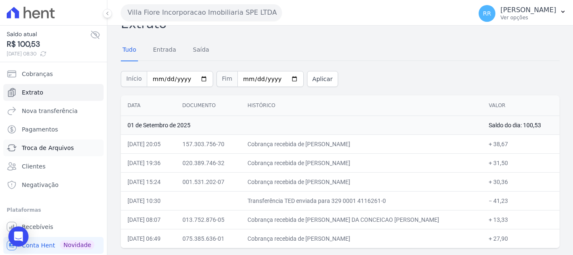
click at [44, 142] on link "Troca de Arquivos" at bounding box center [53, 147] width 100 height 17
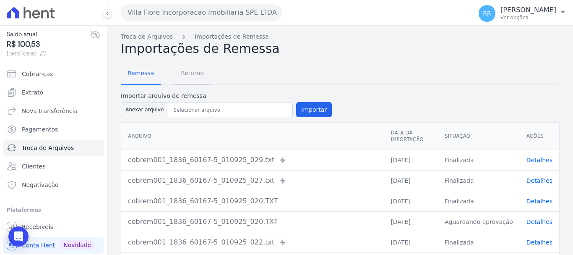
click at [191, 75] on span "Retorno" at bounding box center [192, 73] width 33 height 17
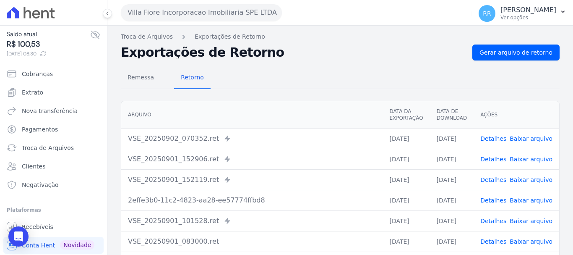
click at [498, 141] on link "Detalhes" at bounding box center [493, 138] width 26 height 7
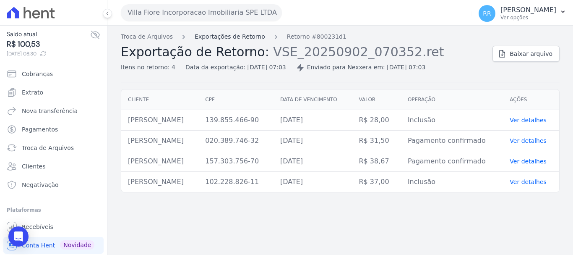
click at [236, 36] on link "Exportações de Retorno" at bounding box center [230, 36] width 70 height 9
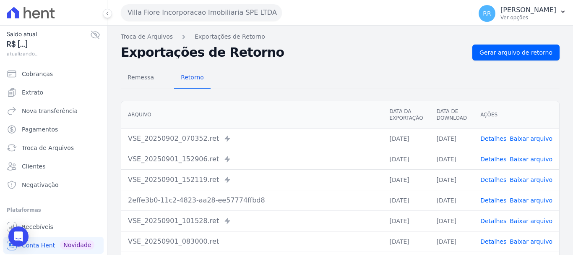
click at [497, 160] on link "Detalhes" at bounding box center [493, 159] width 26 height 7
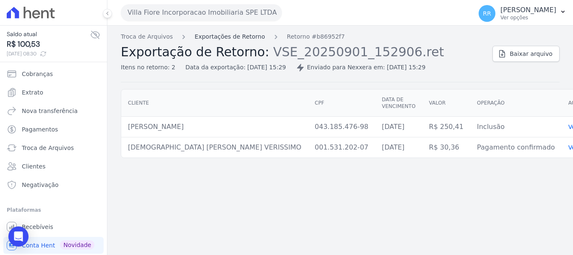
click at [242, 38] on link "Exportações de Retorno" at bounding box center [230, 36] width 70 height 9
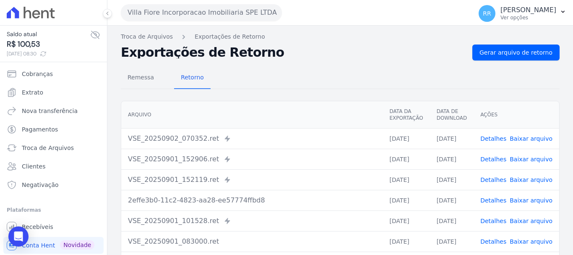
click at [505, 180] on link "Detalhes" at bounding box center [493, 179] width 26 height 7
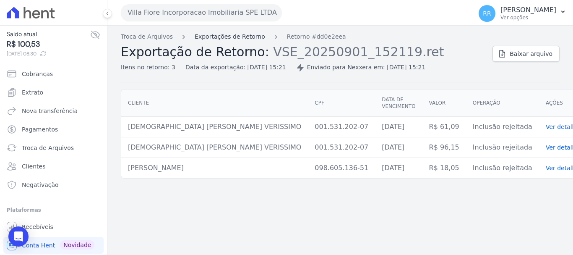
click at [248, 40] on link "Exportações de Retorno" at bounding box center [230, 36] width 70 height 9
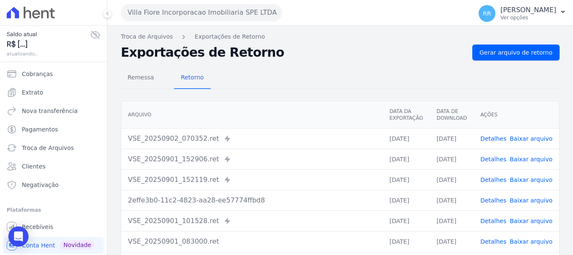
click at [492, 204] on td "Detalhes Baixar arquivo" at bounding box center [517, 200] width 86 height 21
click at [497, 221] on link "Detalhes" at bounding box center [493, 220] width 26 height 7
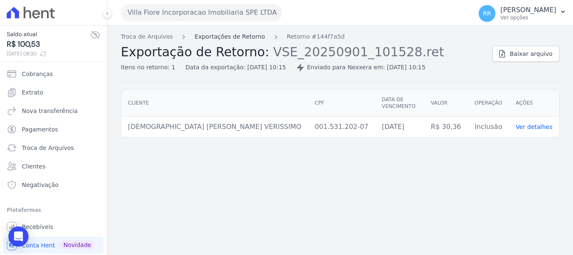
click at [228, 41] on link "Exportações de Retorno" at bounding box center [230, 36] width 70 height 9
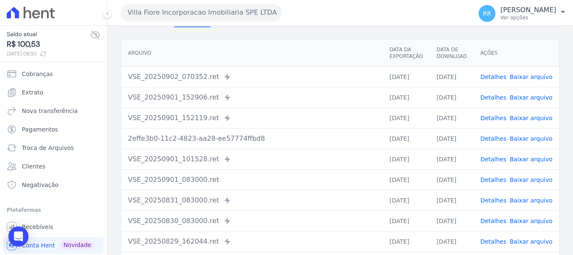
scroll to position [84, 0]
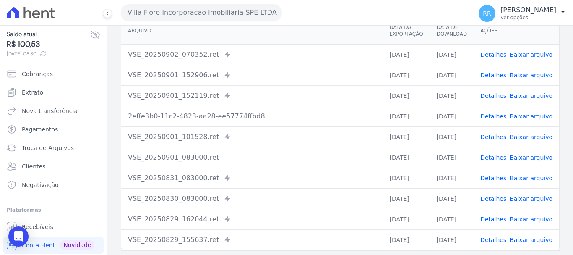
click at [492, 159] on link "Detalhes" at bounding box center [493, 157] width 26 height 7
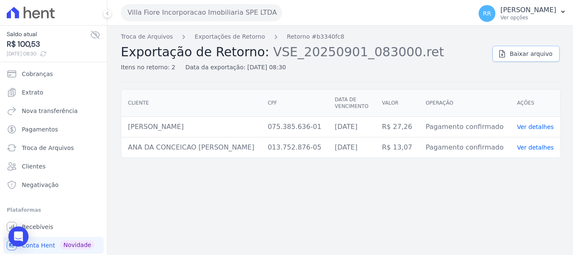
click at [540, 59] on link "Baixar arquivo" at bounding box center [525, 54] width 67 height 16
click at [233, 39] on link "Exportações de Retorno" at bounding box center [230, 36] width 70 height 9
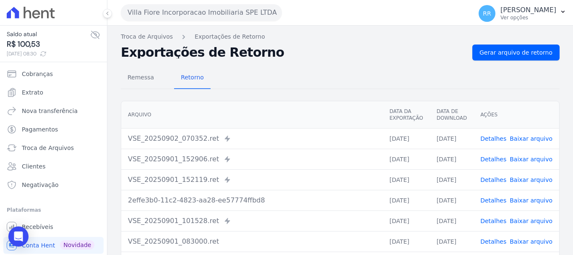
click at [245, 156] on div "VSE_20250901_152906.ret Enviado para Nexxera em: 01/09/2025, 15:29" at bounding box center [252, 159] width 248 height 10
click at [492, 242] on link "Detalhes" at bounding box center [493, 241] width 26 height 7
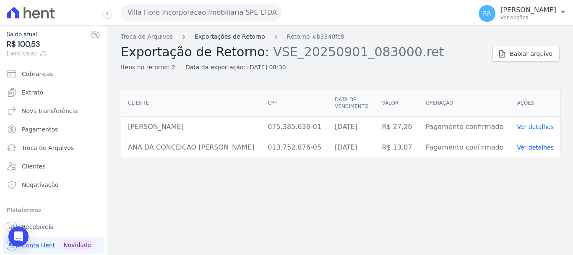
click at [220, 34] on link "Exportações de Retorno" at bounding box center [230, 36] width 70 height 9
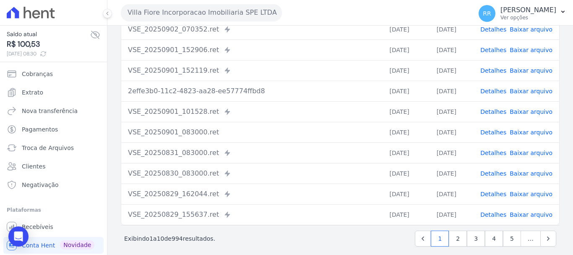
scroll to position [116, 0]
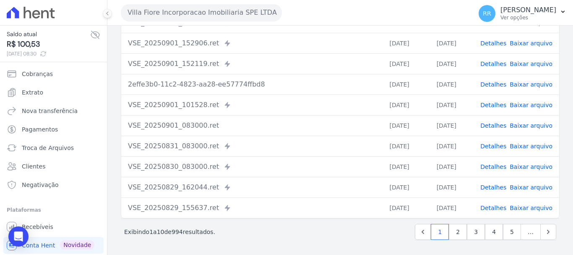
click at [502, 147] on link "Detalhes" at bounding box center [493, 146] width 26 height 7
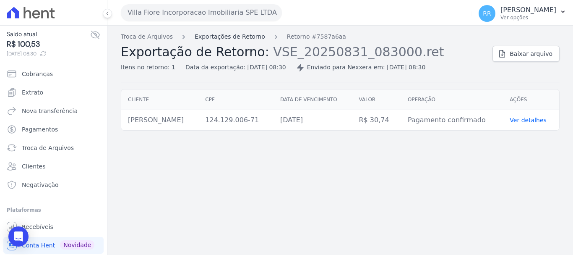
click at [241, 39] on link "Exportações de Retorno" at bounding box center [230, 36] width 70 height 9
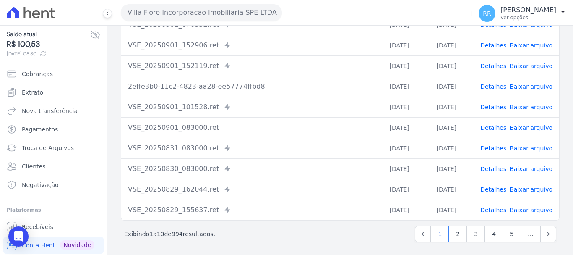
scroll to position [116, 0]
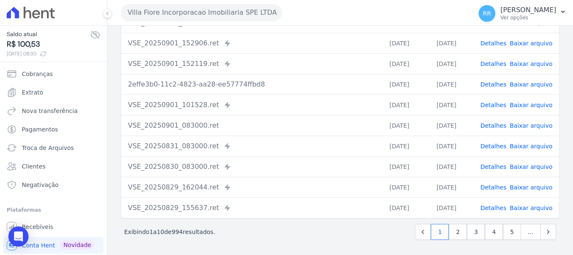
click at [499, 165] on link "Detalhes" at bounding box center [493, 166] width 26 height 7
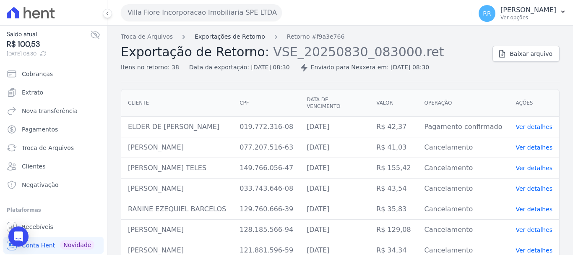
click at [251, 40] on link "Exportações de Retorno" at bounding box center [230, 36] width 70 height 9
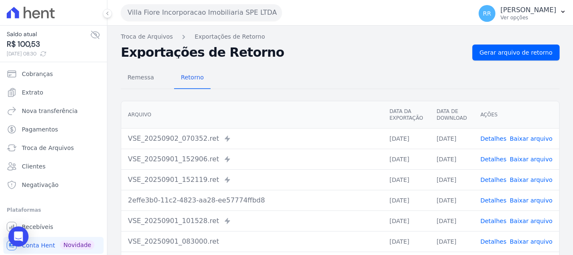
click at [499, 140] on link "Detalhes" at bounding box center [493, 138] width 26 height 7
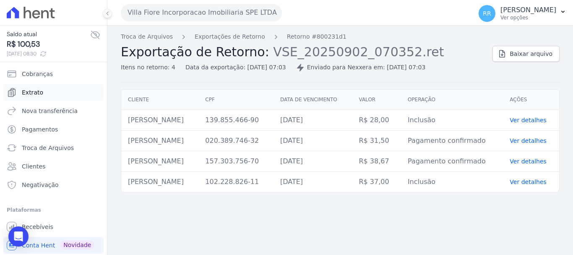
click at [34, 90] on span "Extrato" at bounding box center [32, 92] width 21 height 8
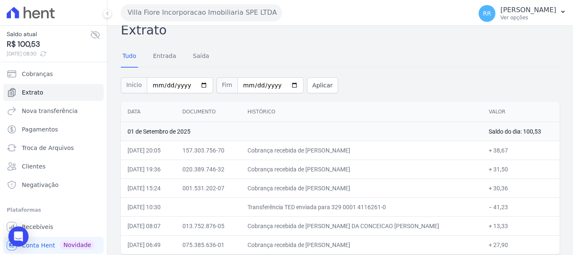
scroll to position [18, 0]
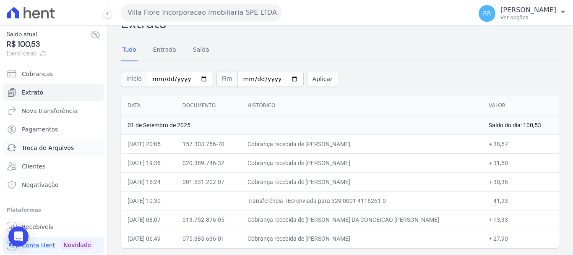
click at [26, 149] on span "Troca de Arquivos" at bounding box center [48, 147] width 52 height 8
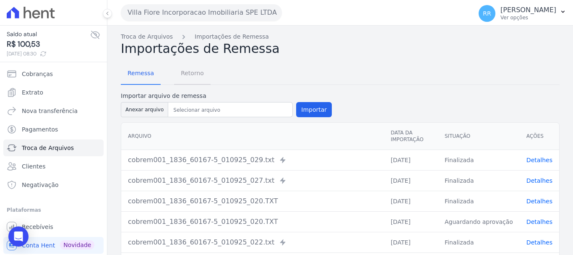
click at [190, 74] on span "Retorno" at bounding box center [192, 73] width 33 height 17
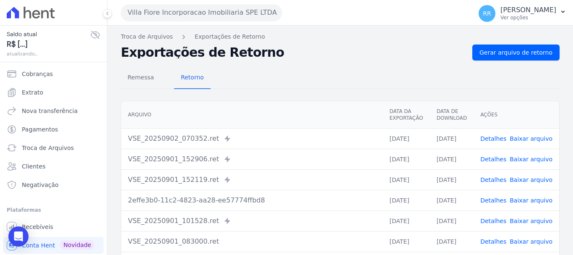
click at [500, 138] on link "Detalhes" at bounding box center [493, 138] width 26 height 7
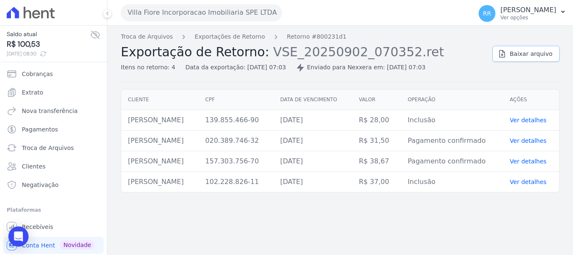
click at [520, 58] on link "Baixar arquivo" at bounding box center [525, 54] width 67 height 16
drag, startPoint x: 223, startPoint y: 39, endPoint x: 227, endPoint y: 43, distance: 5.7
click at [223, 39] on link "Exportações de Retorno" at bounding box center [230, 36] width 70 height 9
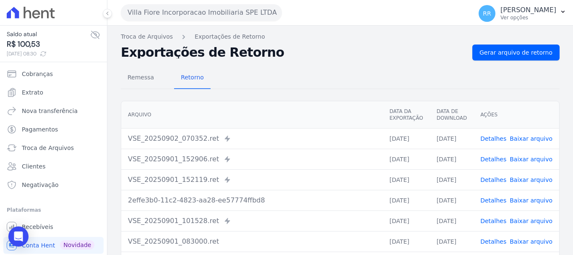
click at [296, 101] on div "Arquivo Data da Exportação Data de Download Ações VSE_20250902_070352.ret Envia…" at bounding box center [340, 217] width 439 height 233
click at [500, 161] on link "Detalhes" at bounding box center [493, 159] width 26 height 7
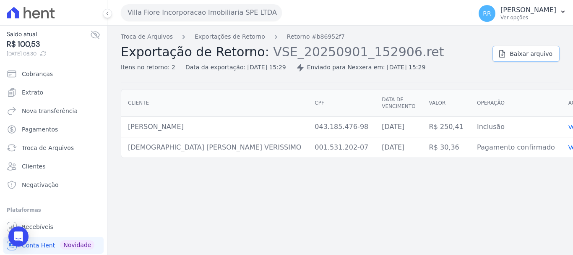
click at [516, 55] on span "Baixar arquivo" at bounding box center [531, 53] width 43 height 8
click at [227, 36] on link "Exportações de Retorno" at bounding box center [230, 36] width 70 height 9
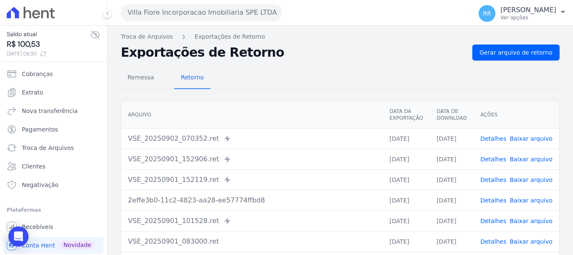
click at [489, 173] on td "Detalhes Baixar arquivo" at bounding box center [517, 179] width 86 height 21
click at [492, 182] on link "Detalhes" at bounding box center [493, 179] width 26 height 7
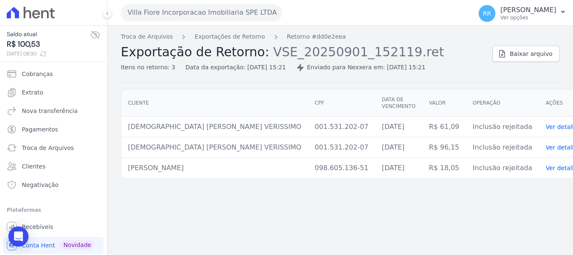
click at [233, 41] on div "Troca de Arquivos Exportações de Retorno Retorno #dd0e2eea Exportação de Retorn…" at bounding box center [303, 51] width 365 height 39
click at [219, 39] on link "Exportações de Retorno" at bounding box center [230, 36] width 70 height 9
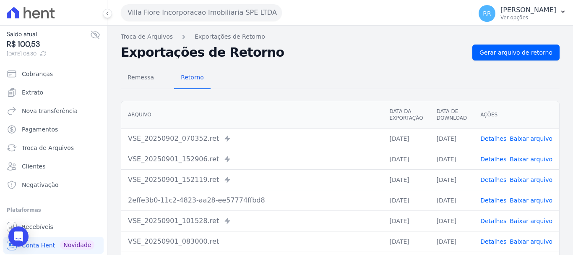
click at [497, 204] on span "Detalhes" at bounding box center [493, 200] width 26 height 8
click at [495, 203] on link "Detalhes" at bounding box center [493, 200] width 26 height 7
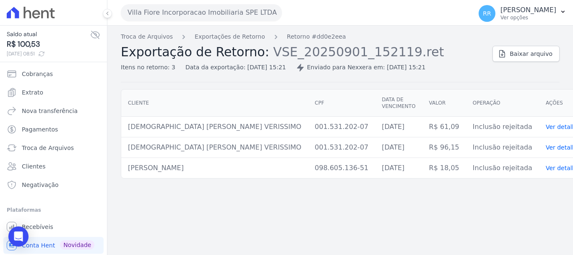
drag, startPoint x: 231, startPoint y: 243, endPoint x: 226, endPoint y: 233, distance: 11.6
click at [226, 233] on div "Troca de Arquivos Exportações de Retorno Retorno #dd0e2eea Exportação de Retorn…" at bounding box center [340, 140] width 466 height 229
